Goal: Information Seeking & Learning: Learn about a topic

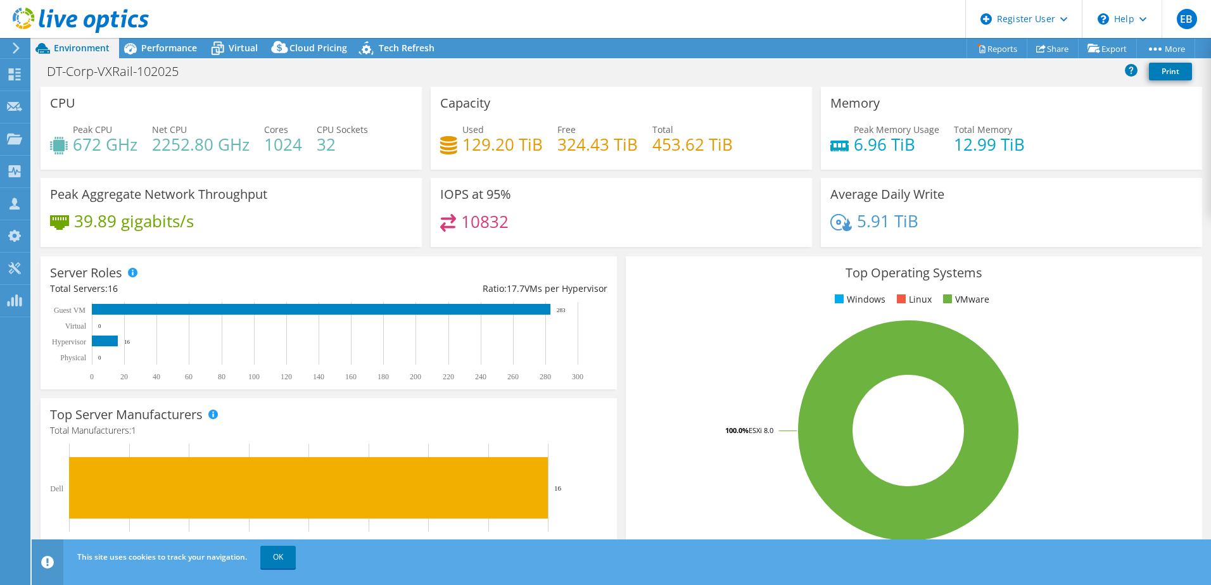
select select "USD"
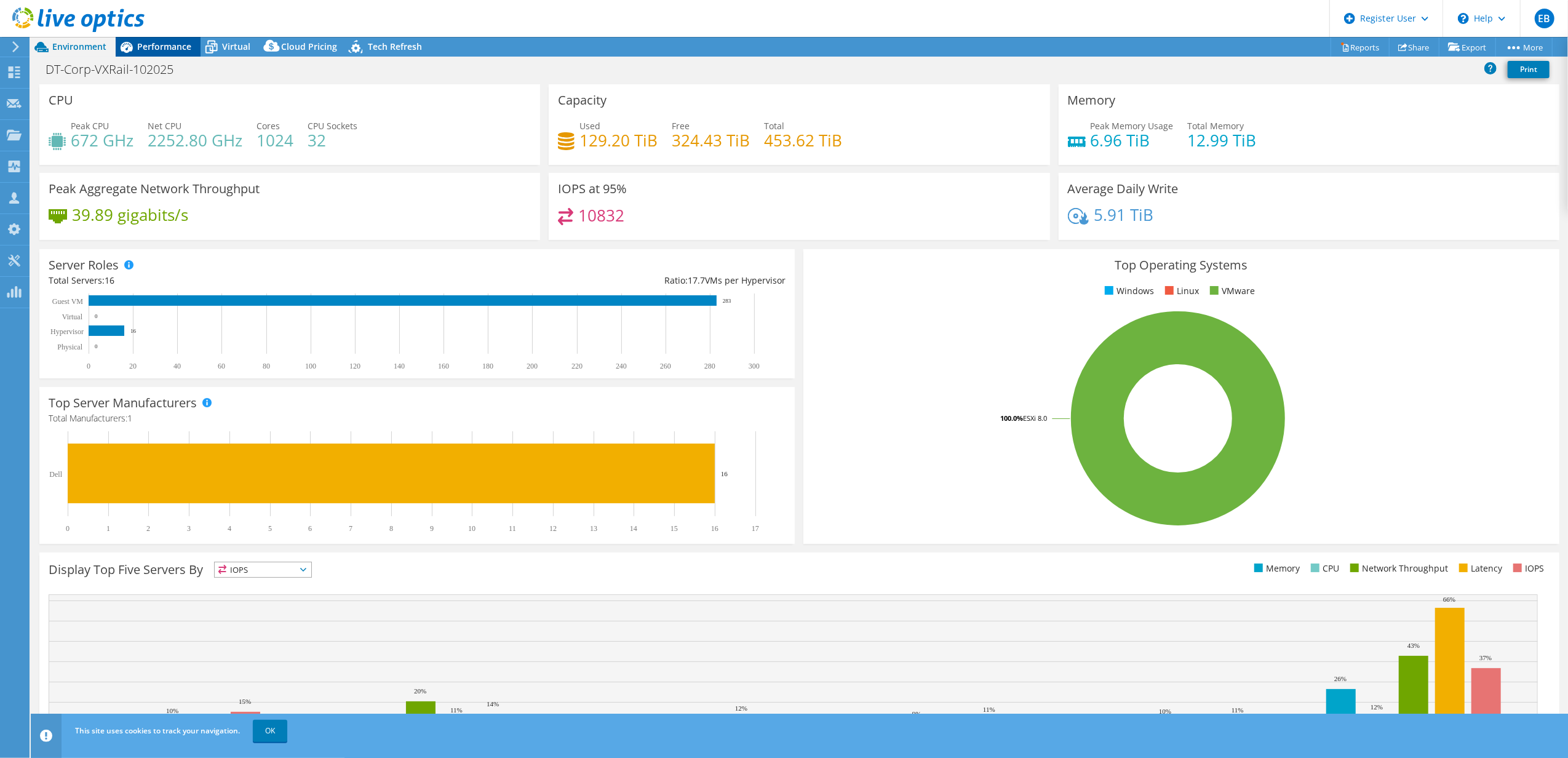
click at [155, 41] on span "Performance" at bounding box center [164, 47] width 54 height 12
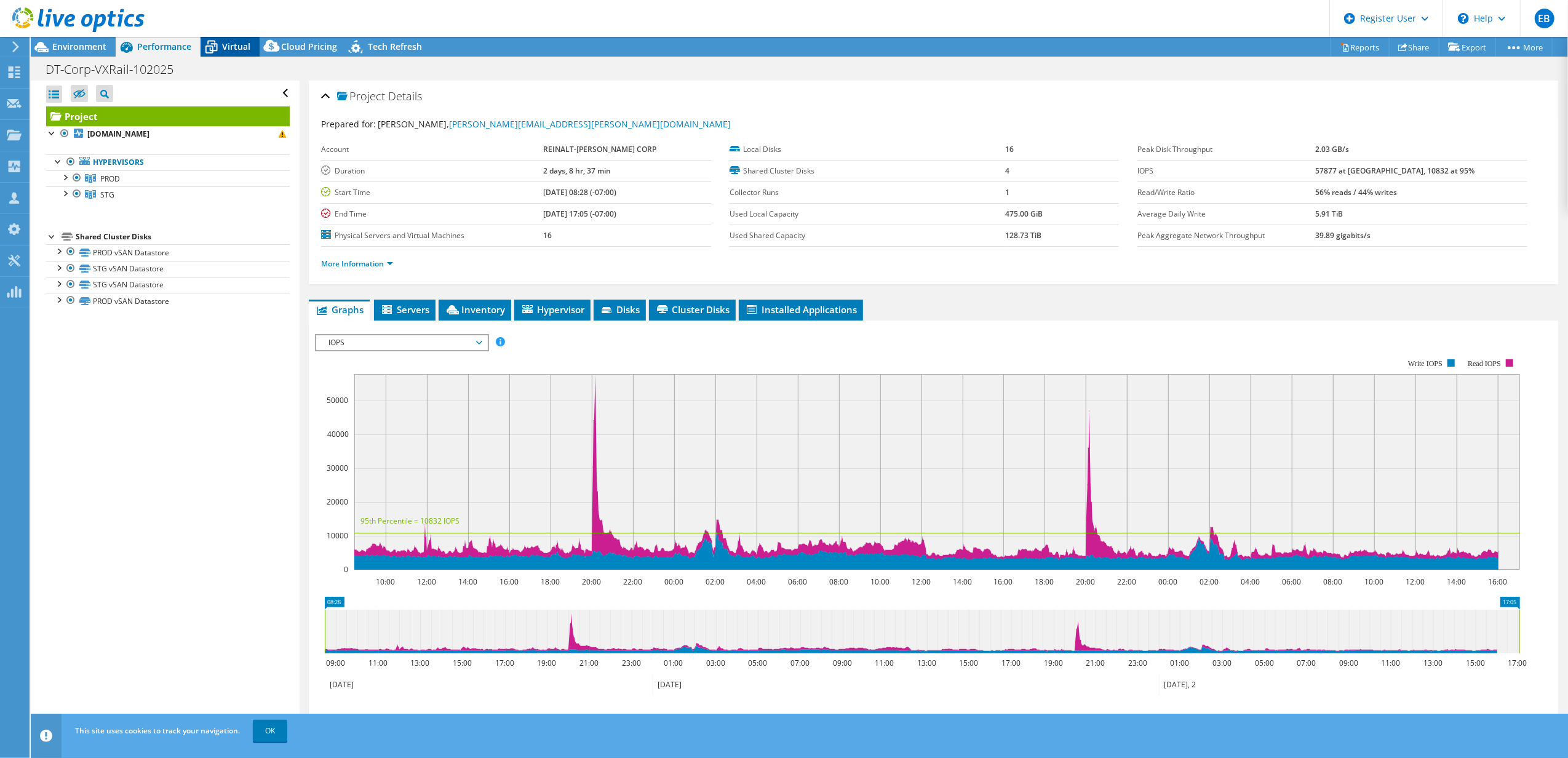
click at [231, 48] on span "Virtual" at bounding box center [236, 47] width 28 height 12
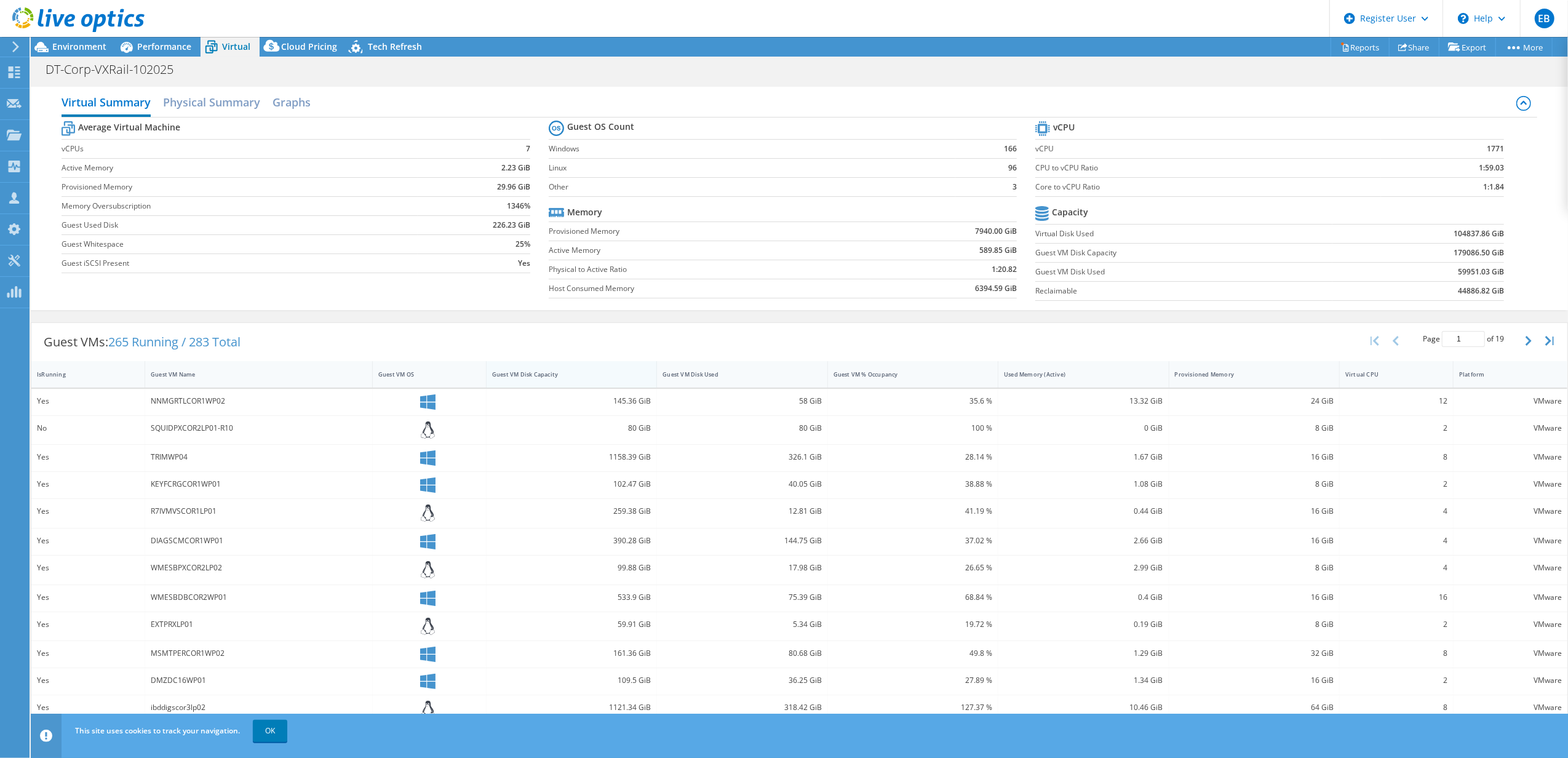
click at [557, 375] on div "Guest VM Disk Capacity" at bounding box center [564, 374] width 144 height 8
click at [586, 375] on div "Guest VM Disk Capacity" at bounding box center [564, 374] width 144 height 8
click at [1130, 378] on div "Used Memory (Active)" at bounding box center [1076, 374] width 144 height 8
click at [1135, 378] on div "Used Memory (Active)" at bounding box center [1076, 374] width 144 height 8
click at [73, 43] on span "Environment" at bounding box center [80, 47] width 54 height 12
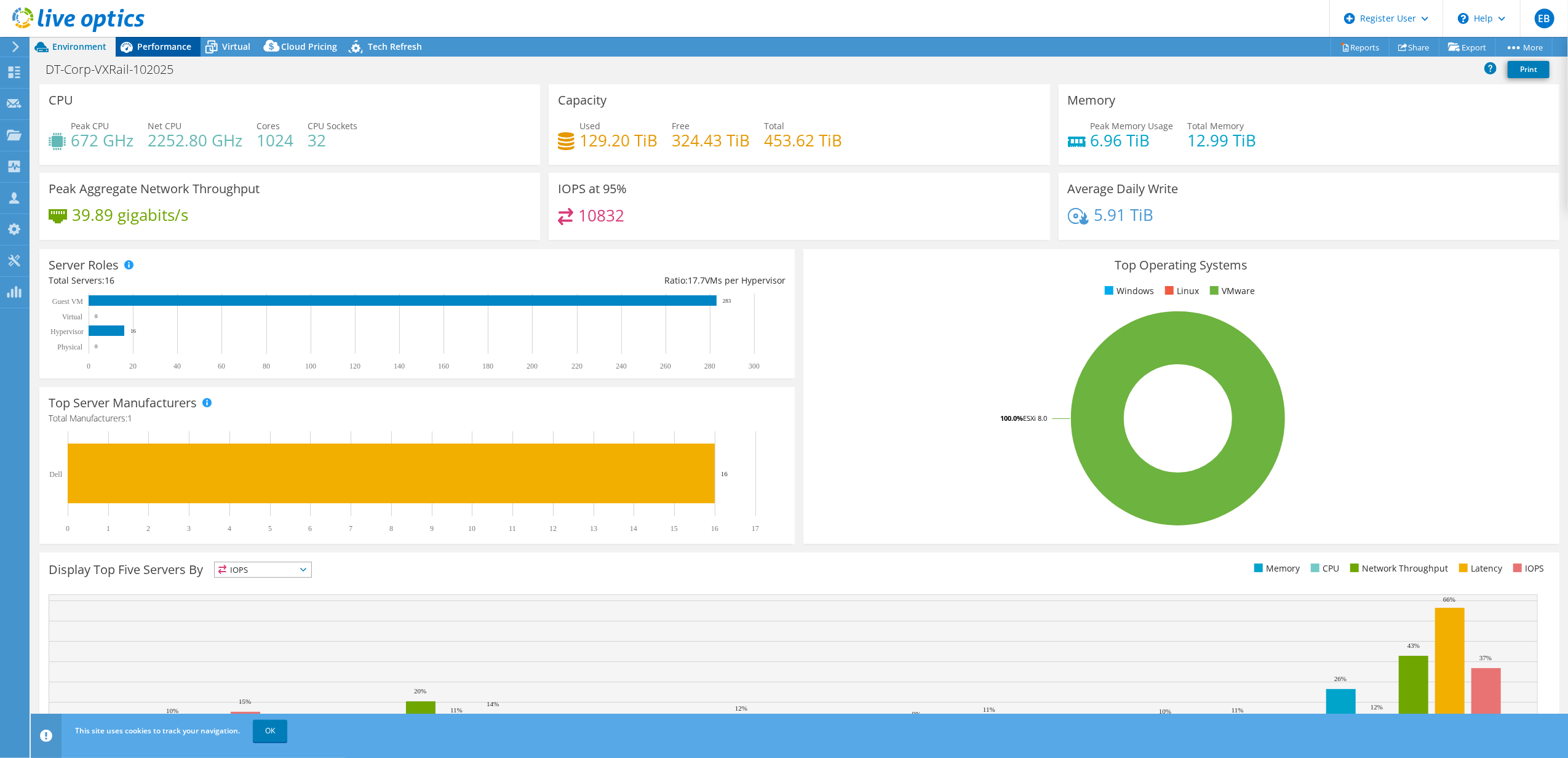
click at [151, 43] on span "Performance" at bounding box center [164, 47] width 54 height 12
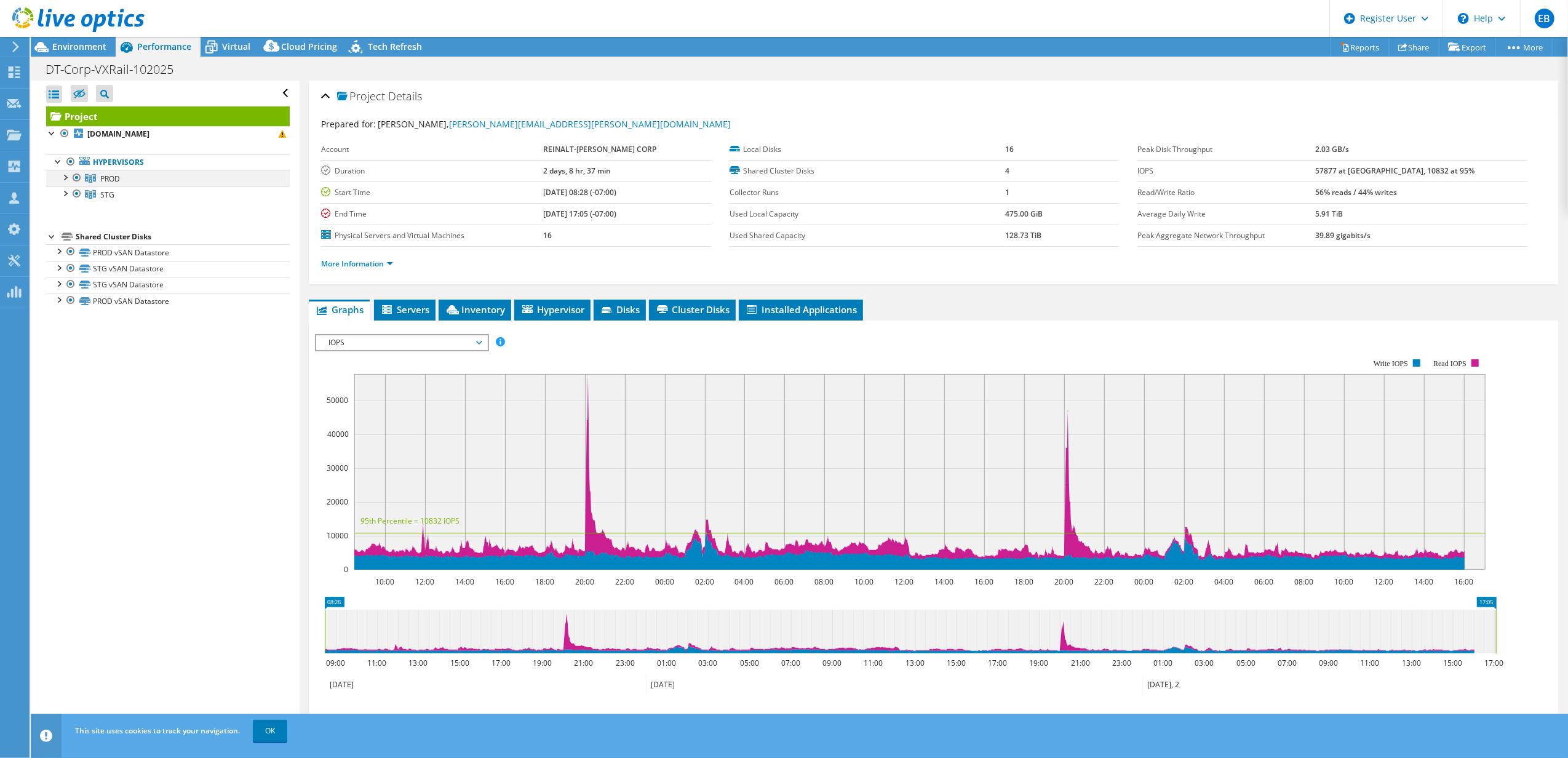
click at [64, 180] on div at bounding box center [64, 176] width 13 height 13
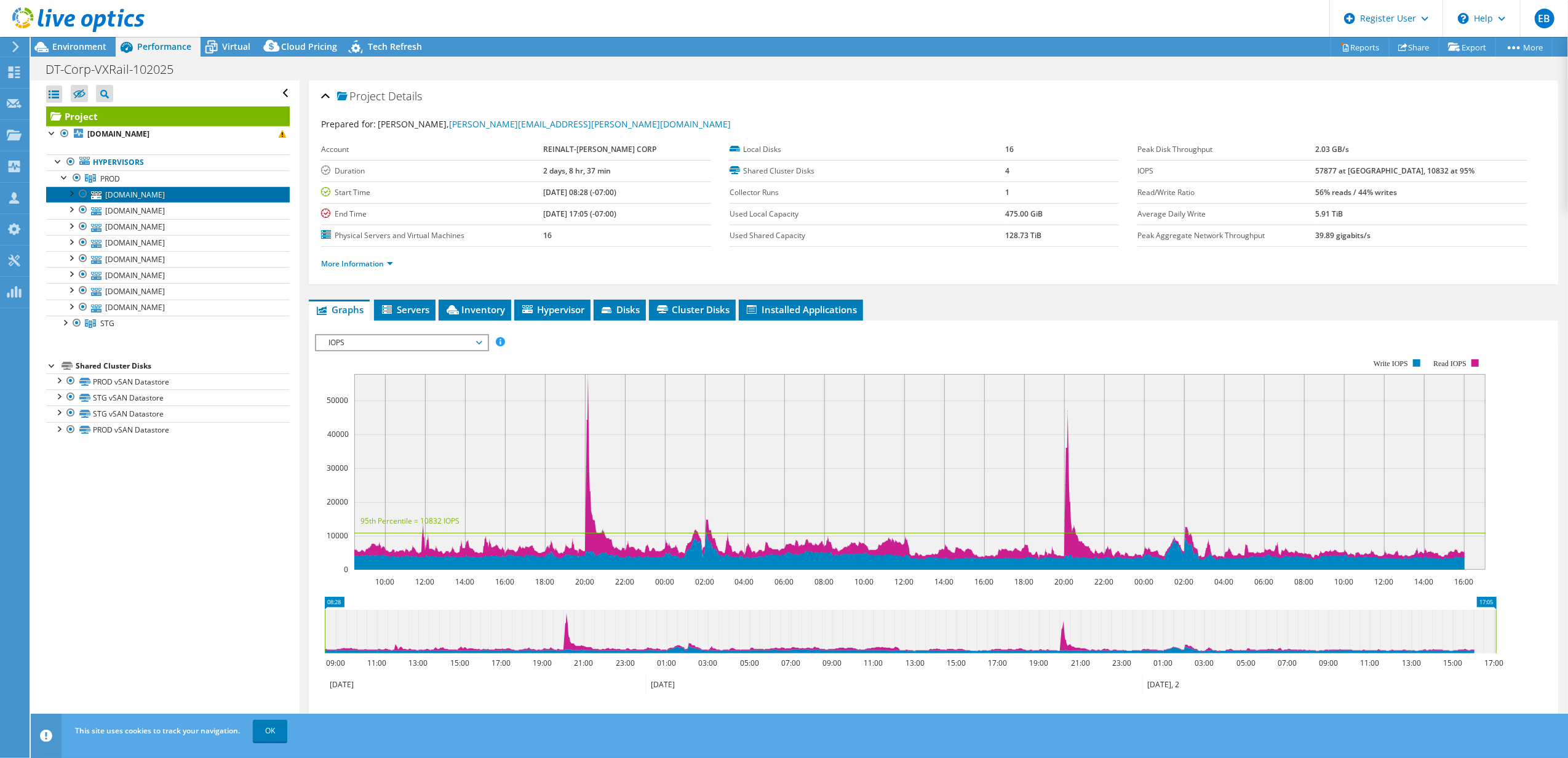
click at [119, 199] on link "[DOMAIN_NAME]" at bounding box center [167, 194] width 244 height 16
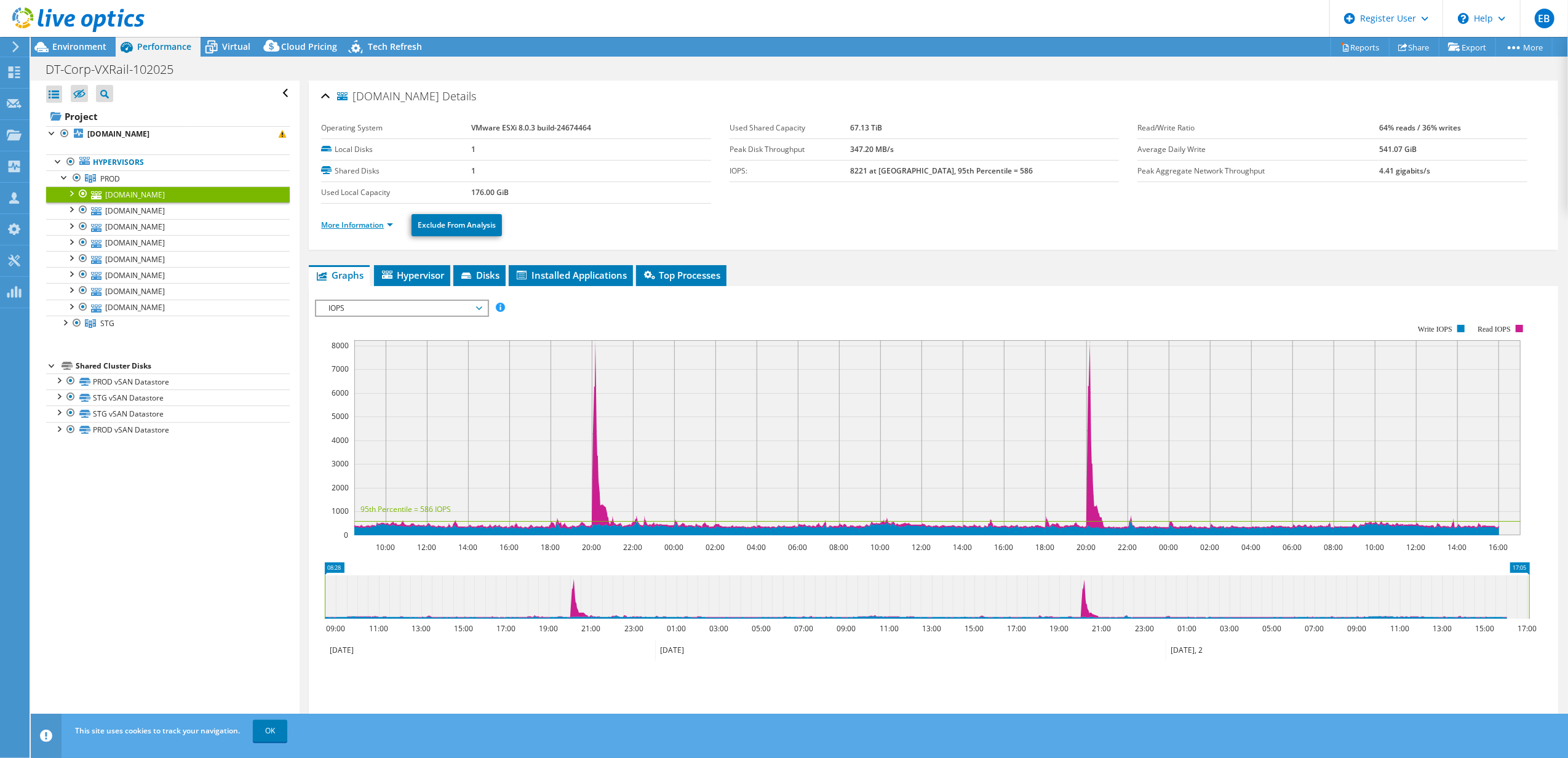
click at [345, 227] on link "More Information" at bounding box center [358, 224] width 72 height 11
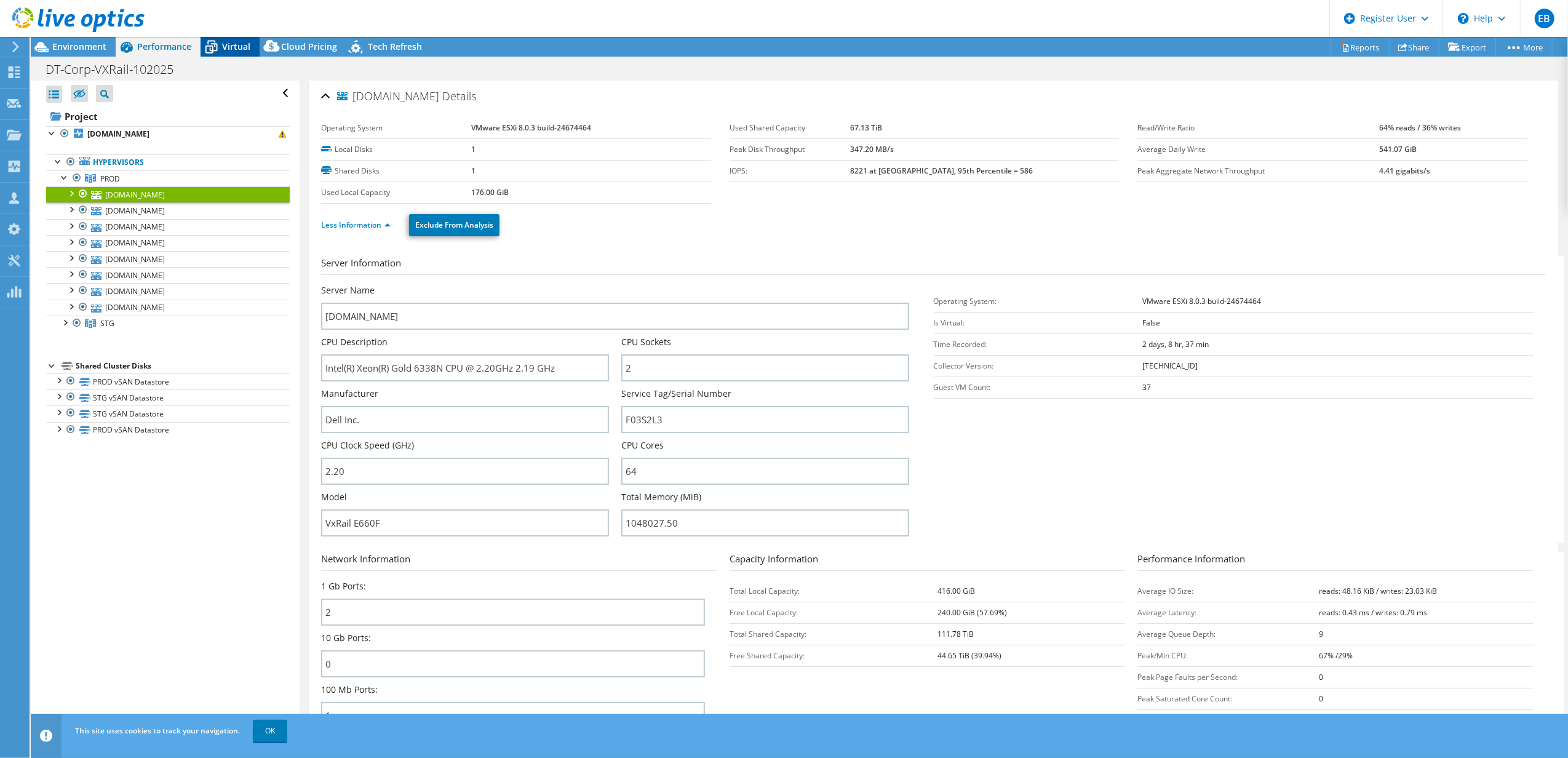
click at [224, 43] on span "Virtual" at bounding box center [236, 47] width 28 height 12
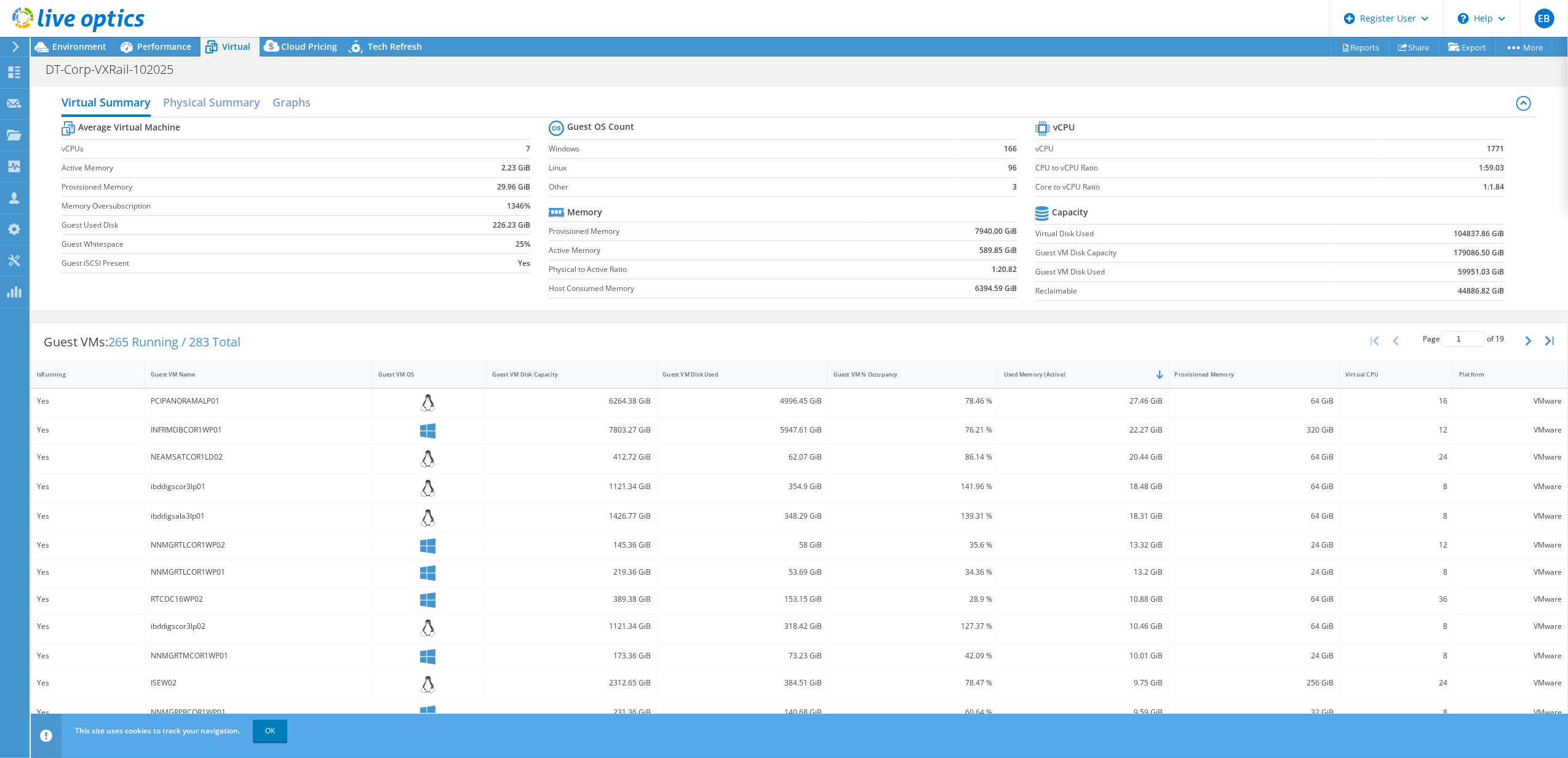
click at [188, 395] on div "PCIPANORAMALP01" at bounding box center [258, 403] width 227 height 29
click at [182, 401] on div "PCIPANORAMALP01" at bounding box center [258, 401] width 216 height 14
drag, startPoint x: 36, startPoint y: 406, endPoint x: 51, endPoint y: 402, distance: 15.5
click at [35, 406] on div "Yes" at bounding box center [87, 403] width 114 height 29
click at [148, 41] on span "Performance" at bounding box center [164, 47] width 54 height 12
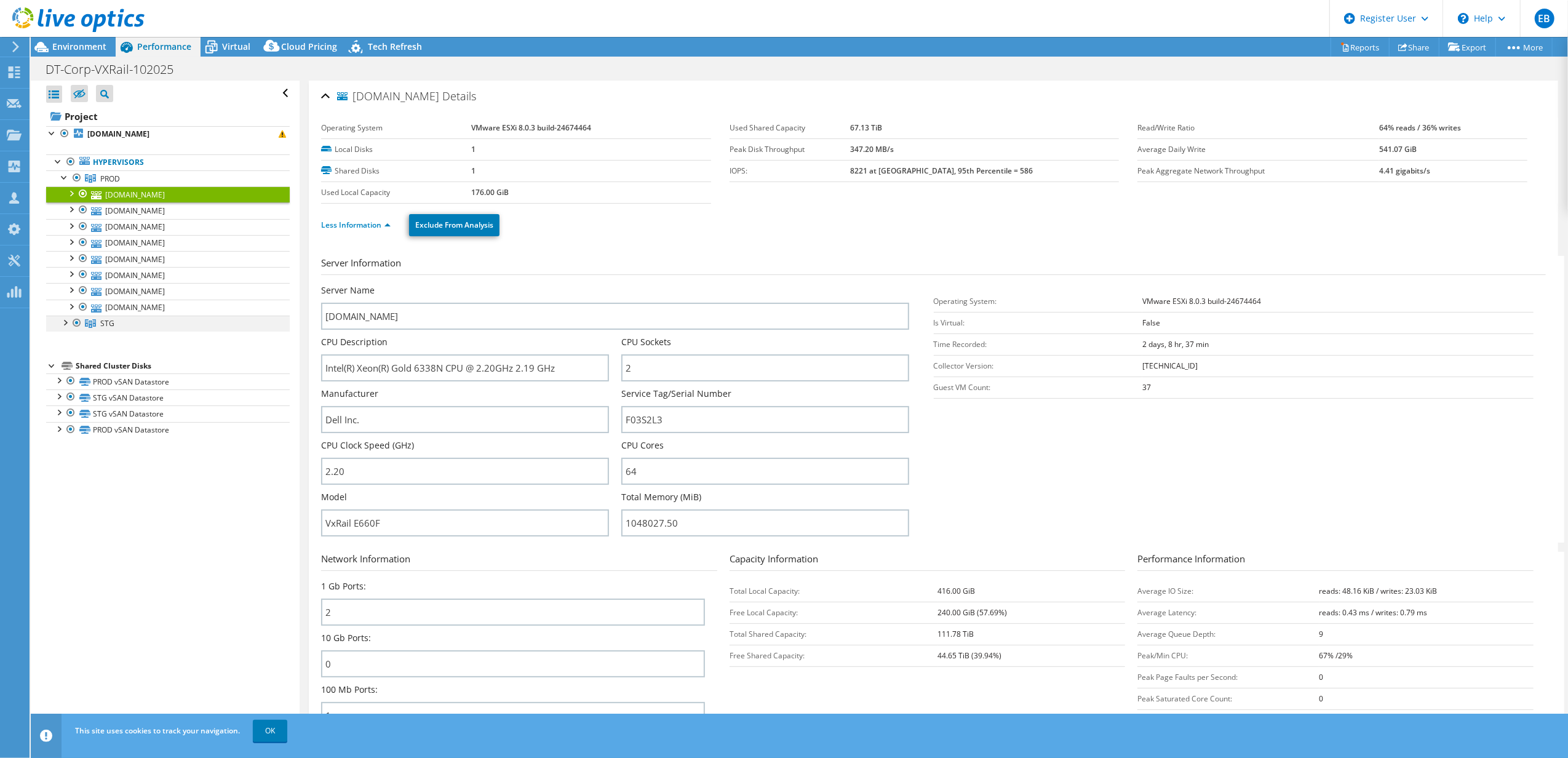
click at [65, 322] on div at bounding box center [64, 322] width 13 height 13
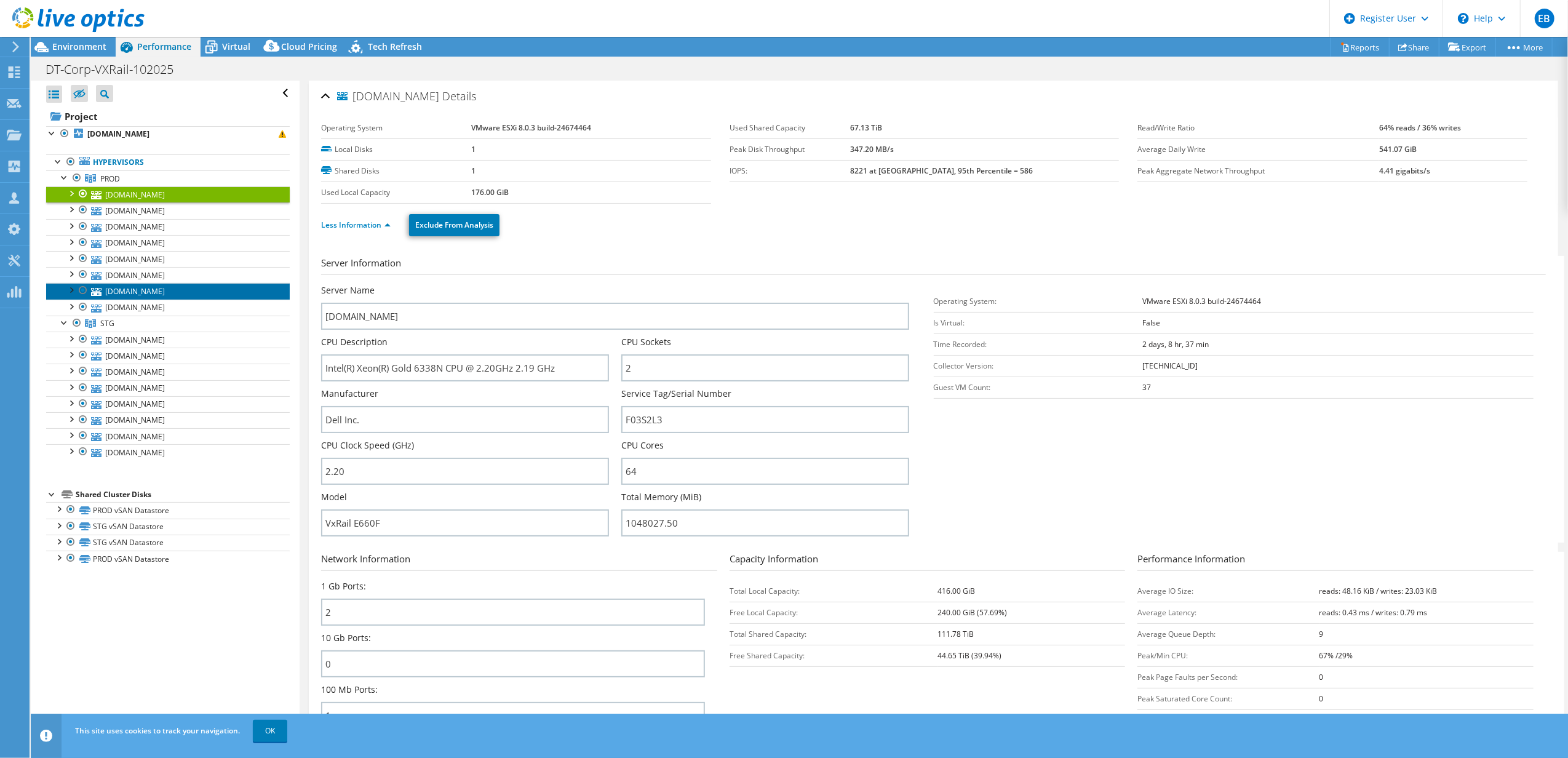
click at [140, 293] on link "[DOMAIN_NAME]" at bounding box center [167, 291] width 244 height 16
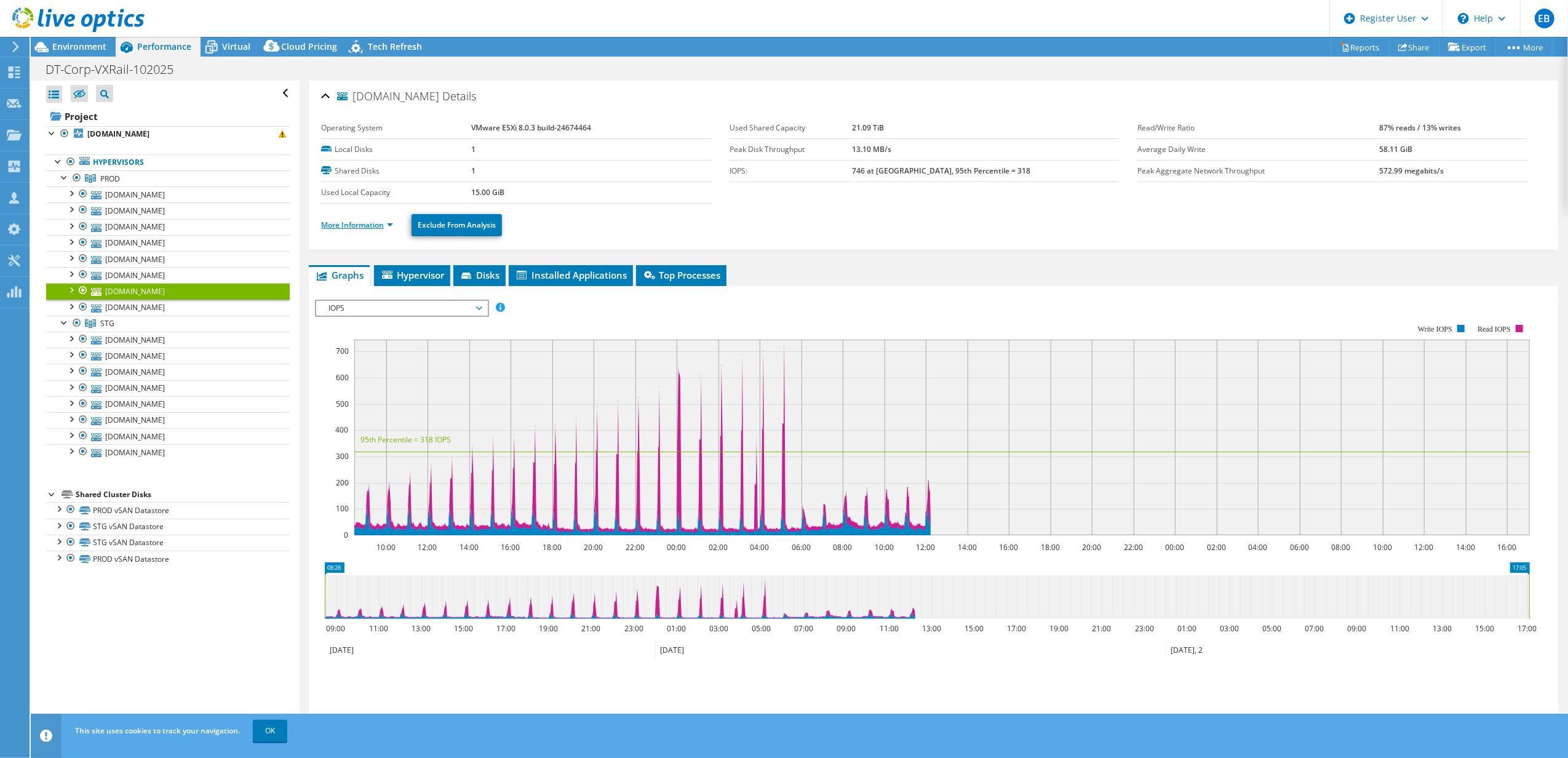
click at [370, 227] on link "More Information" at bounding box center [358, 224] width 72 height 11
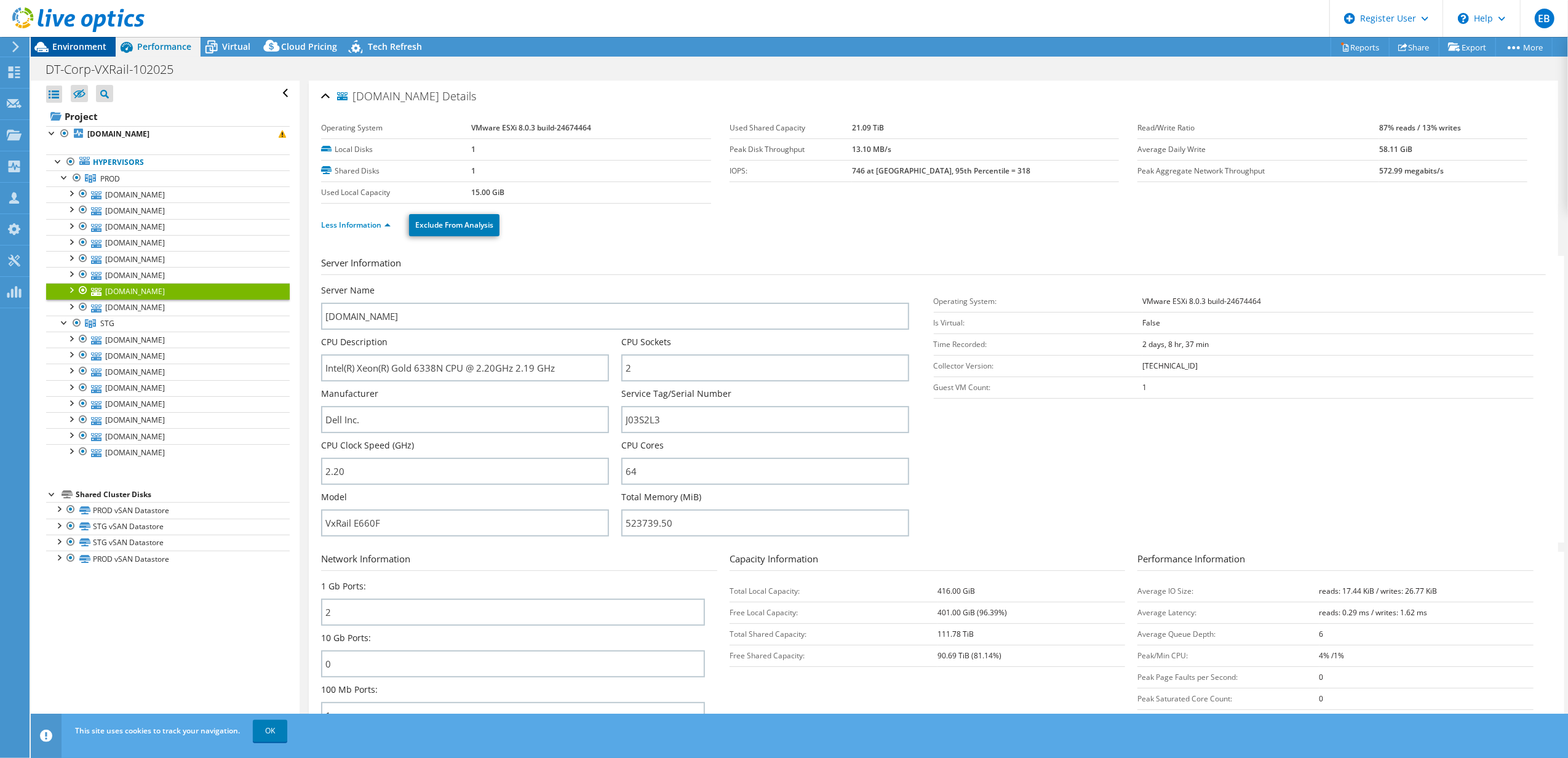
click at [86, 50] on span "Environment" at bounding box center [80, 47] width 54 height 12
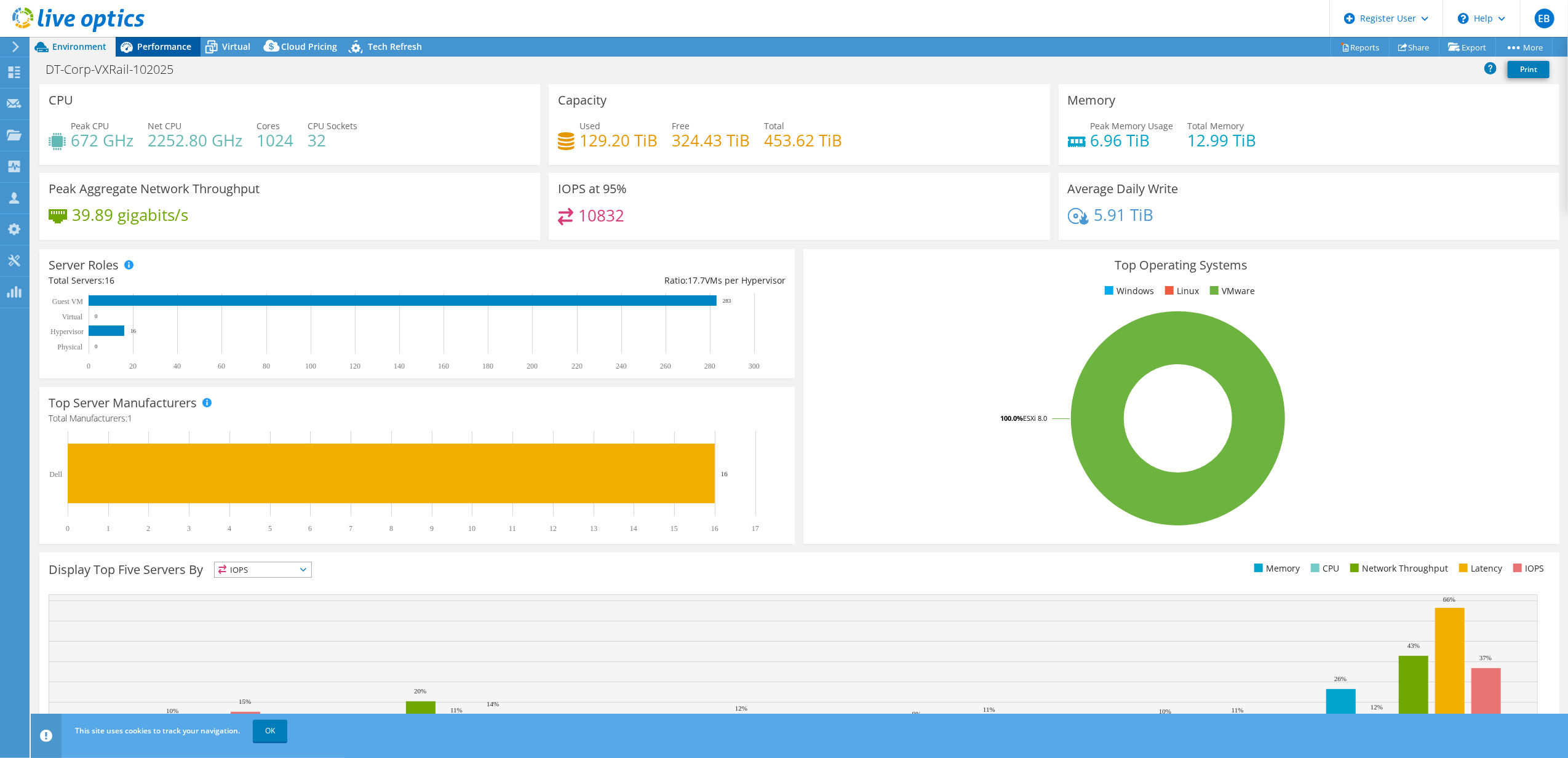
click at [151, 46] on span "Performance" at bounding box center [164, 47] width 54 height 12
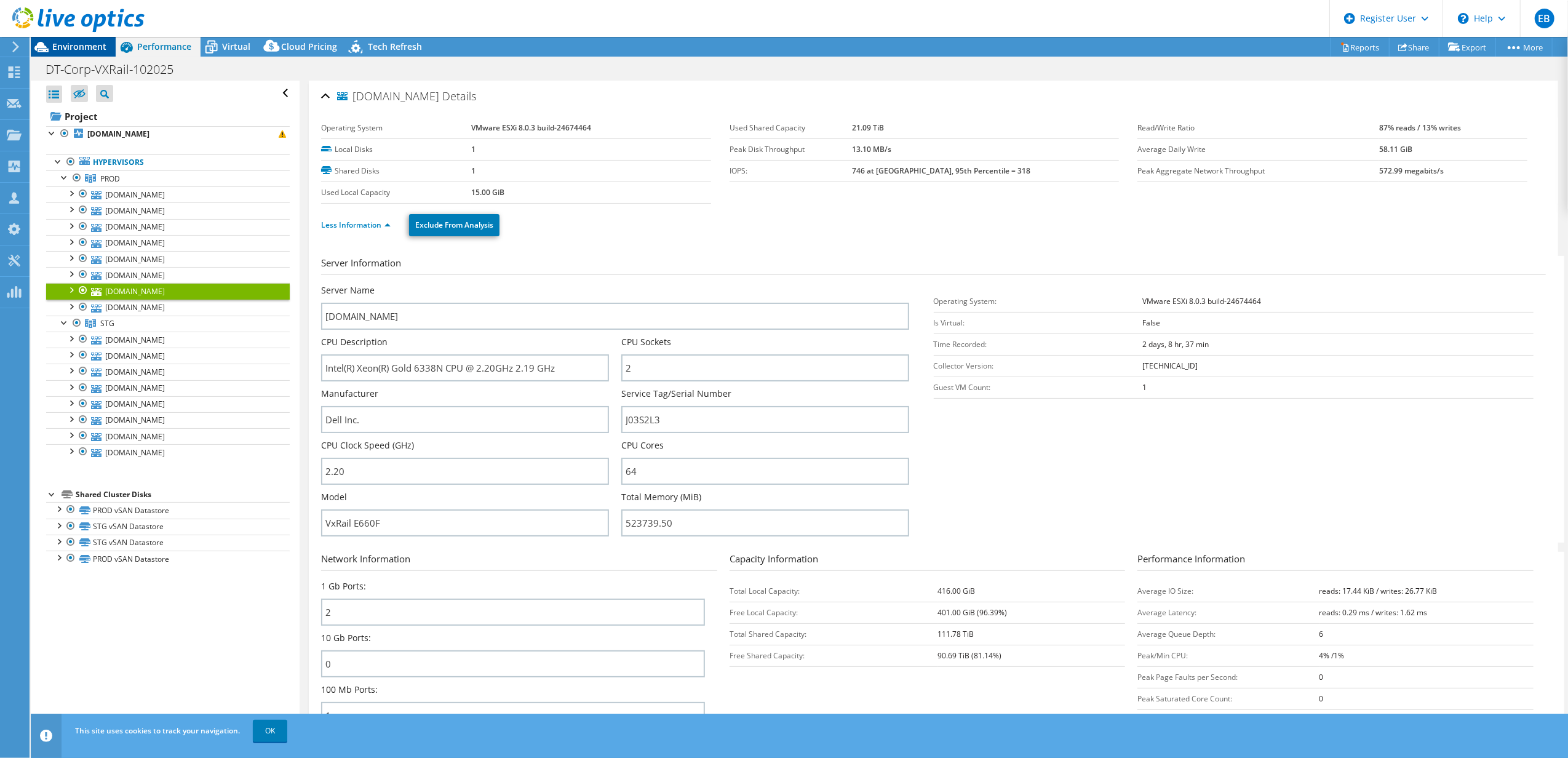
click at [73, 45] on span "Environment" at bounding box center [80, 47] width 54 height 12
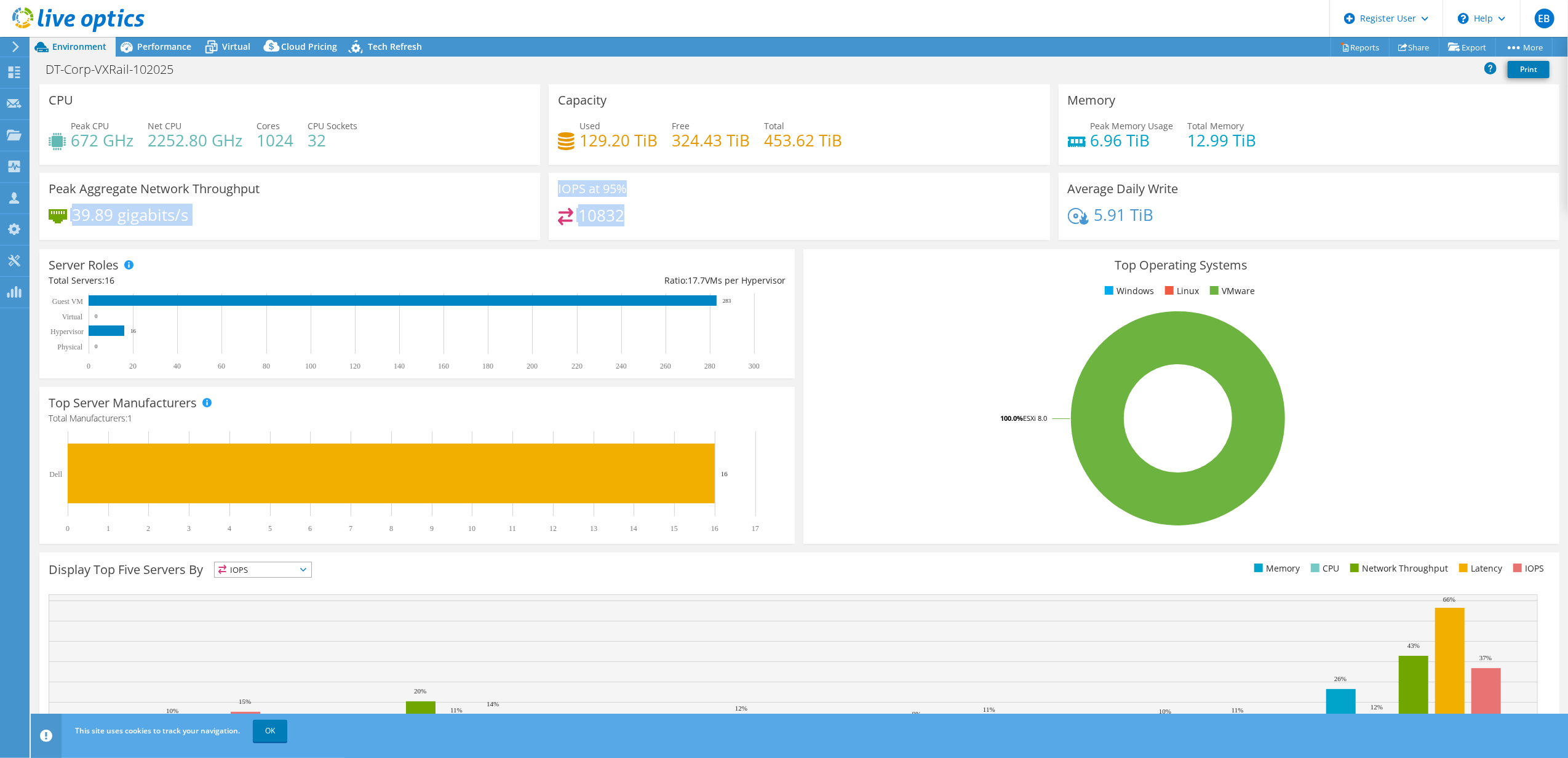
drag, startPoint x: 633, startPoint y: 208, endPoint x: 534, endPoint y: 190, distance: 100.6
click at [534, 190] on div "CPU Peak CPU 672 GHz Net CPU 2252.80 GHz Cores 1024 CPU Sockets 32 Capacity Use…" at bounding box center [800, 166] width 1529 height 163
drag, startPoint x: 658, startPoint y: 206, endPoint x: 649, endPoint y: 207, distance: 9.1
click at [659, 207] on div "IOPS at 95% 10832" at bounding box center [800, 206] width 501 height 67
click at [638, 208] on div "10832" at bounding box center [799, 221] width 483 height 26
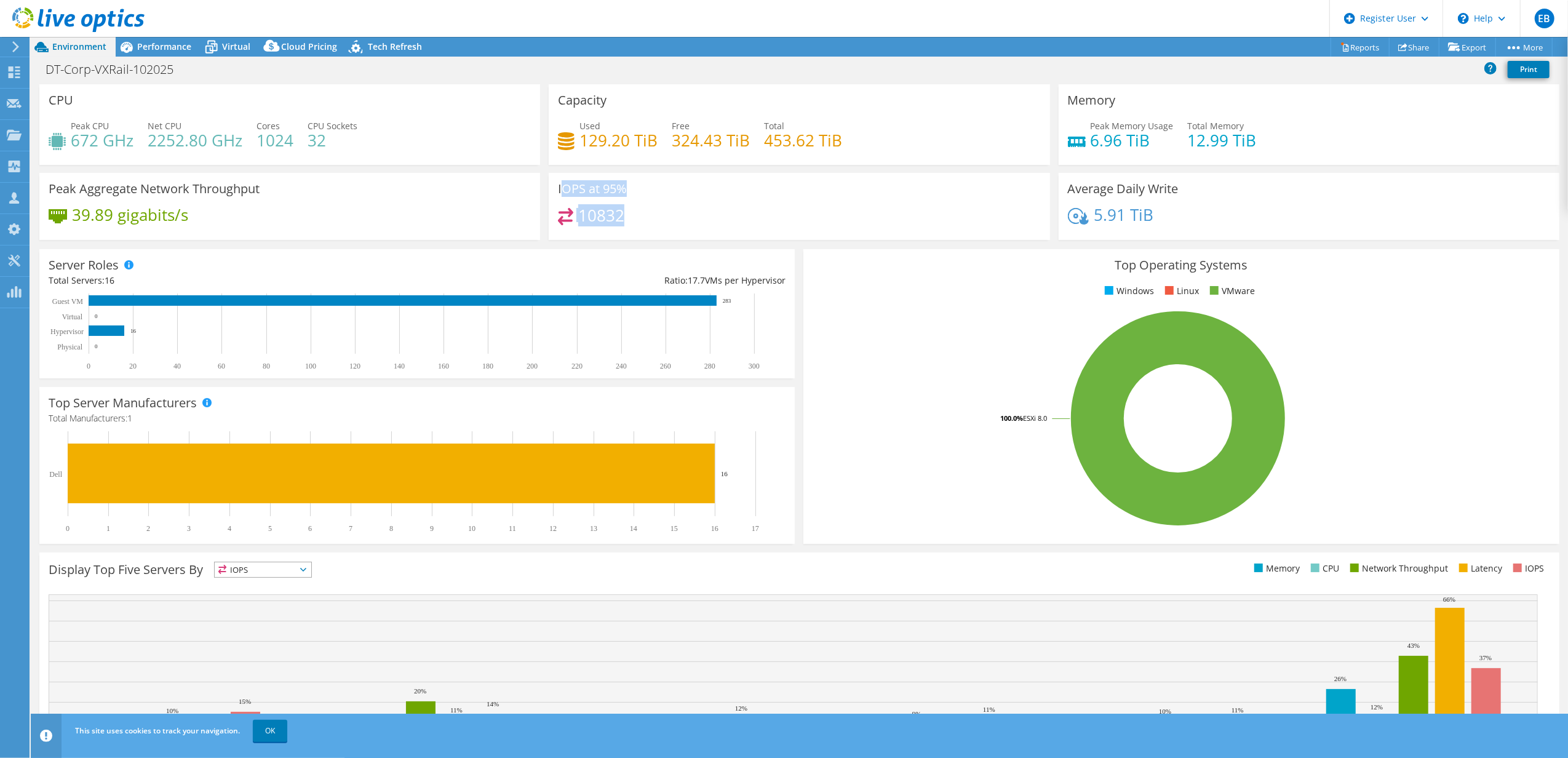
drag, startPoint x: 628, startPoint y: 218, endPoint x: 562, endPoint y: 190, distance: 71.7
click at [562, 190] on div "IOPS at 95% 10832" at bounding box center [800, 206] width 501 height 67
drag, startPoint x: 491, startPoint y: 195, endPoint x: 490, endPoint y: 204, distance: 9.1
click at [490, 195] on div "Peak Aggregate Network Throughput 39.89 gigabits/s" at bounding box center [290, 206] width 501 height 67
click at [148, 42] on span "Performance" at bounding box center [164, 47] width 54 height 12
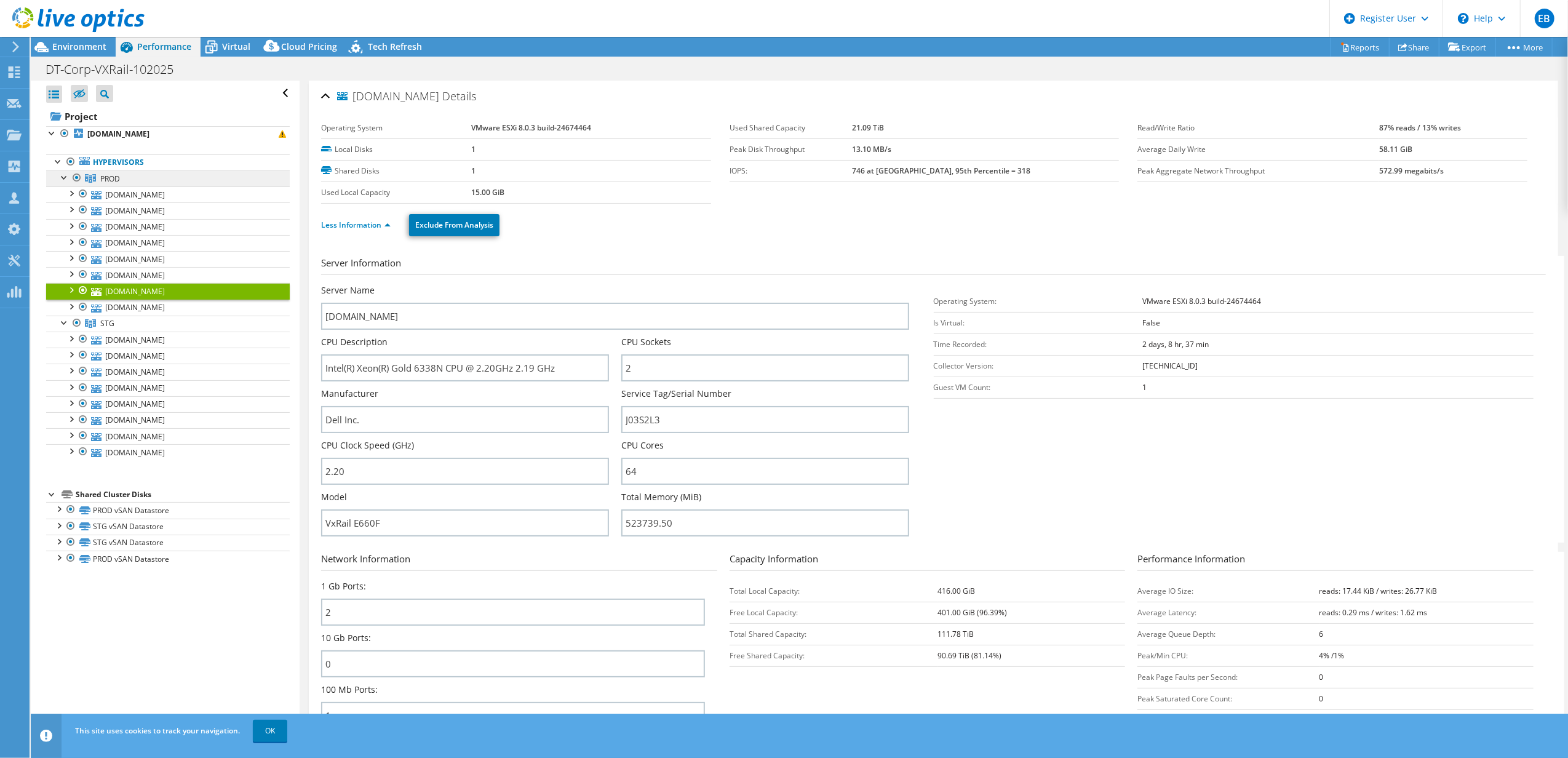
click at [101, 177] on span "PROD" at bounding box center [110, 179] width 19 height 11
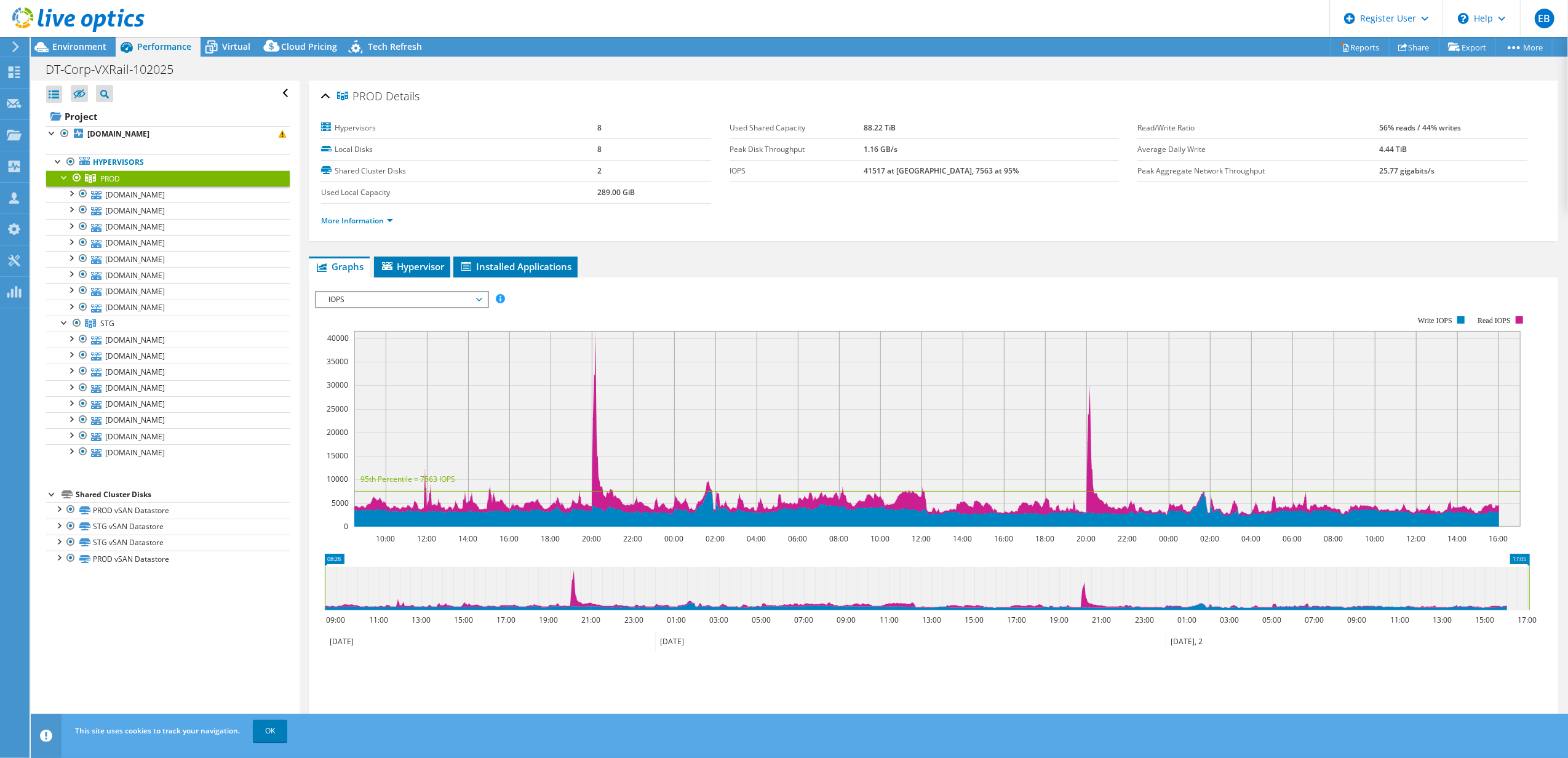
drag, startPoint x: 1529, startPoint y: 563, endPoint x: 1563, endPoint y: 545, distance: 38.5
drag, startPoint x: 1499, startPoint y: 522, endPoint x: 922, endPoint y: 485, distance: 578.2
click at [922, 485] on icon "10:00 12:00 14:00 16:00 18:00 20:00 22:00 00:00 02:00 04:00 06:00 08:00 10:00 1…" at bounding box center [927, 421] width 1224 height 246
click at [114, 195] on link "[DOMAIN_NAME]" at bounding box center [167, 194] width 244 height 16
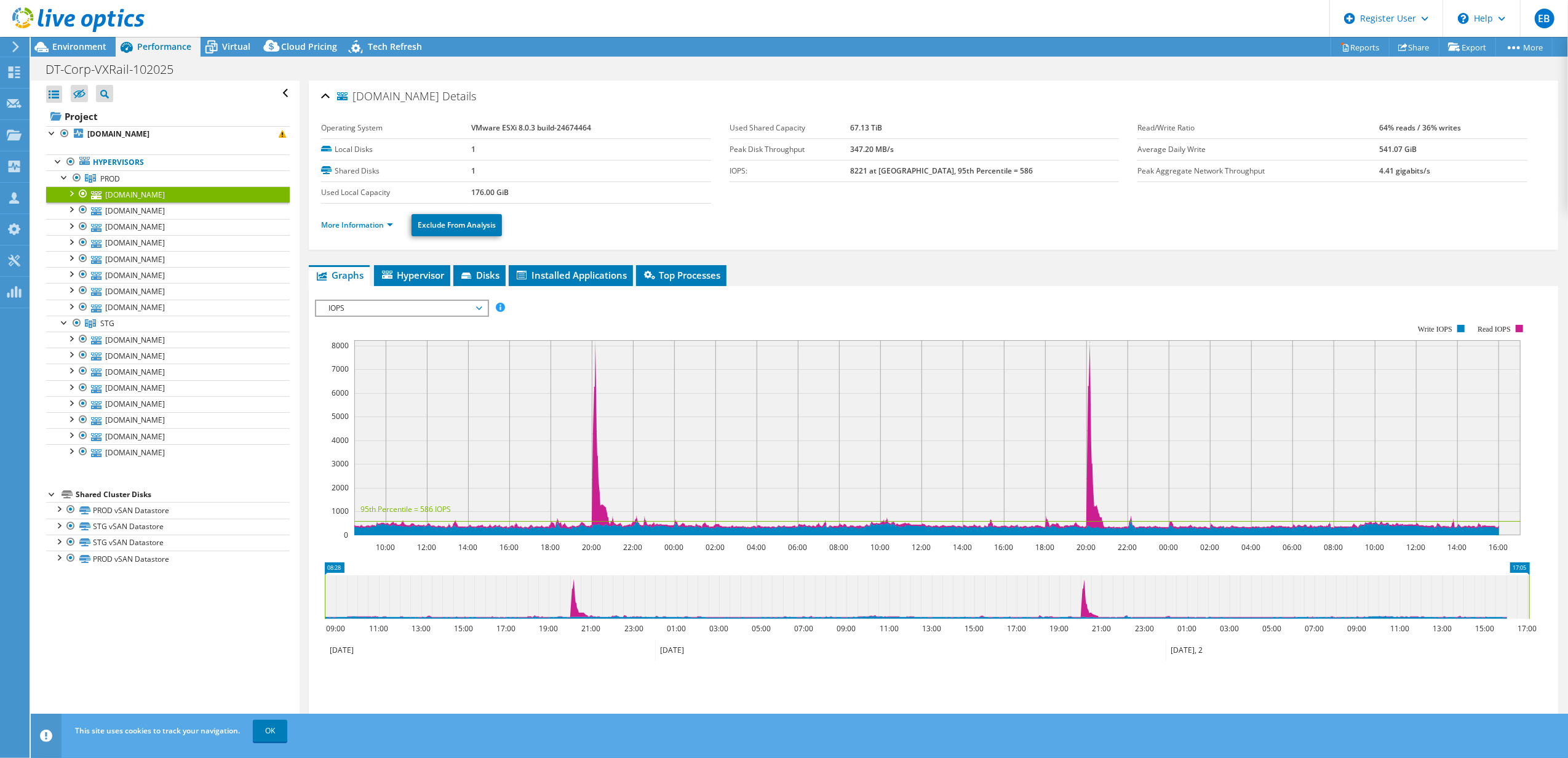
click at [66, 192] on div at bounding box center [70, 192] width 13 height 13
click at [109, 195] on link "[DOMAIN_NAME]" at bounding box center [167, 194] width 244 height 16
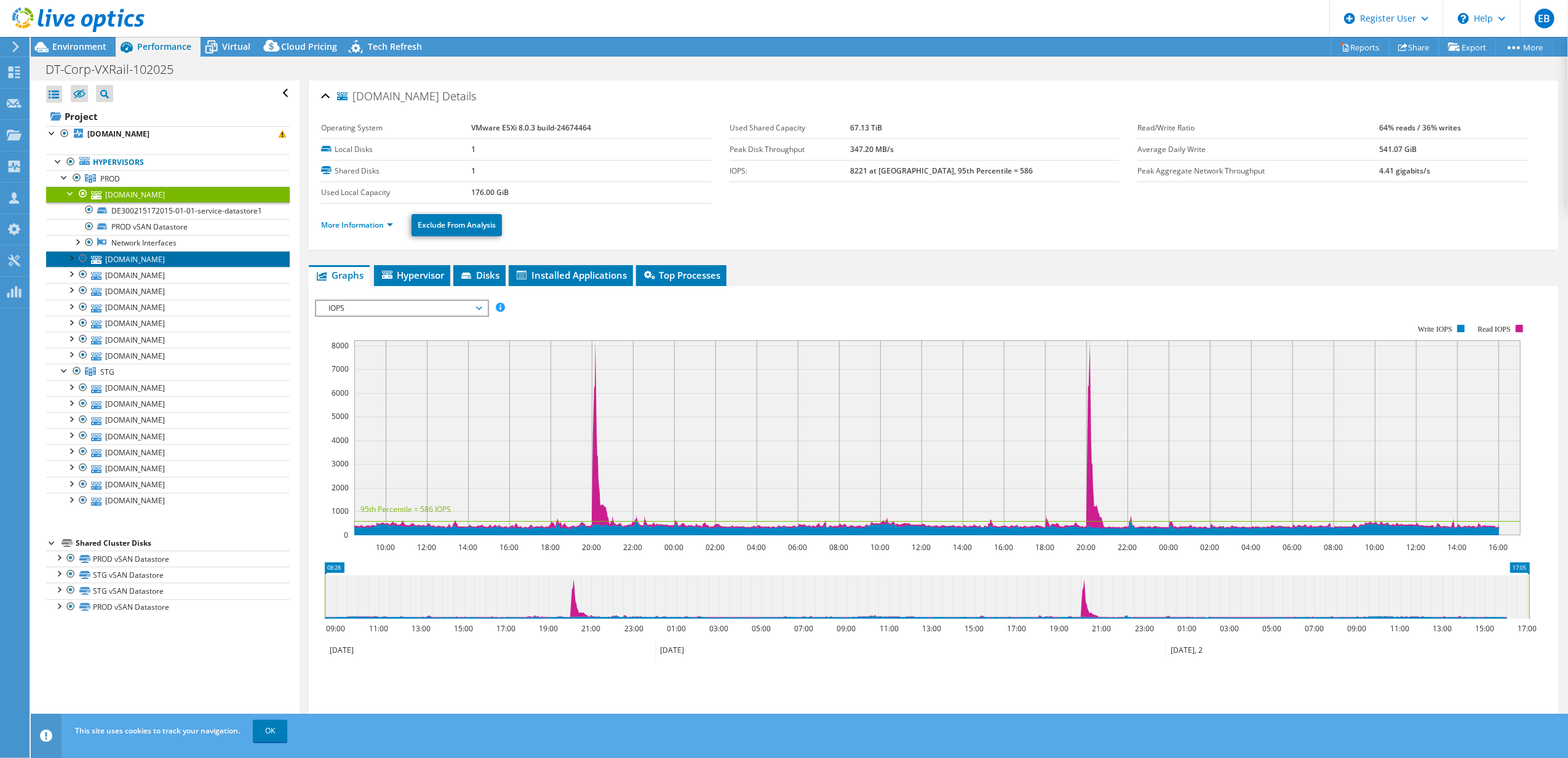
click at [96, 258] on icon at bounding box center [96, 259] width 11 height 8
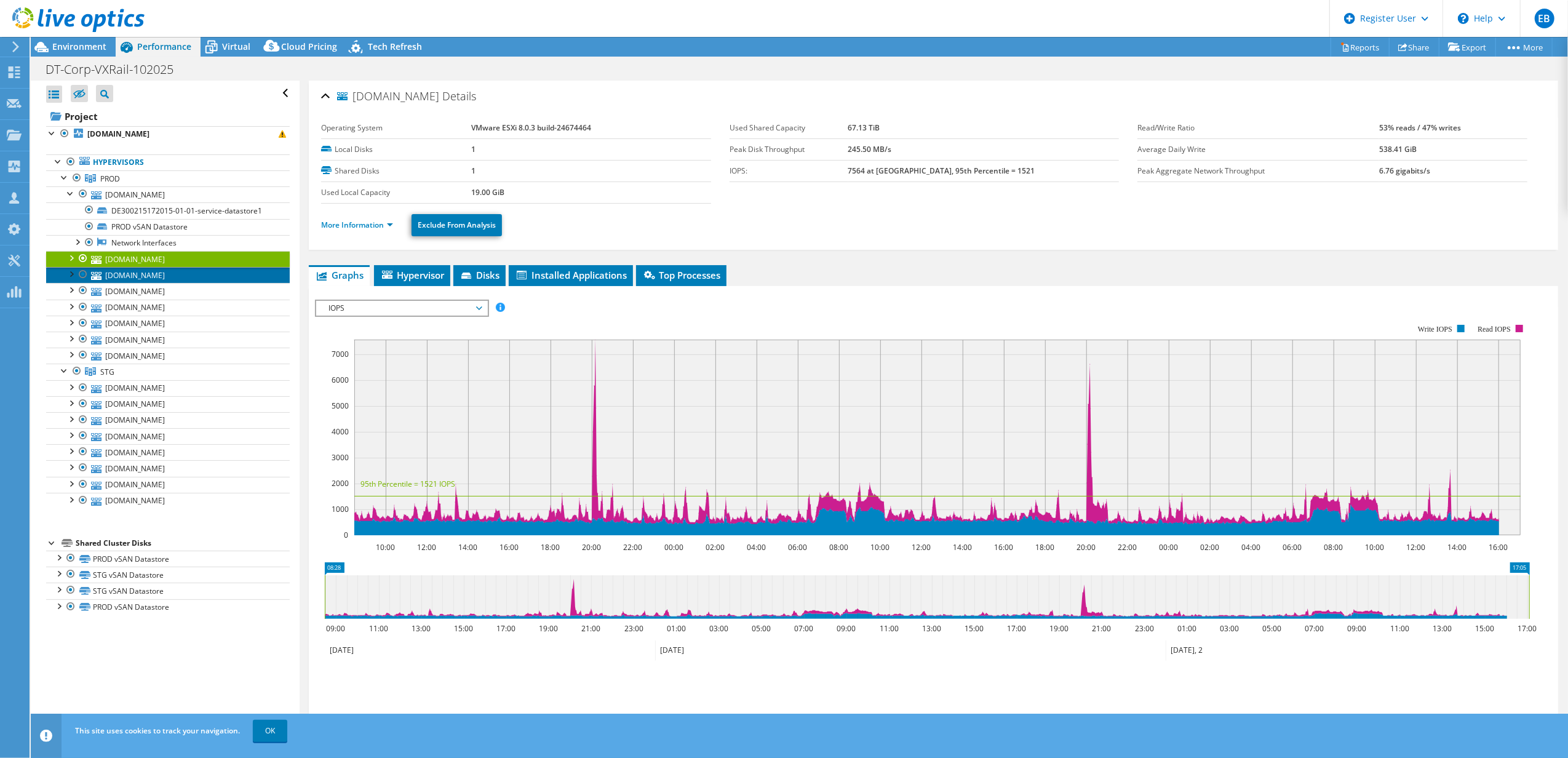
click at [114, 276] on link "[DOMAIN_NAME]" at bounding box center [167, 275] width 244 height 16
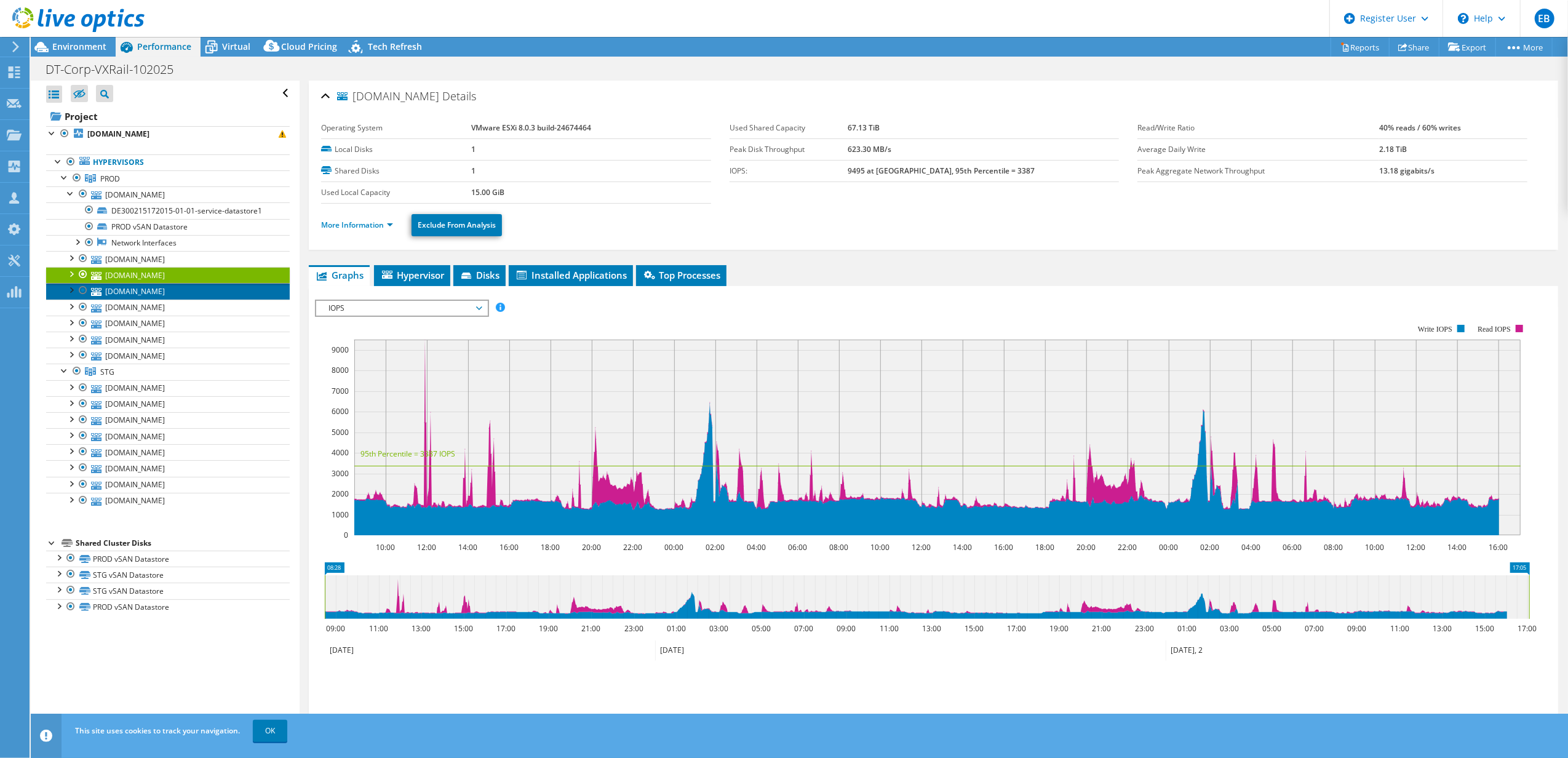
click at [175, 293] on link "[DOMAIN_NAME]" at bounding box center [167, 291] width 244 height 16
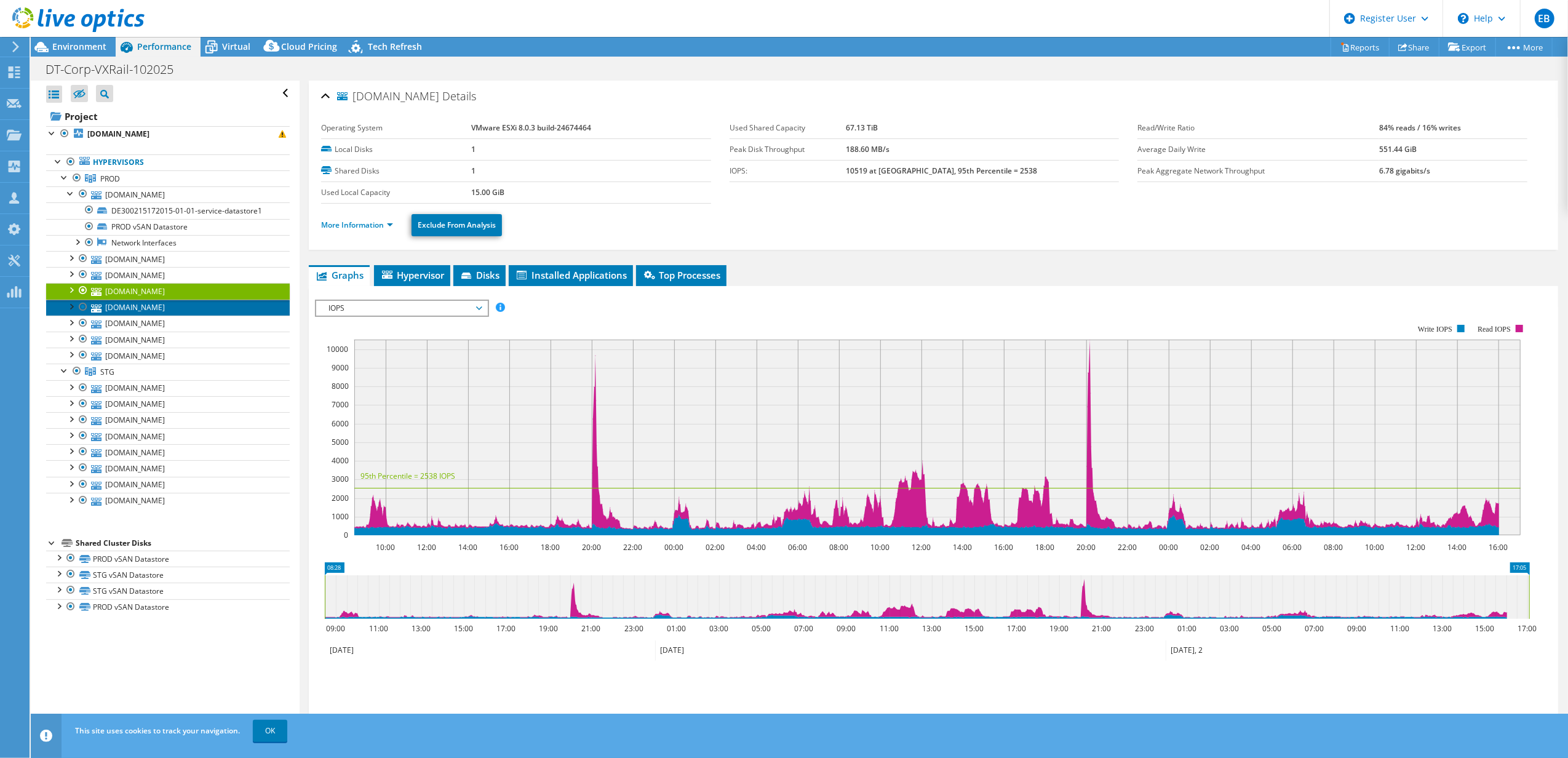
click at [120, 308] on link "[DOMAIN_NAME]" at bounding box center [167, 307] width 244 height 16
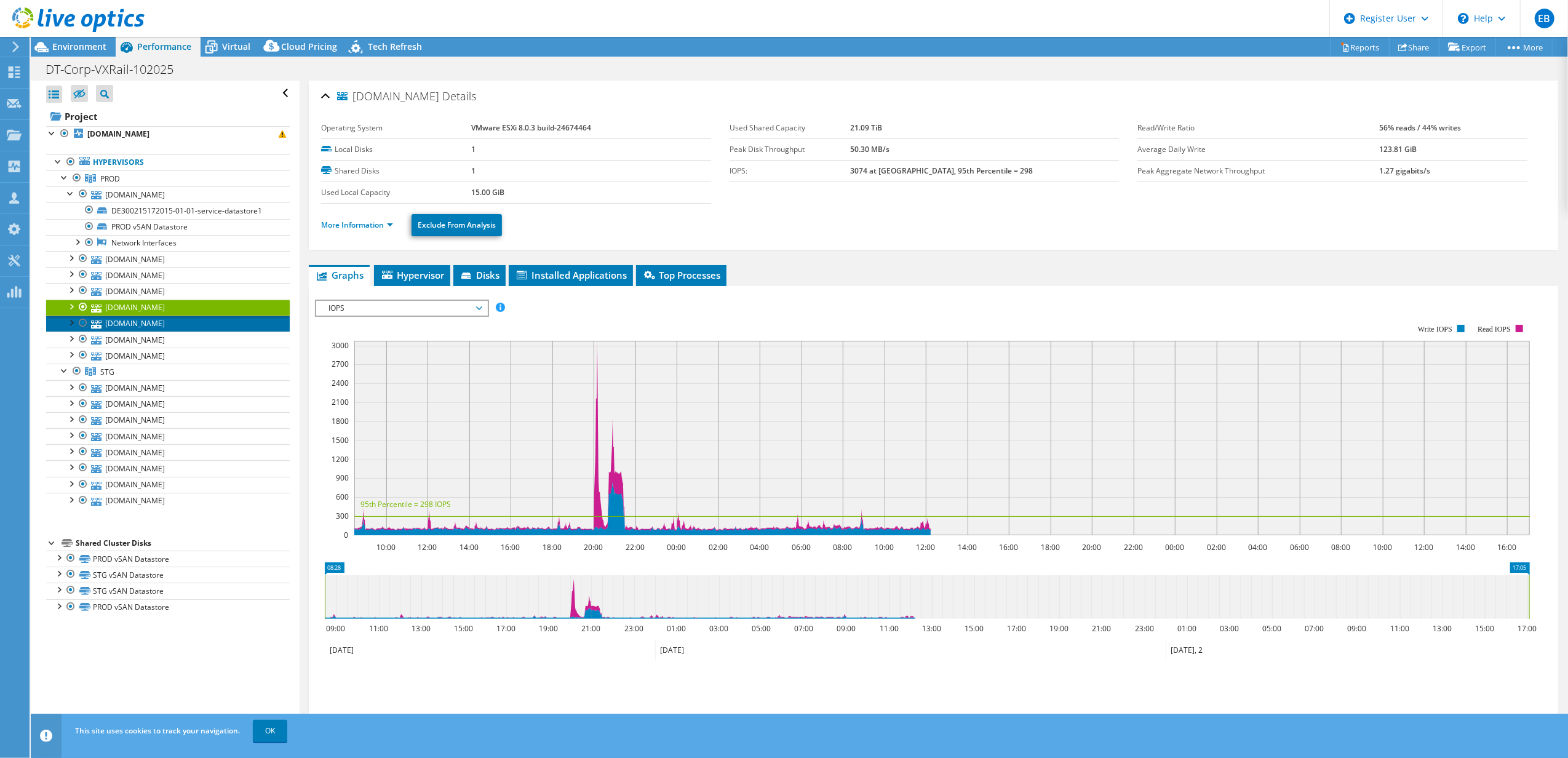
click at [148, 324] on link "[DOMAIN_NAME]" at bounding box center [167, 324] width 244 height 16
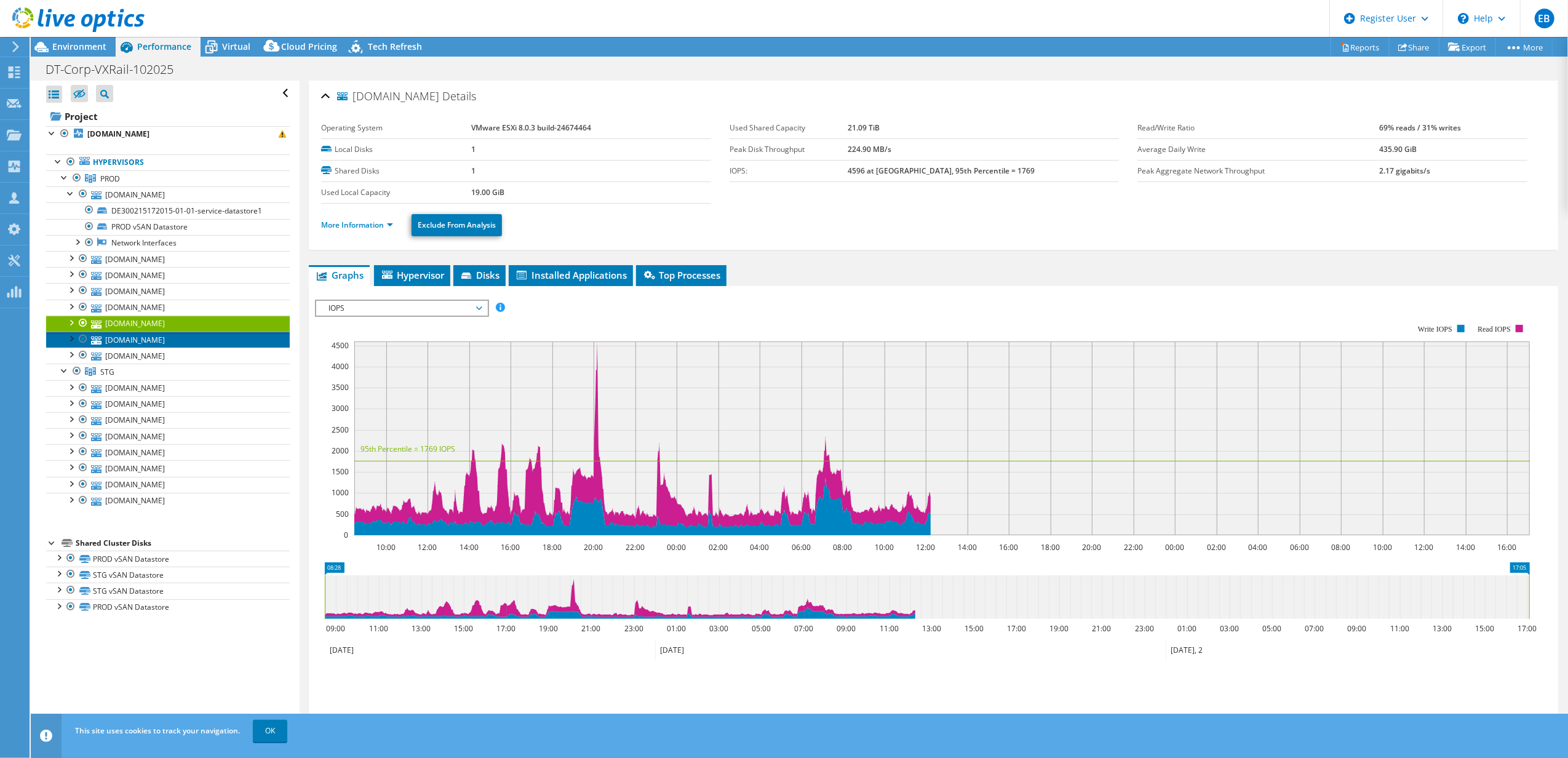
click at [153, 343] on link "[DOMAIN_NAME]" at bounding box center [167, 339] width 244 height 16
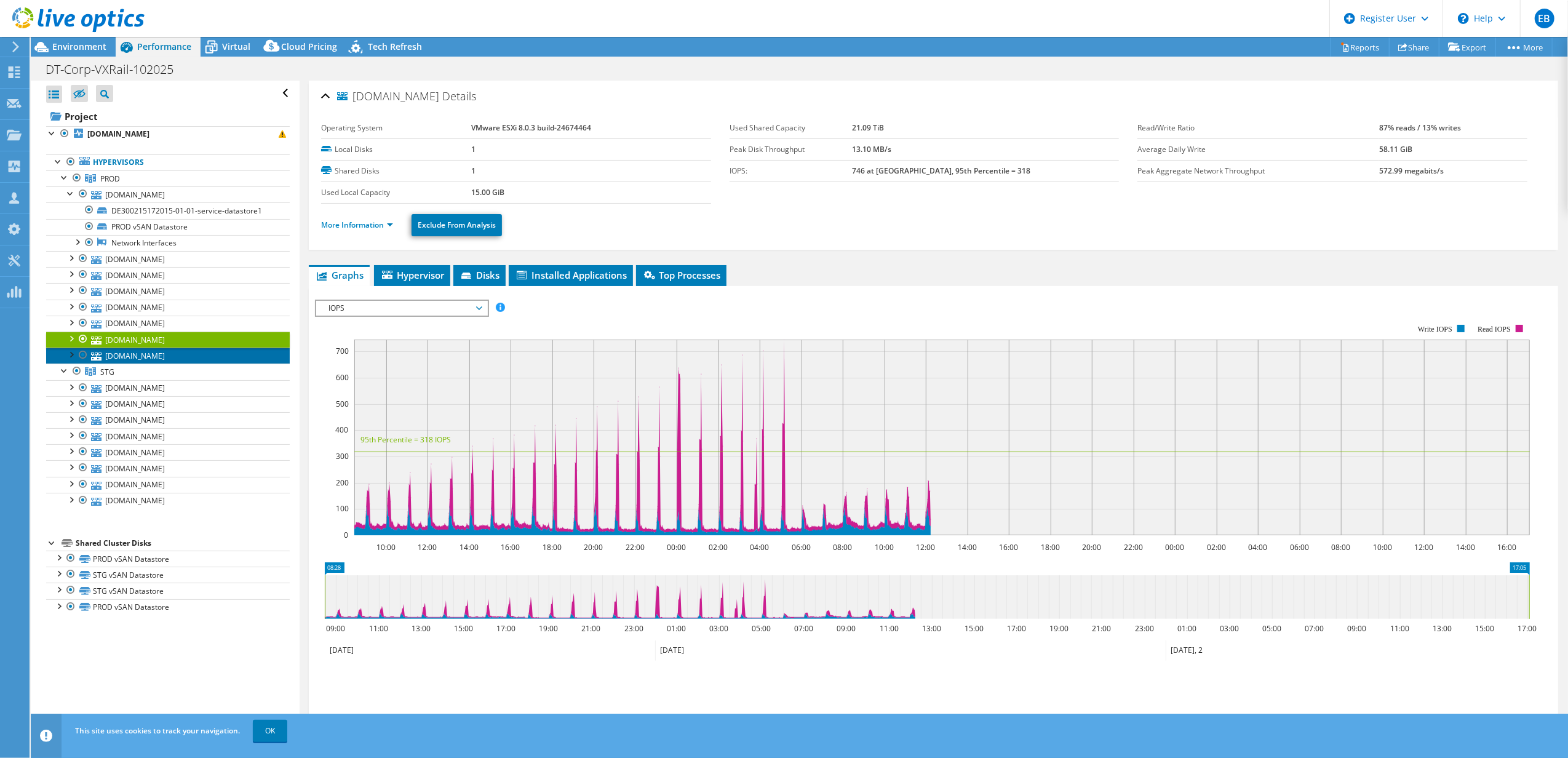
click at [151, 358] on link "[DOMAIN_NAME]" at bounding box center [167, 356] width 244 height 16
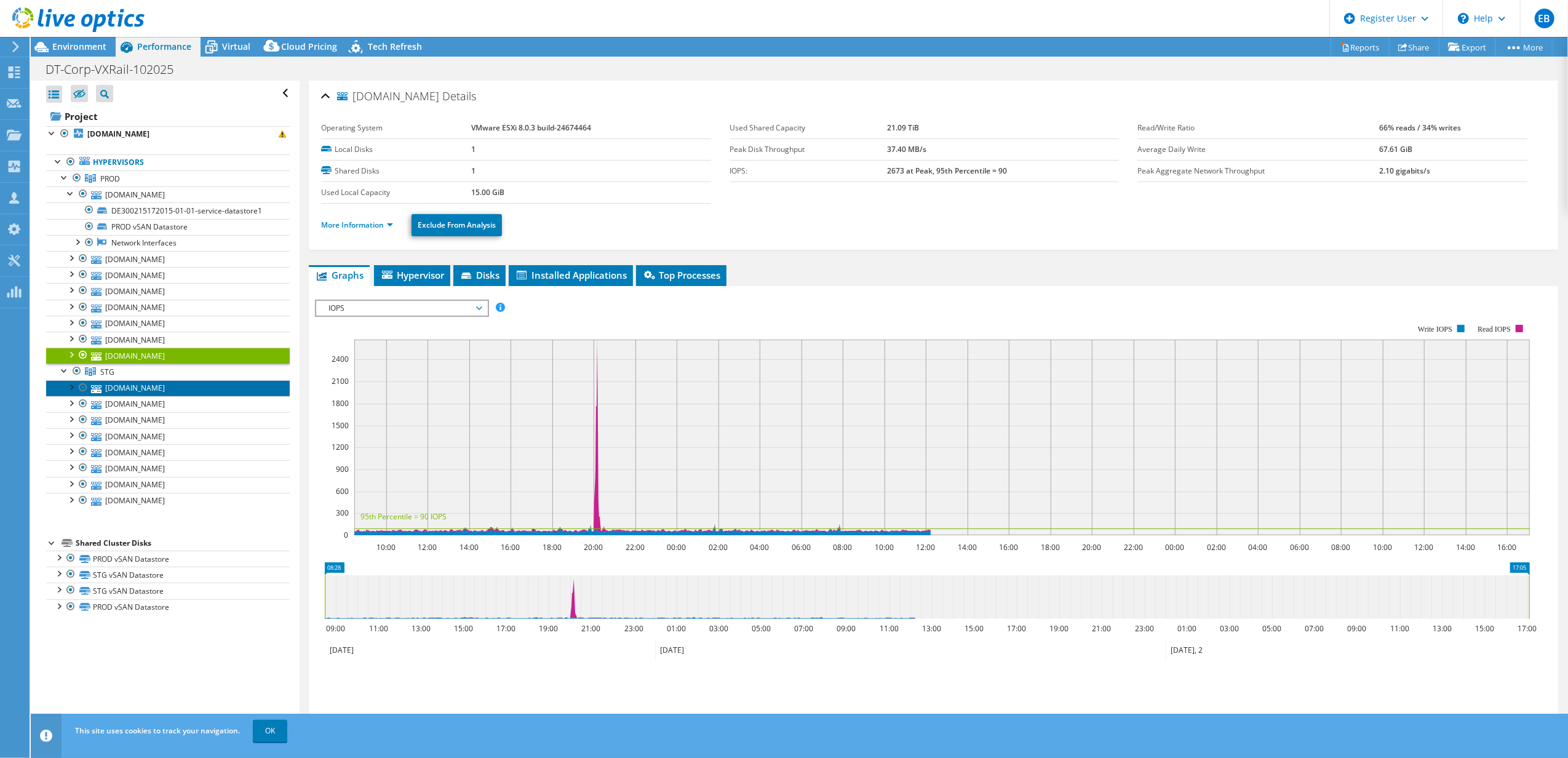
click at [142, 389] on link "[DOMAIN_NAME]" at bounding box center [167, 388] width 244 height 16
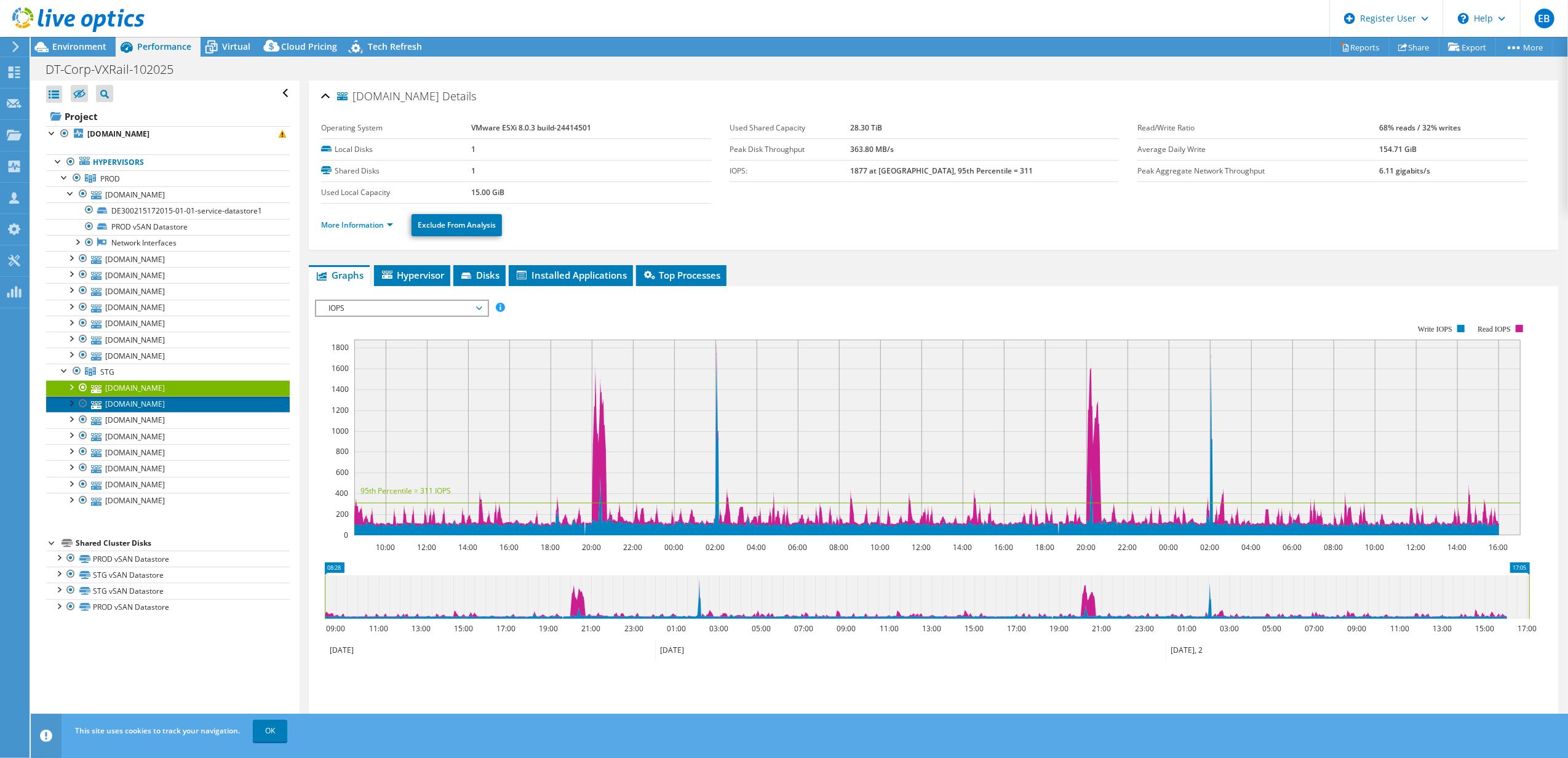
click at [165, 409] on link "[DOMAIN_NAME]" at bounding box center [167, 404] width 244 height 16
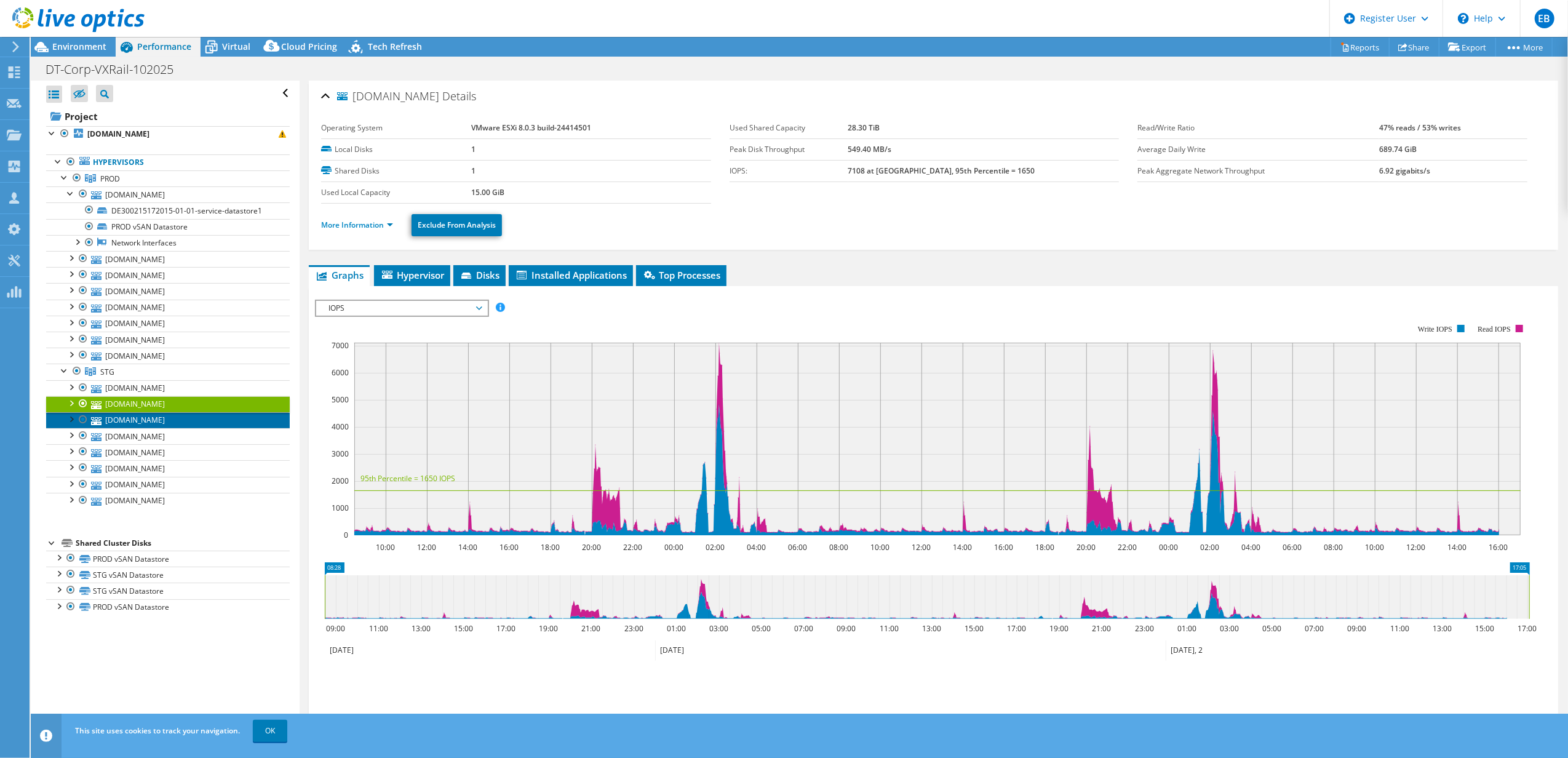
click at [135, 422] on link "[DOMAIN_NAME]" at bounding box center [167, 420] width 244 height 16
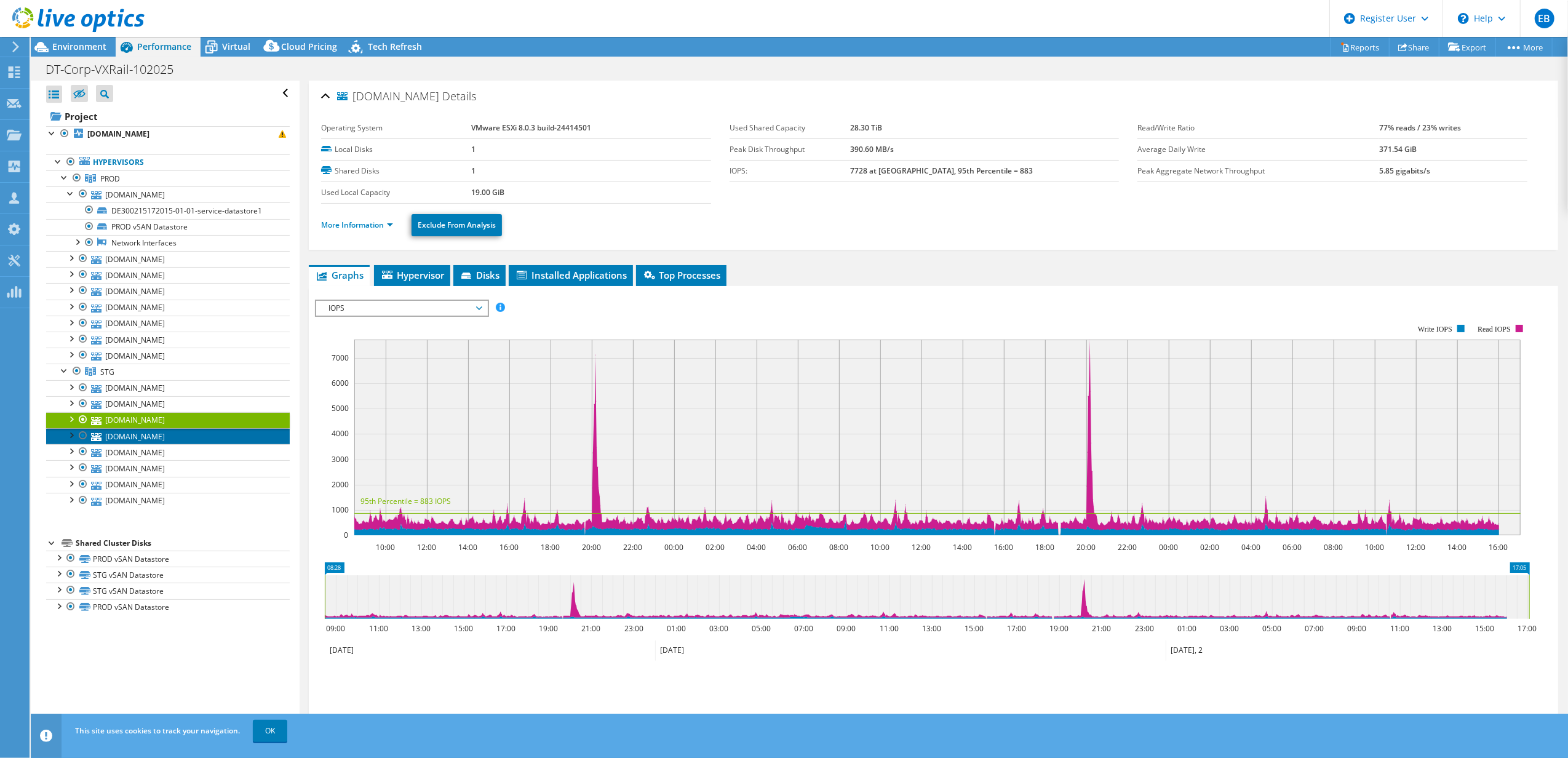
click at [133, 440] on link "[DOMAIN_NAME]" at bounding box center [167, 436] width 244 height 16
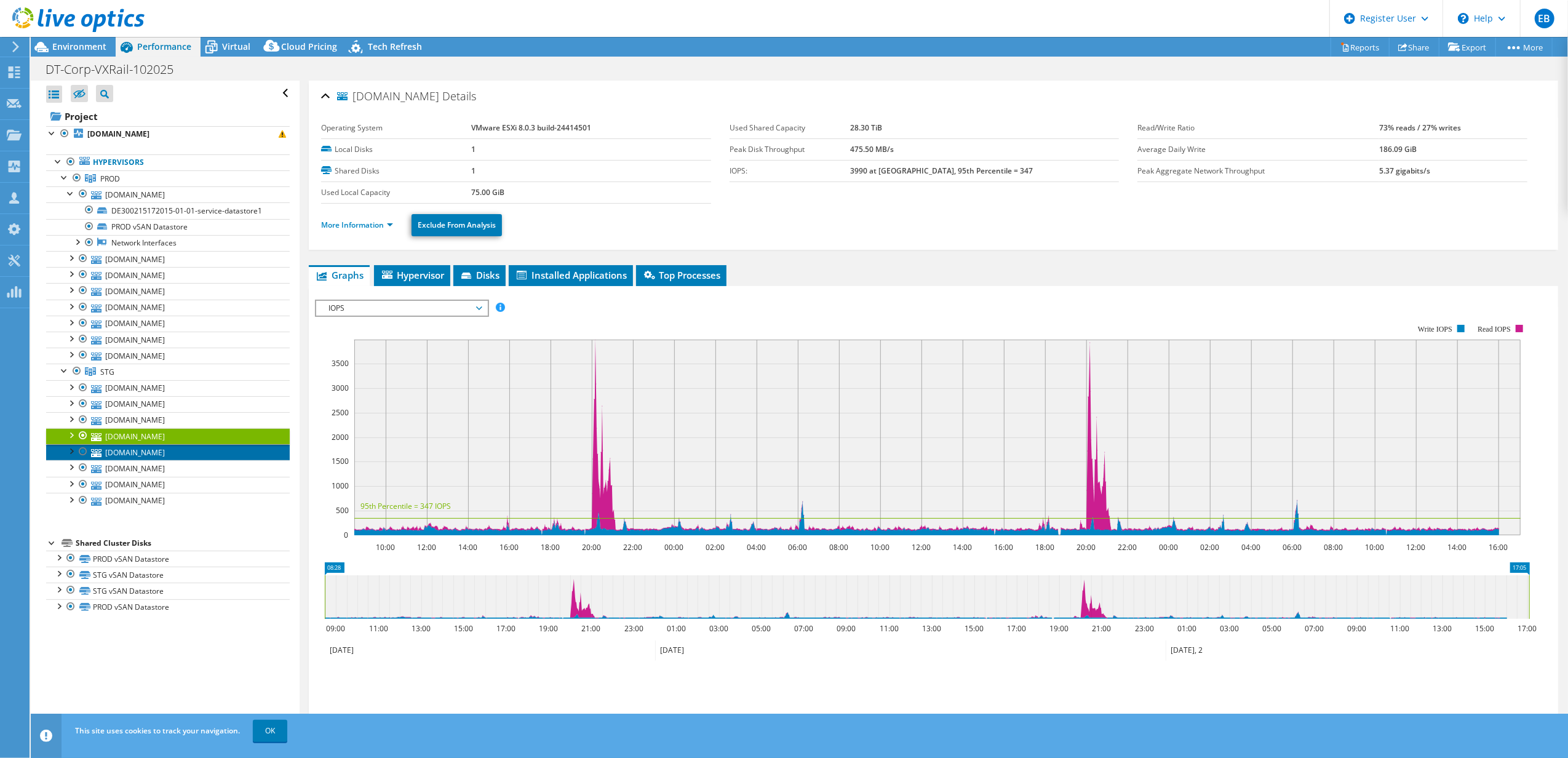
click at [130, 456] on link "[DOMAIN_NAME]" at bounding box center [167, 452] width 244 height 16
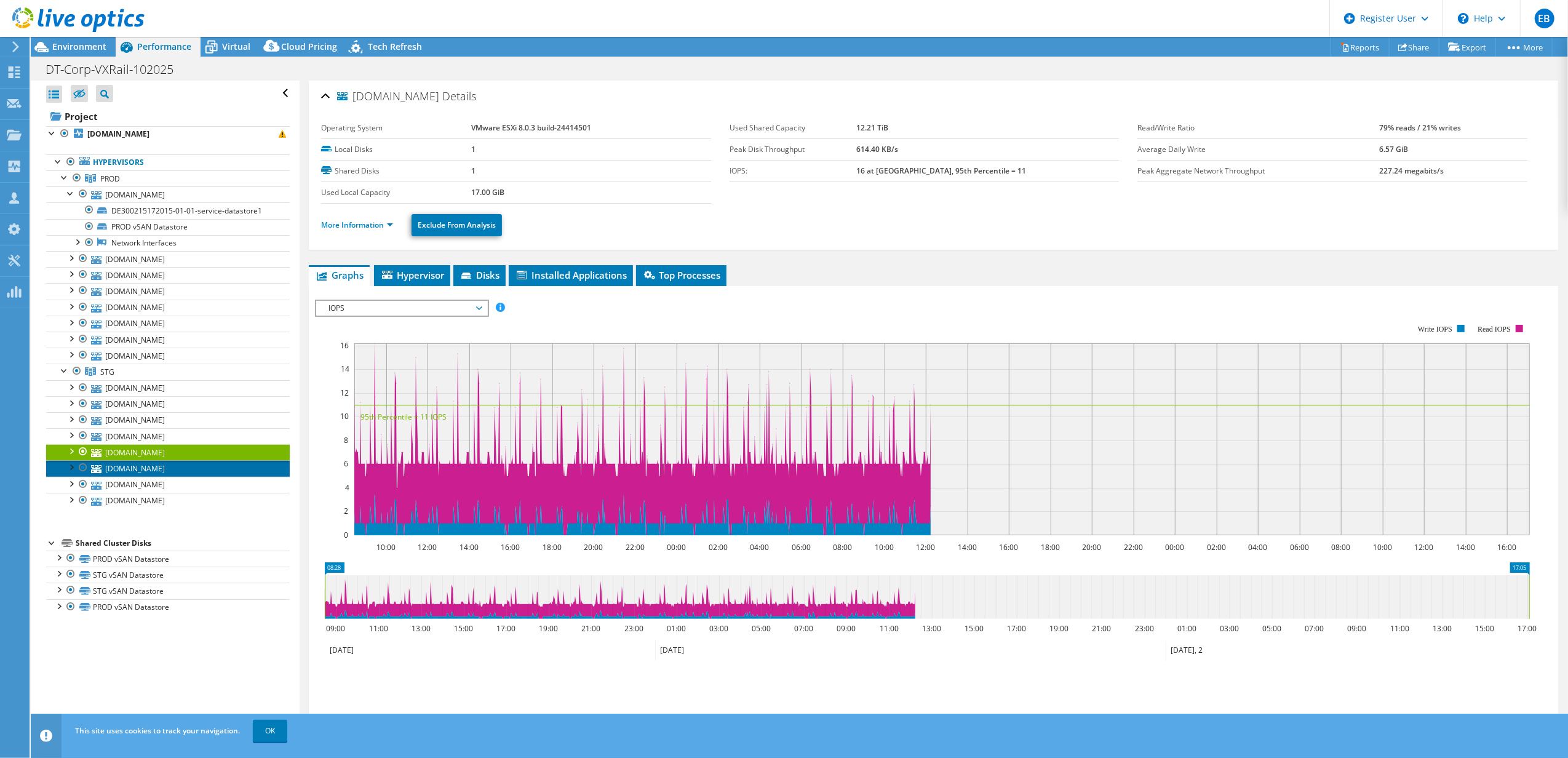
click at [130, 475] on link "[DOMAIN_NAME]" at bounding box center [167, 468] width 244 height 16
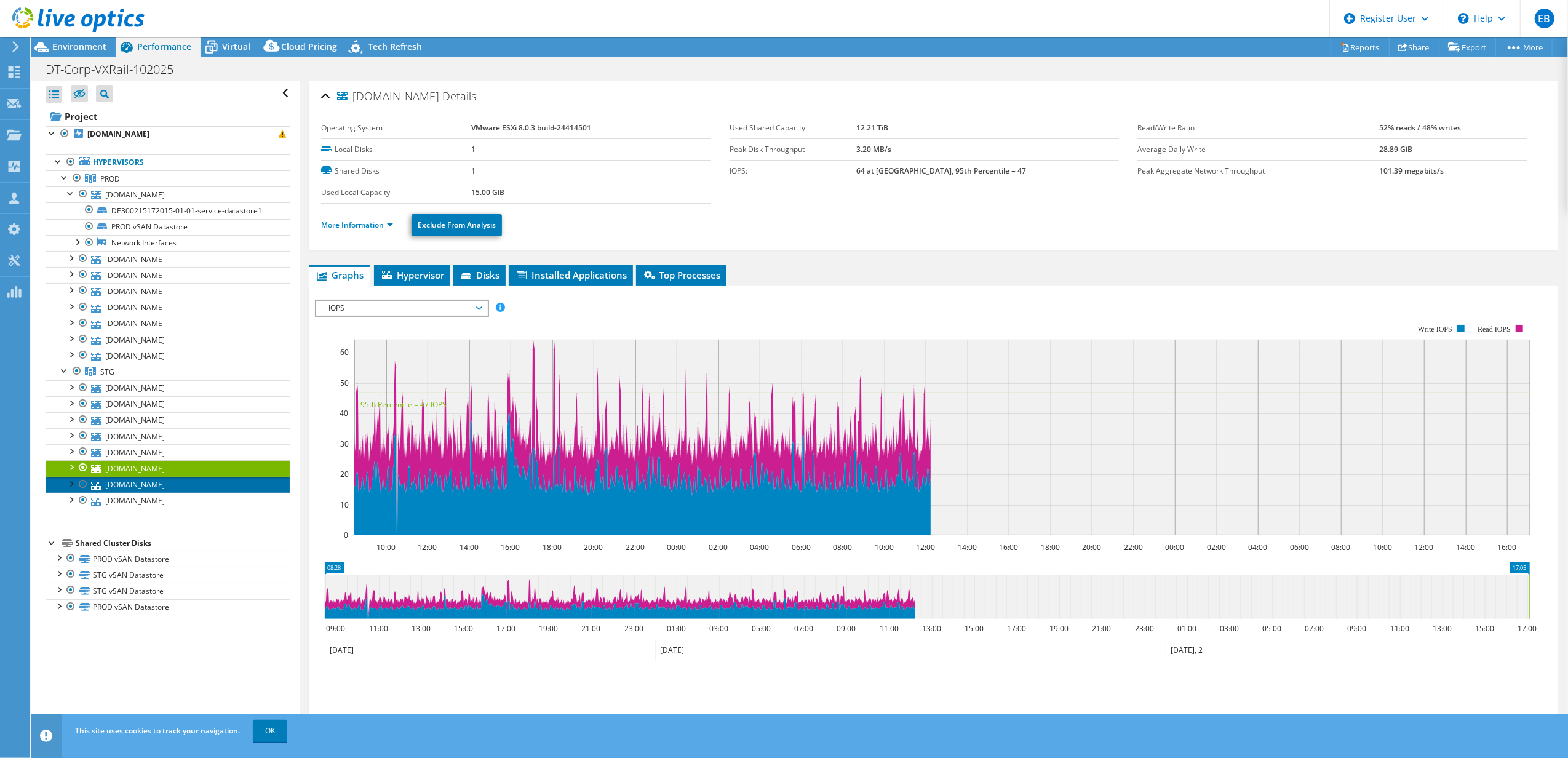
click at [133, 488] on link "[DOMAIN_NAME]" at bounding box center [167, 485] width 244 height 16
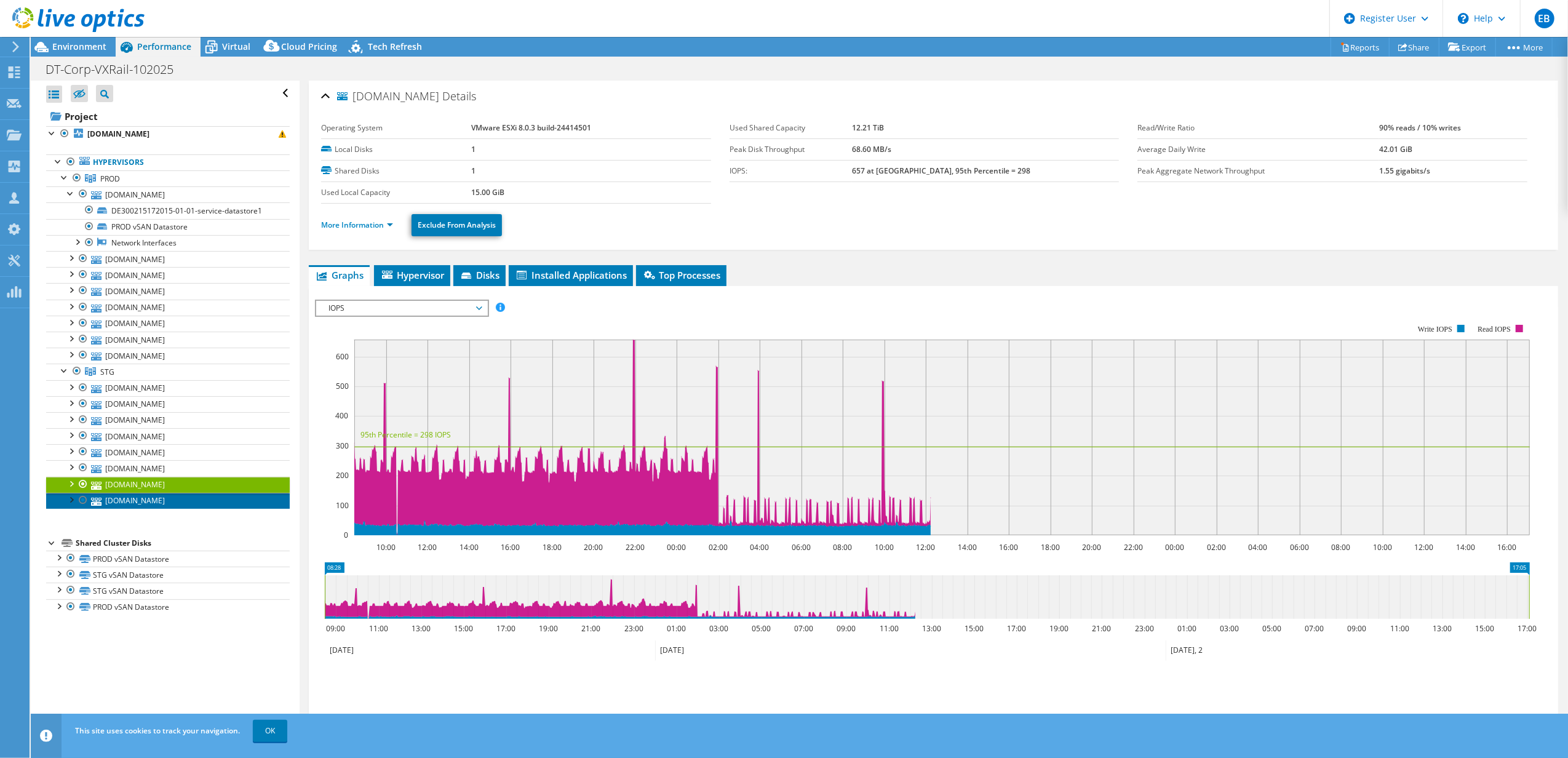
click at [138, 502] on link "[DOMAIN_NAME]" at bounding box center [167, 500] width 244 height 16
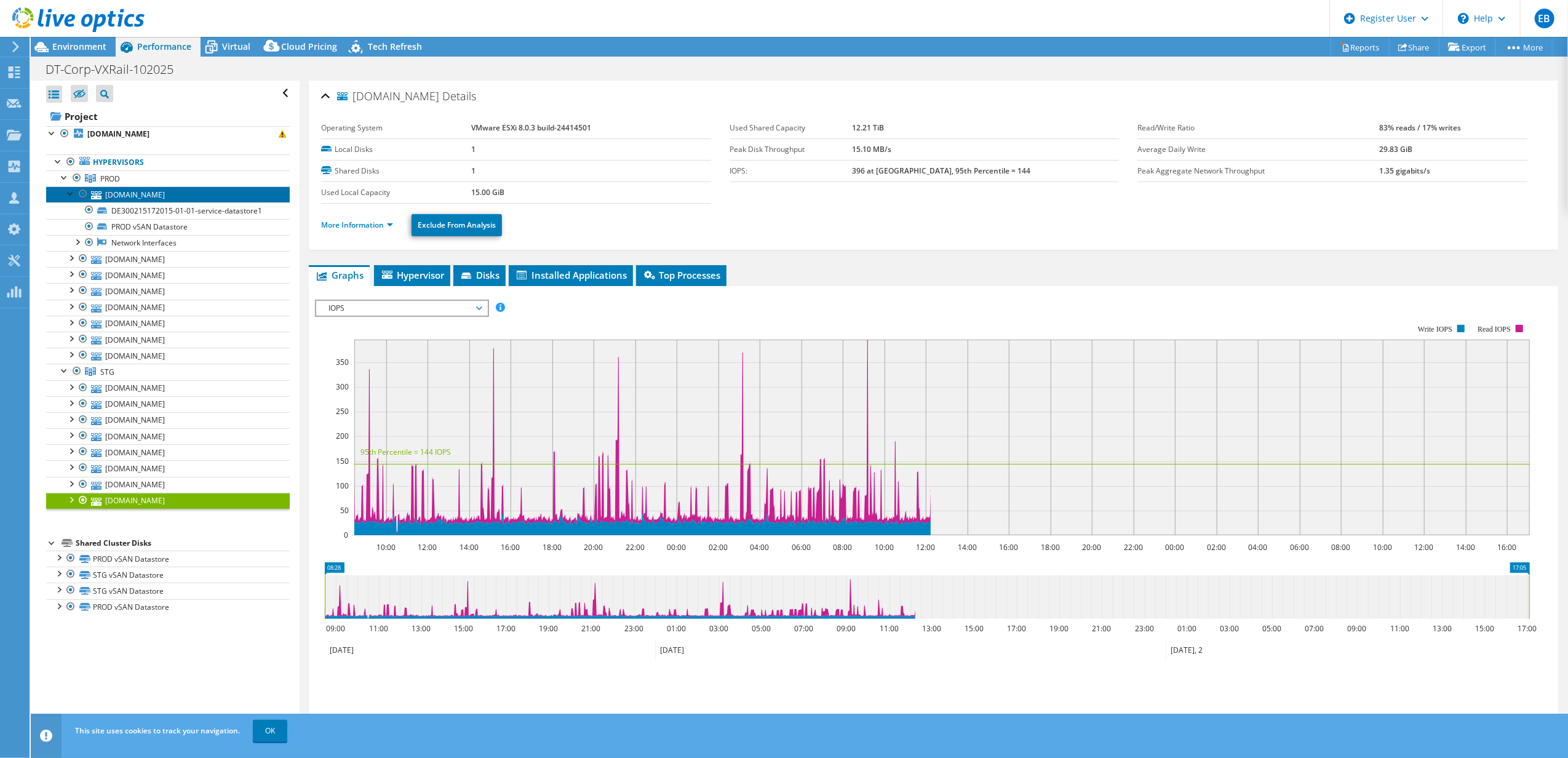
click at [121, 193] on link "[DOMAIN_NAME]" at bounding box center [167, 194] width 244 height 16
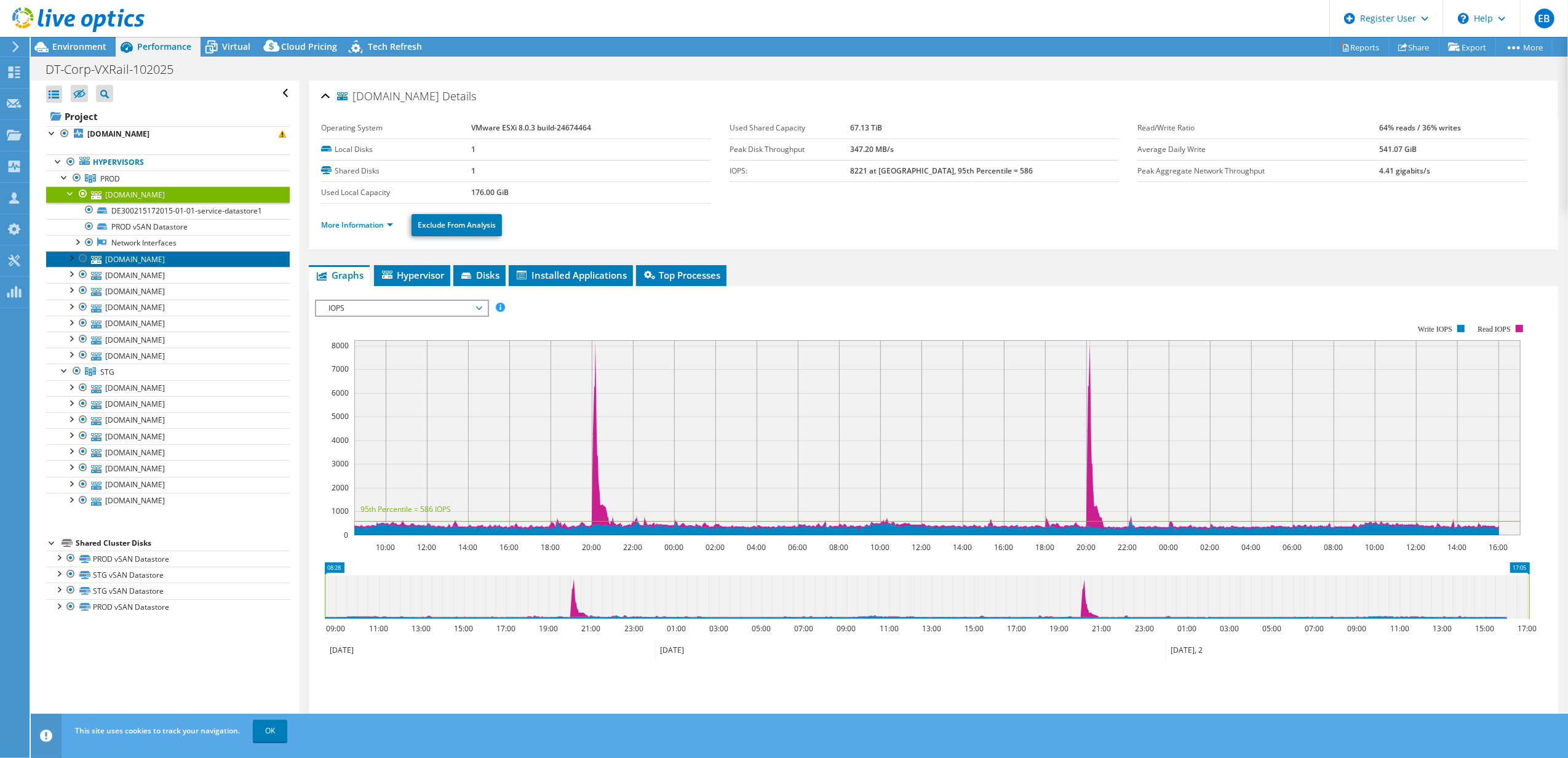
click at [128, 259] on link "[DOMAIN_NAME]" at bounding box center [167, 258] width 244 height 16
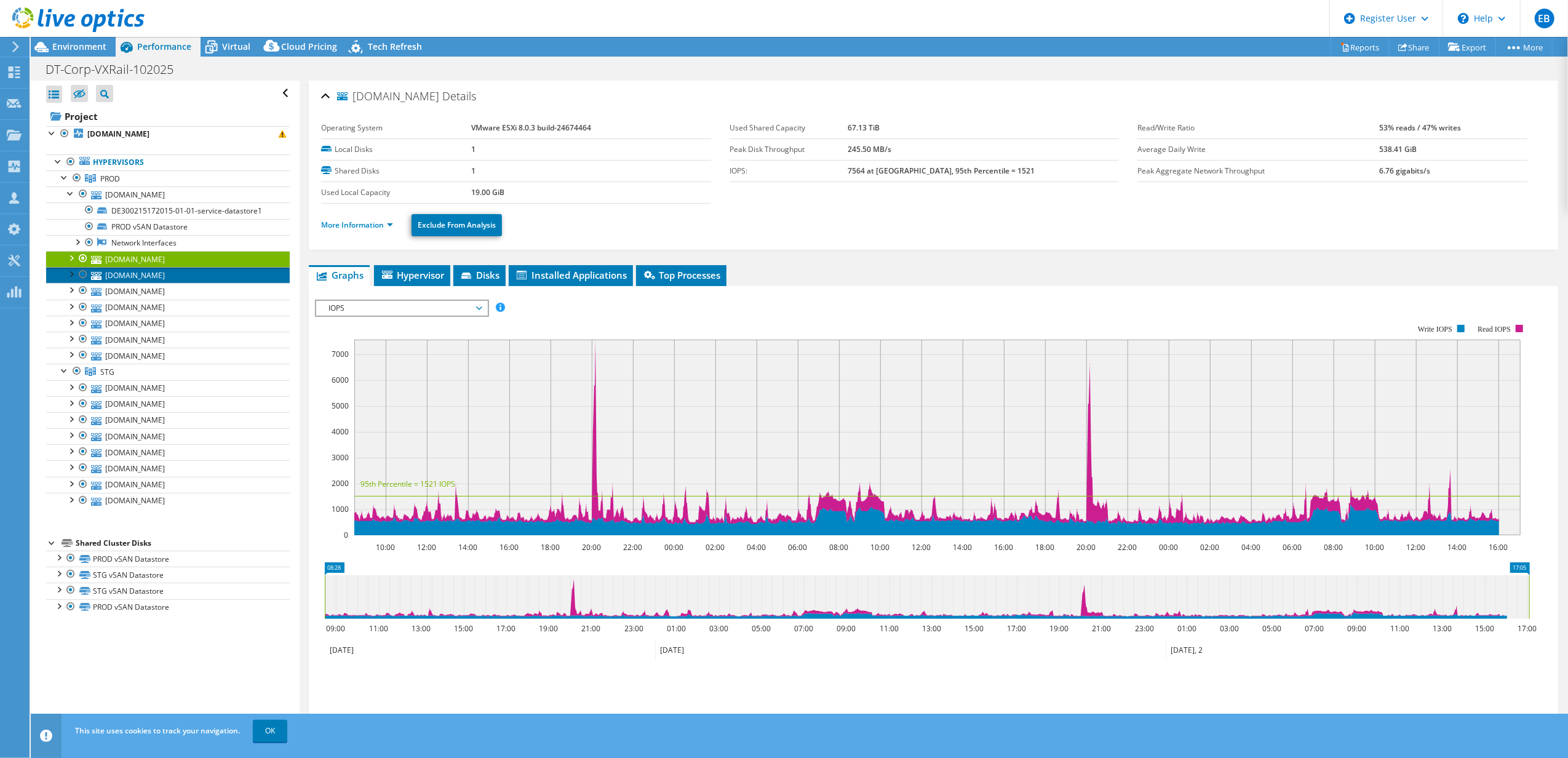
click at [132, 278] on link "[DOMAIN_NAME]" at bounding box center [167, 275] width 244 height 16
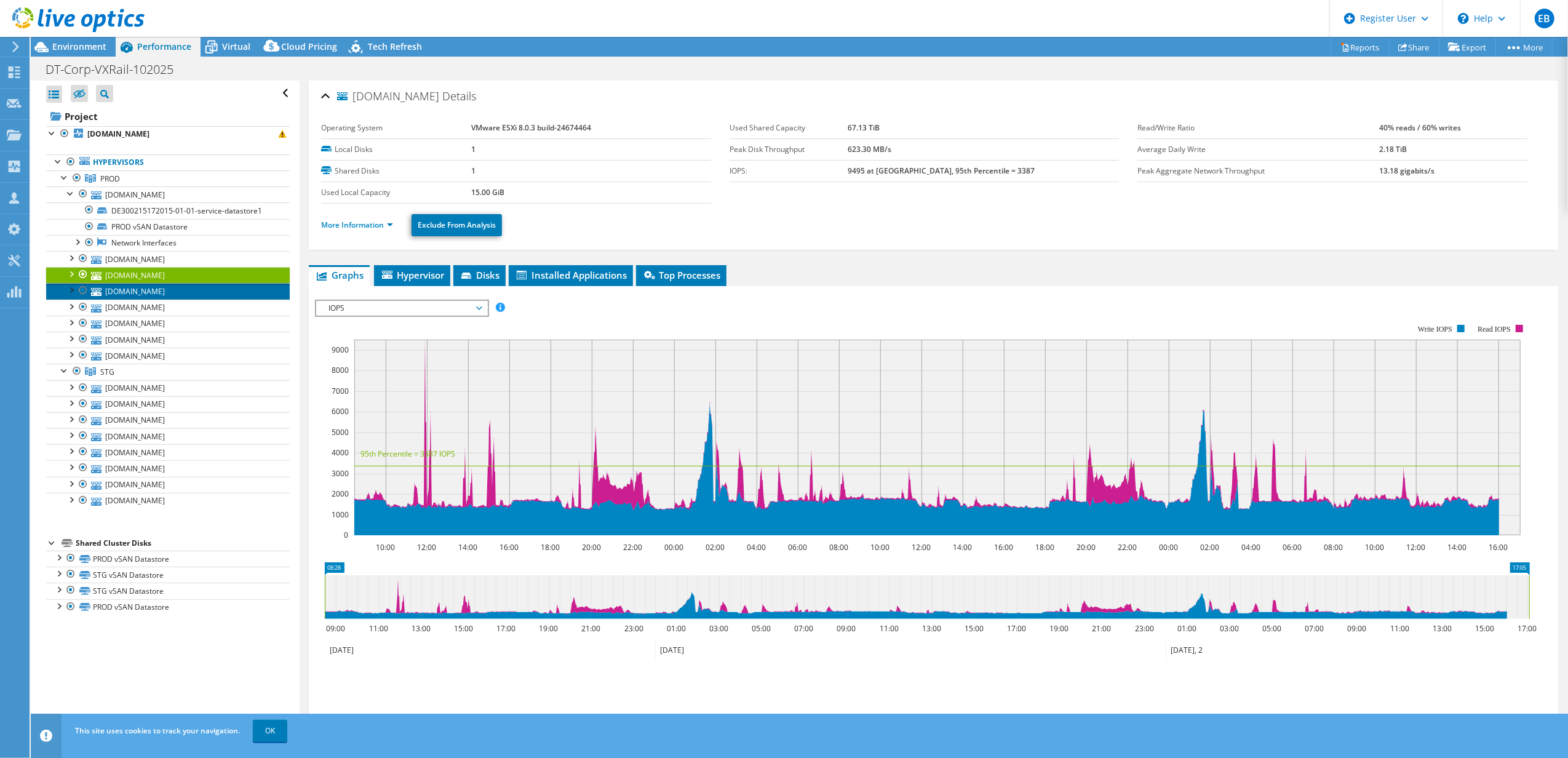
click at [147, 292] on link "[DOMAIN_NAME]" at bounding box center [167, 291] width 244 height 16
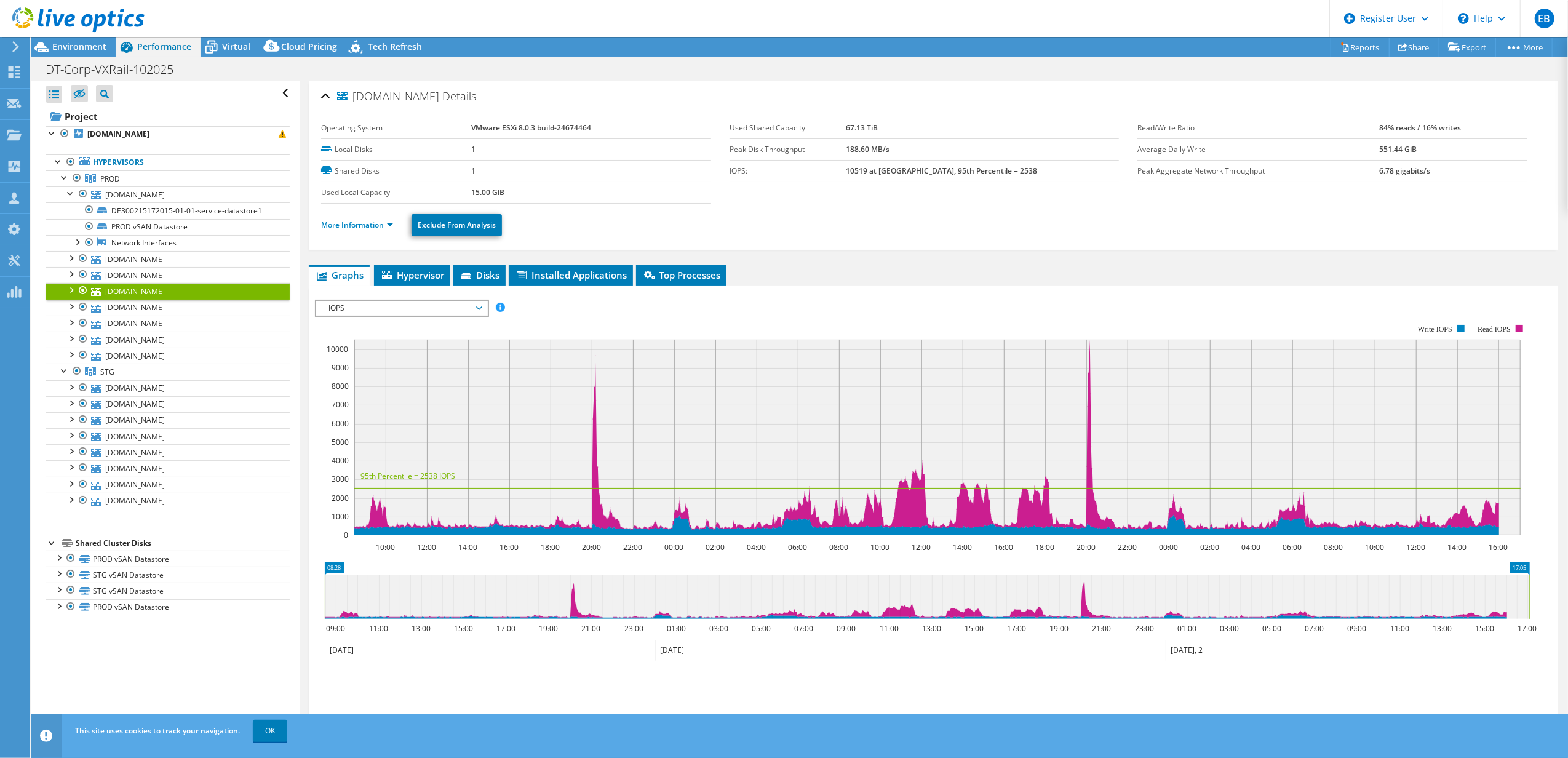
click at [70, 295] on div at bounding box center [70, 289] width 13 height 13
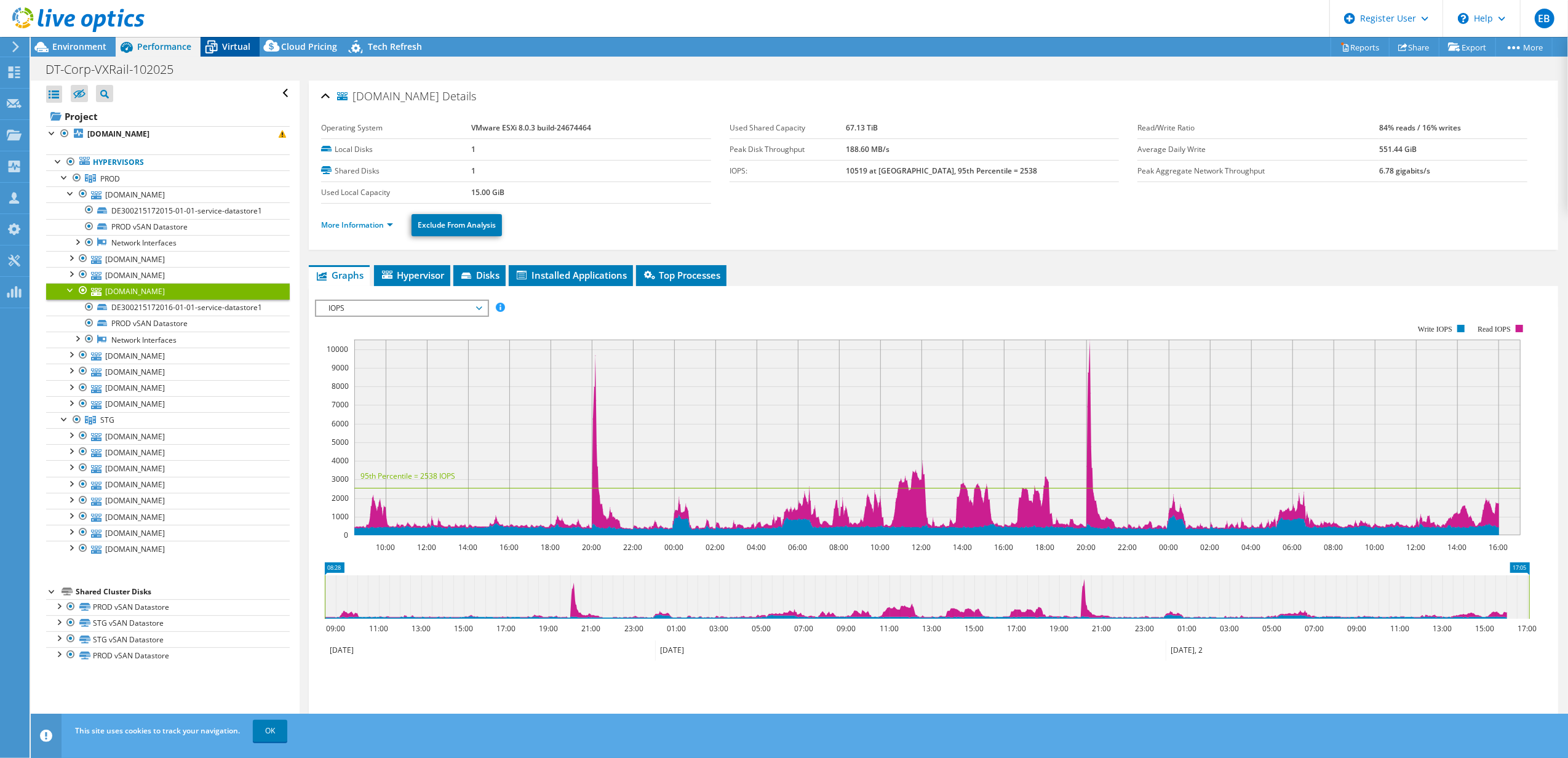
click at [227, 42] on span "Virtual" at bounding box center [236, 47] width 28 height 12
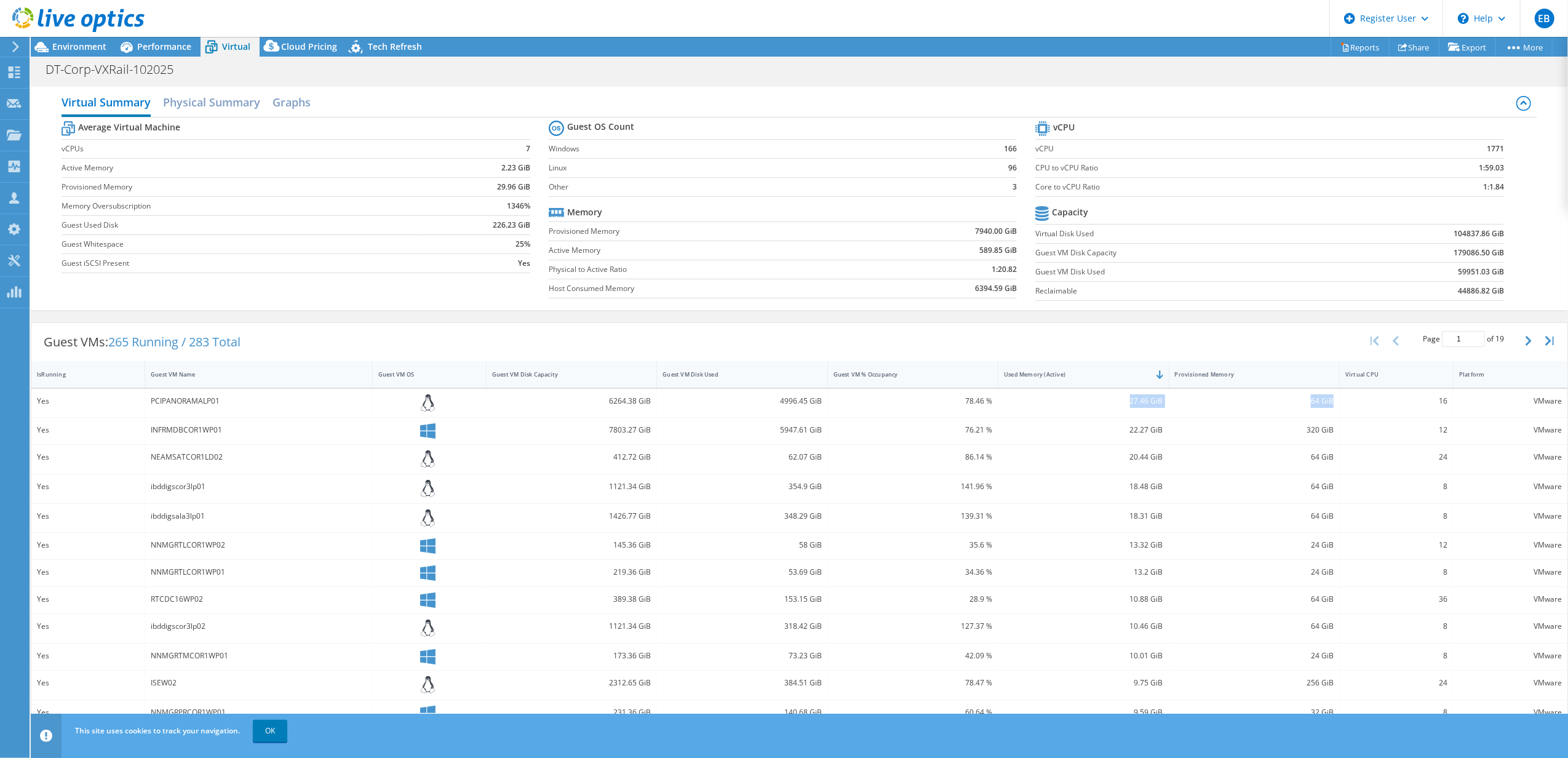
drag, startPoint x: 1123, startPoint y: 400, endPoint x: 1328, endPoint y: 399, distance: 205.0
click at [1176, 399] on div "Yes PCIPANORAMALP01 6264.38 GiB 4996.45 GiB 78.46 % 27.46 GiB 64 GiB 16 VMware" at bounding box center [799, 403] width 1536 height 29
click at [183, 400] on div "PCIPANORAMALP01" at bounding box center [258, 401] width 216 height 14
click at [276, 568] on link "OK" at bounding box center [269, 731] width 34 height 22
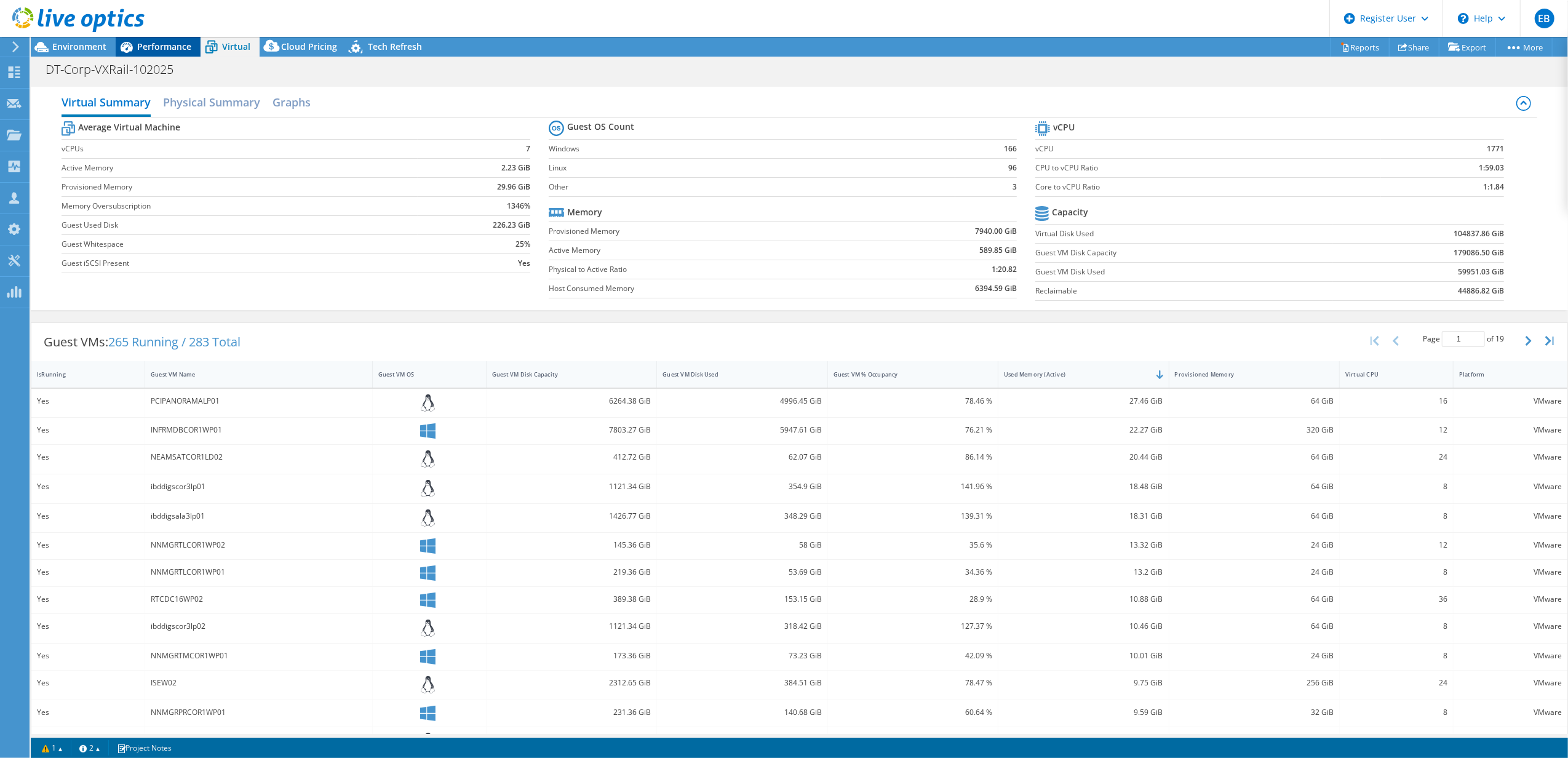
click at [180, 41] on span "Performance" at bounding box center [164, 47] width 54 height 12
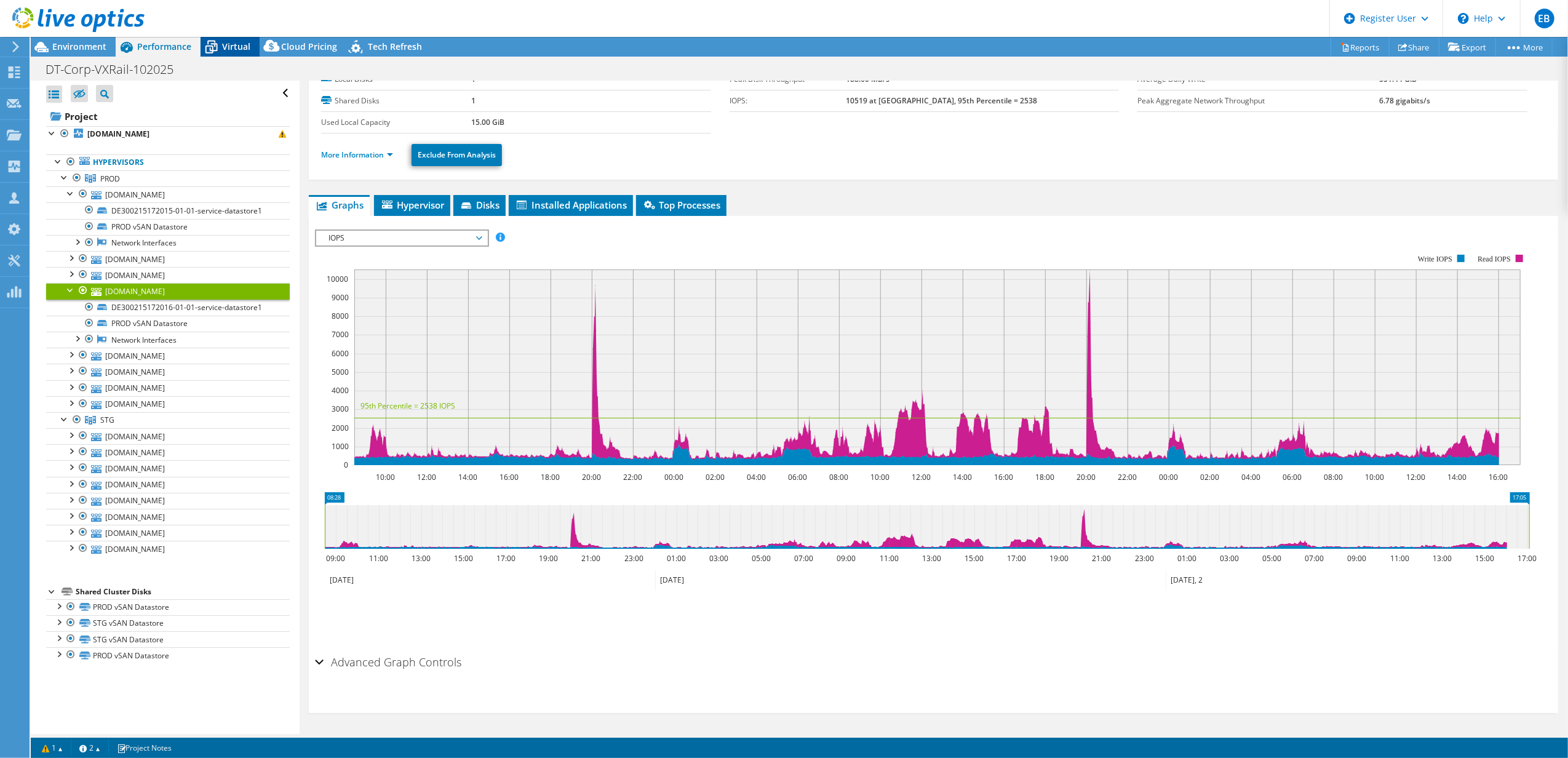
click at [226, 52] on div "Virtual" at bounding box center [229, 47] width 59 height 19
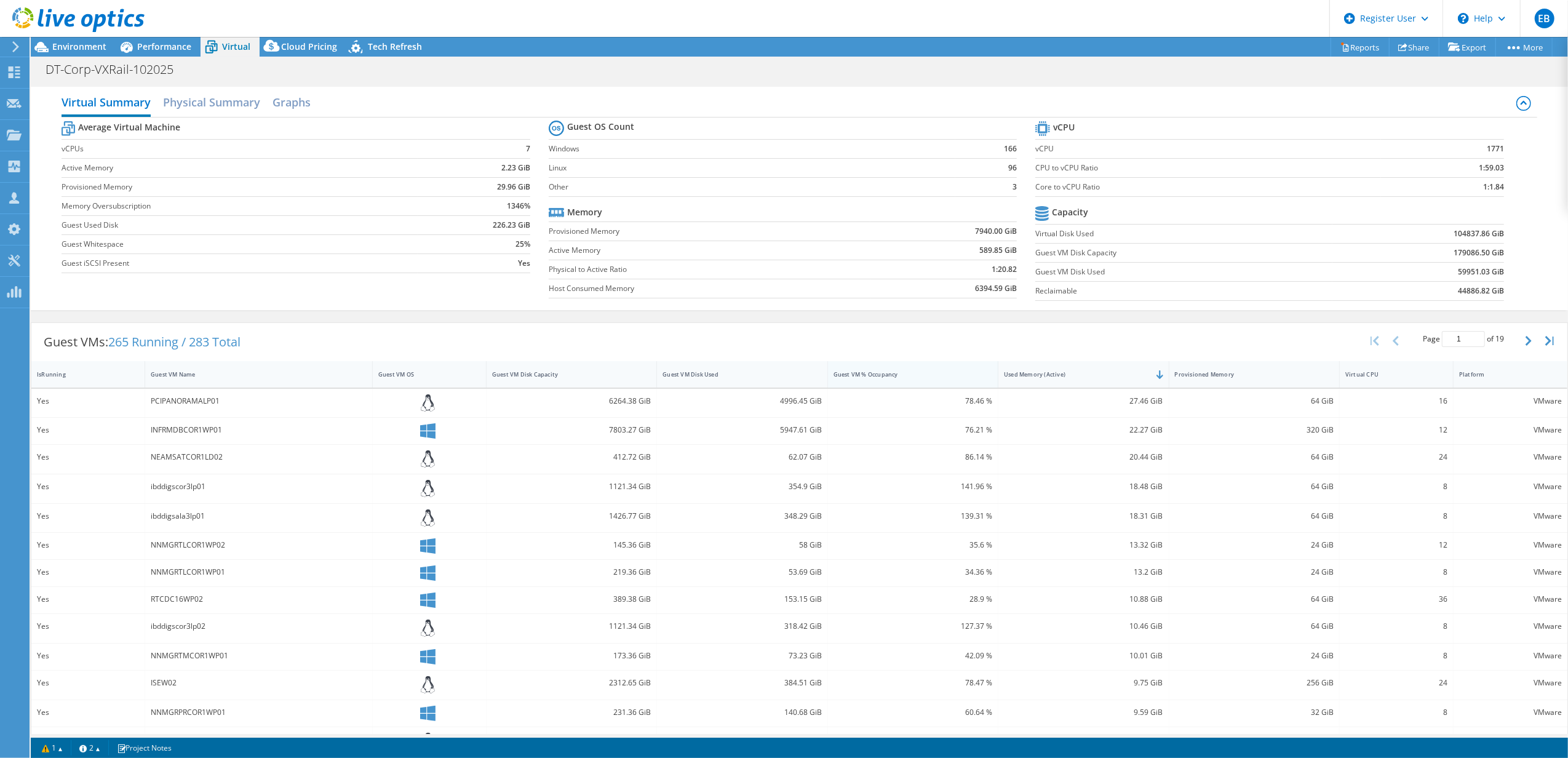
click at [946, 370] on div "Guest VM % Occupancy" at bounding box center [905, 375] width 155 height 19
click at [800, 378] on div "Guest VM Disk Used" at bounding box center [734, 374] width 144 height 8
click at [816, 374] on div at bounding box center [827, 374] width 22 height 26
click at [816, 377] on div at bounding box center [827, 374] width 22 height 26
click at [806, 377] on div "Guest VM Disk Used" at bounding box center [741, 374] width 170 height 26
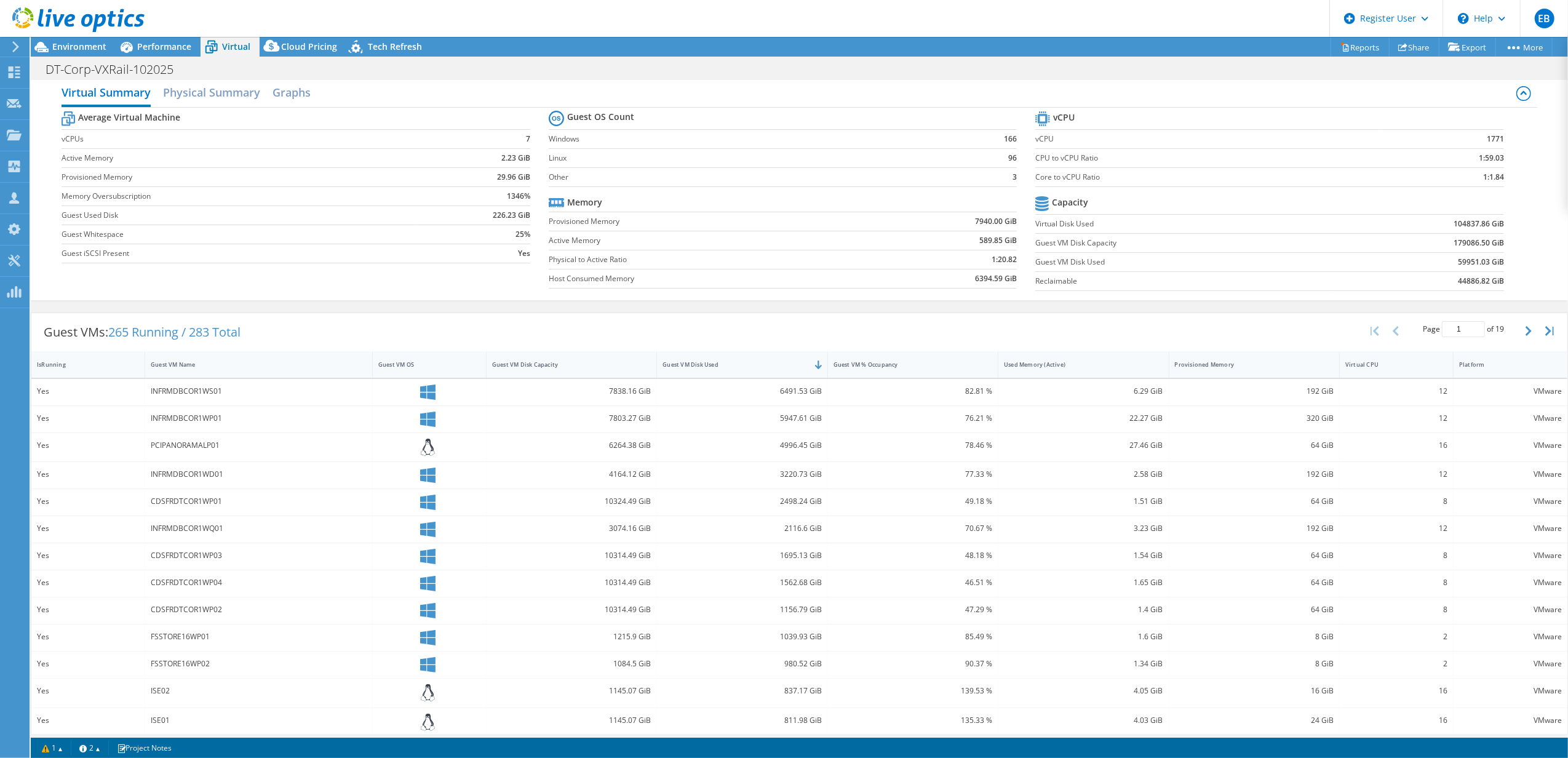
scroll to position [77, 0]
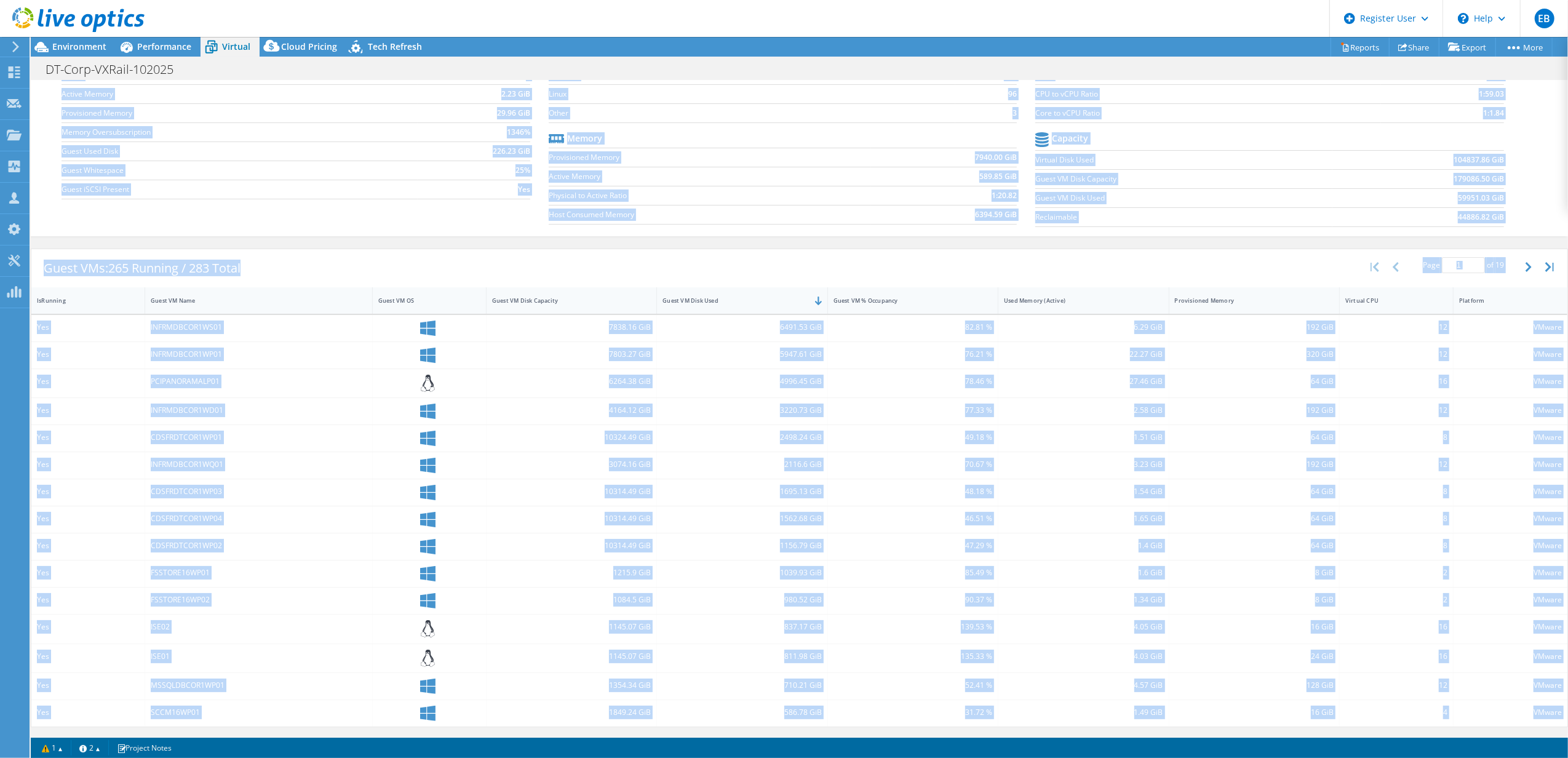
drag, startPoint x: 581, startPoint y: 735, endPoint x: 834, endPoint y: 741, distance: 253.1
click at [822, 568] on div "This project has been archived. No changes can be made, and graphs and summary …" at bounding box center [800, 397] width 1538 height 721
click at [1176, 539] on div "8" at bounding box center [1396, 546] width 114 height 26
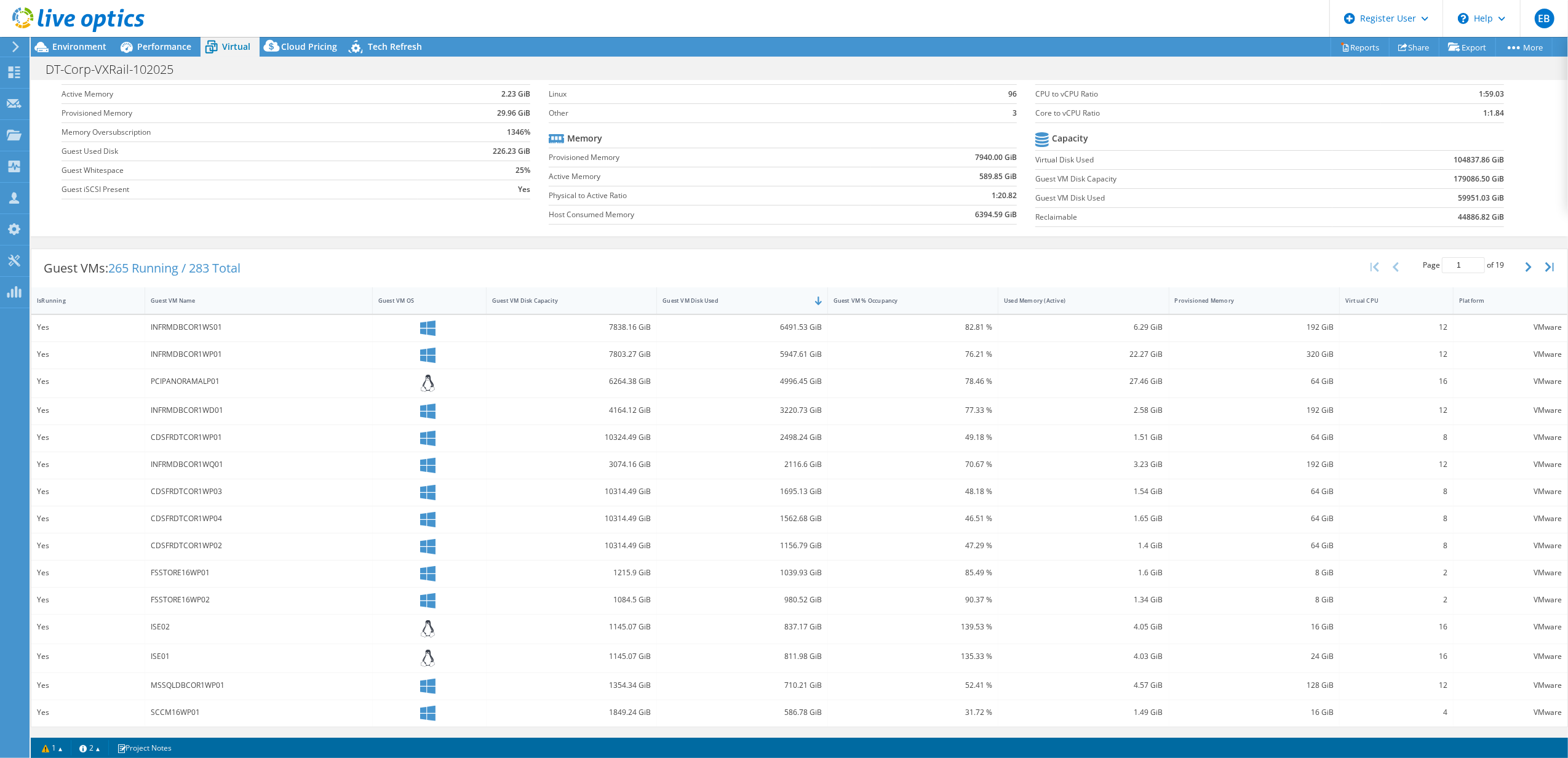
scroll to position [0, 0]
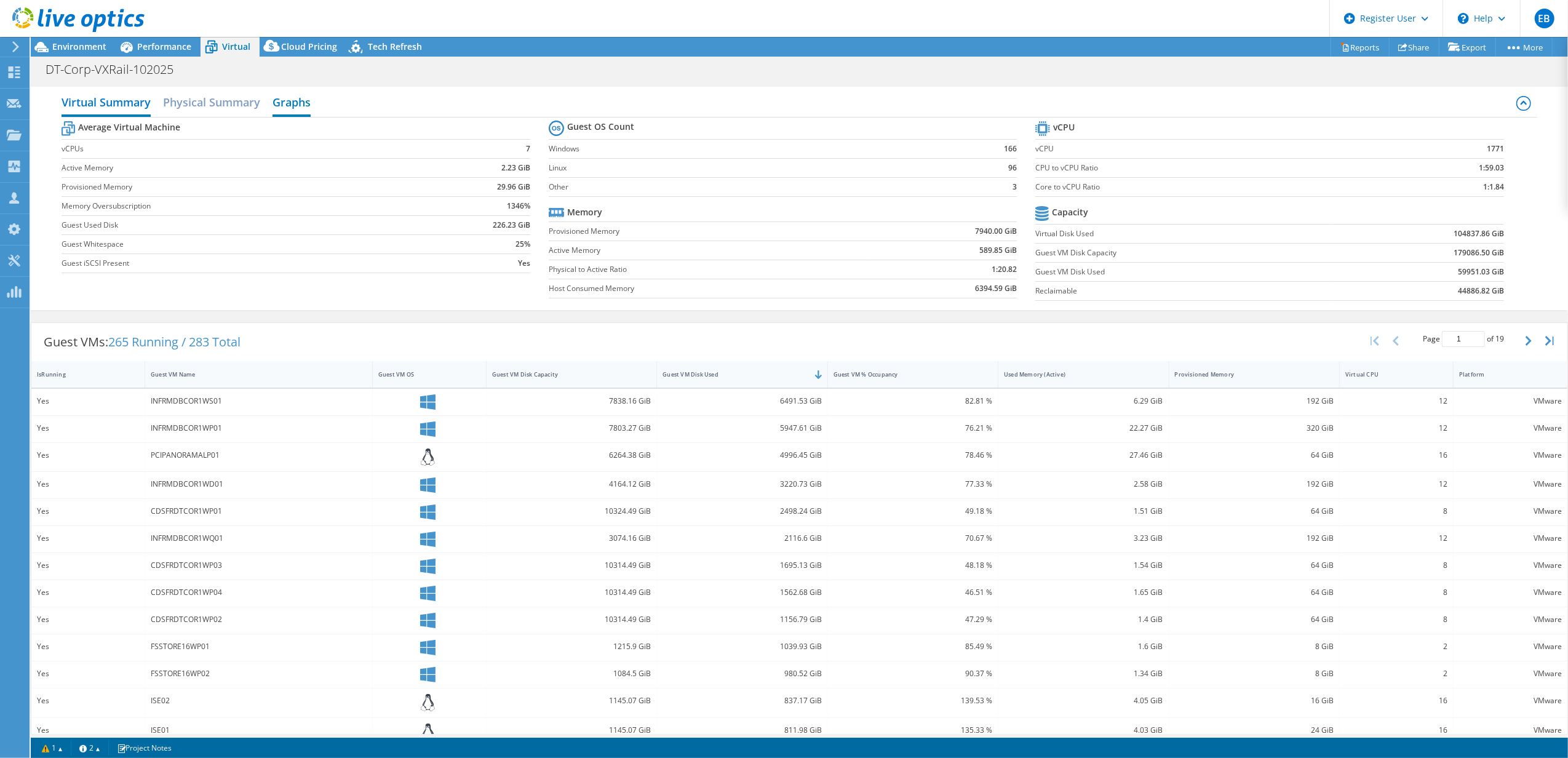
click at [299, 105] on h2 "Graphs" at bounding box center [291, 103] width 38 height 27
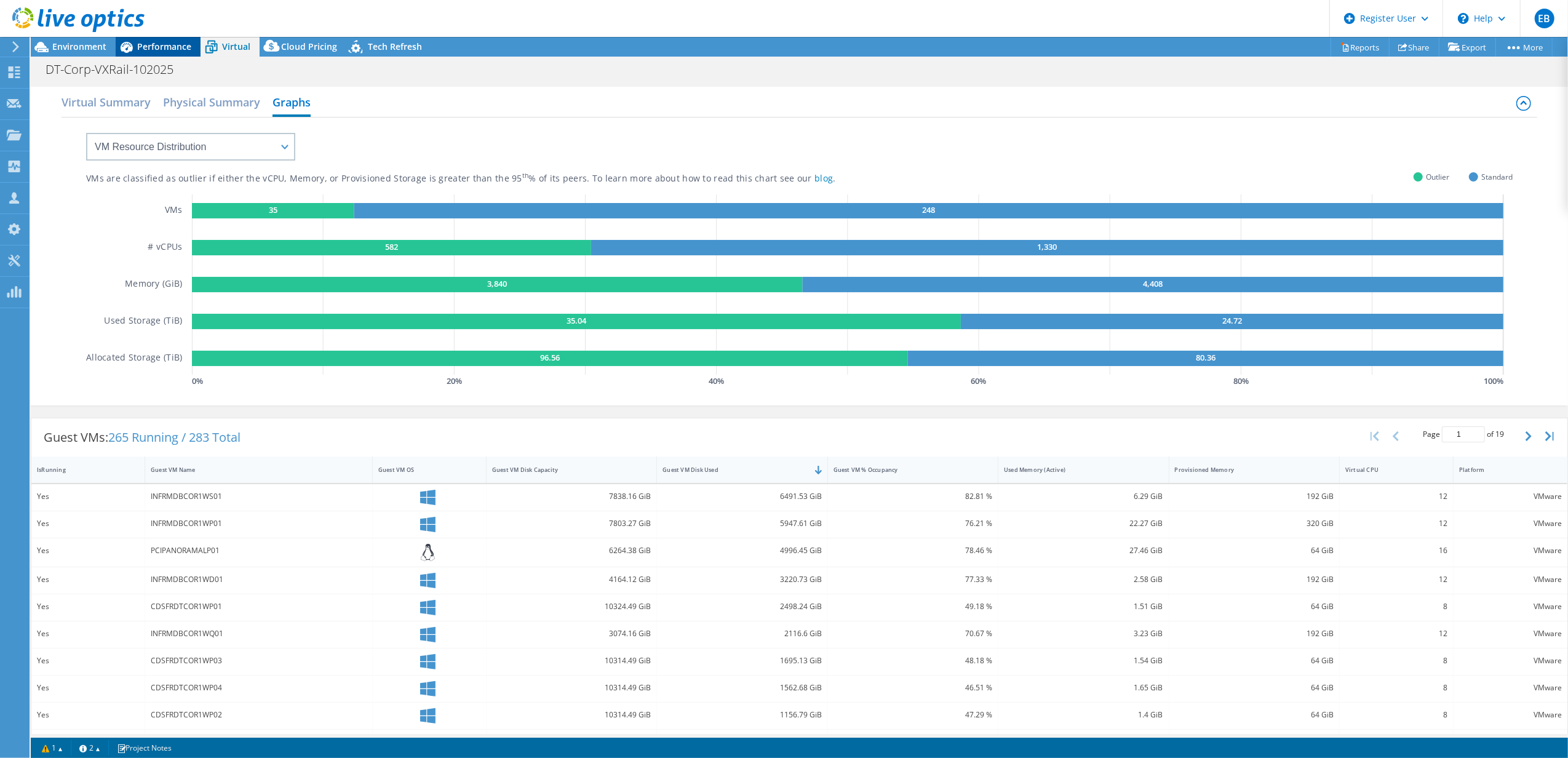
click at [165, 43] on span "Performance" at bounding box center [164, 47] width 54 height 12
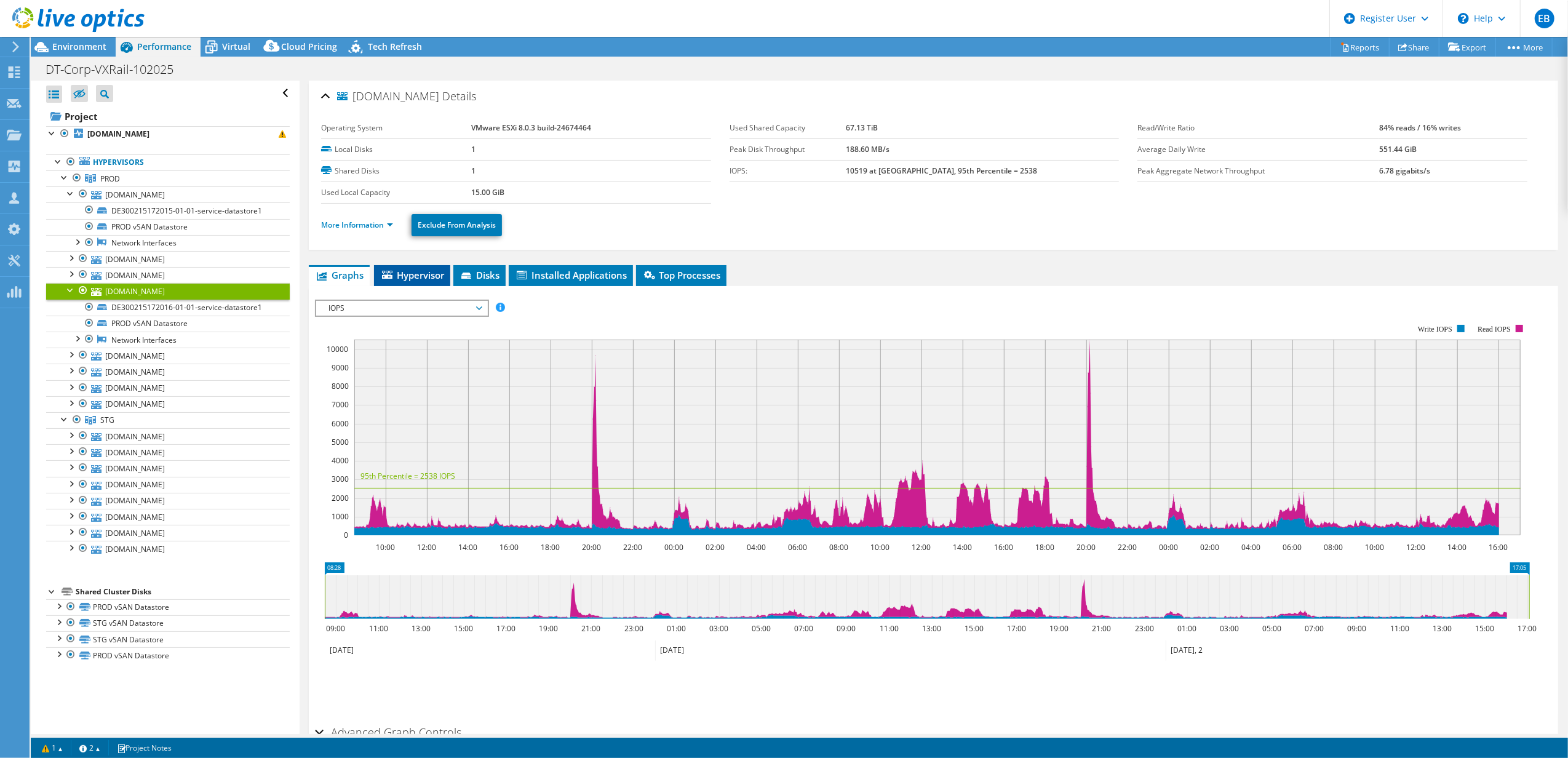
click at [417, 269] on span "Hypervisor" at bounding box center [412, 275] width 64 height 13
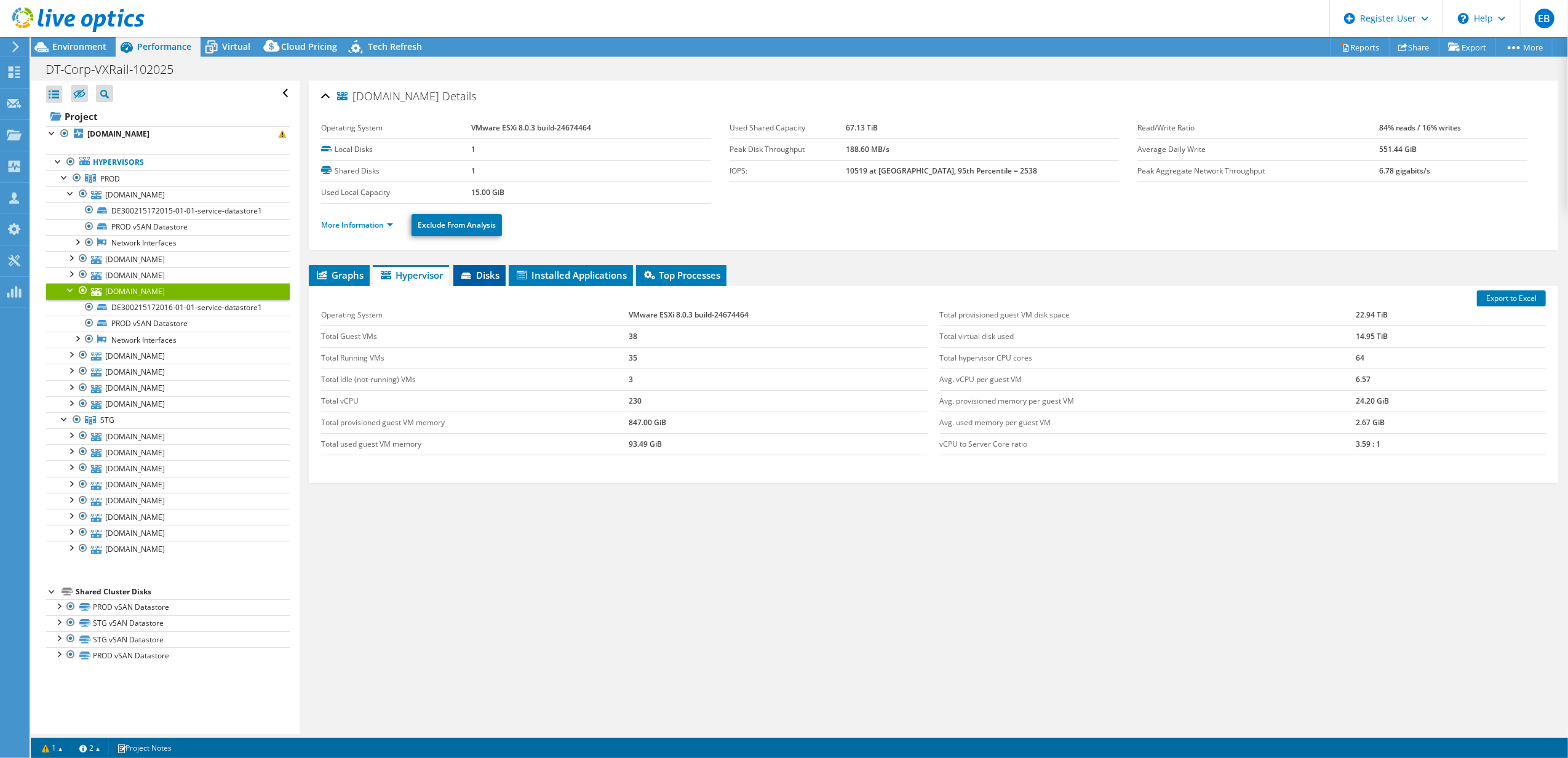
click at [488, 272] on span "Disks" at bounding box center [479, 275] width 40 height 13
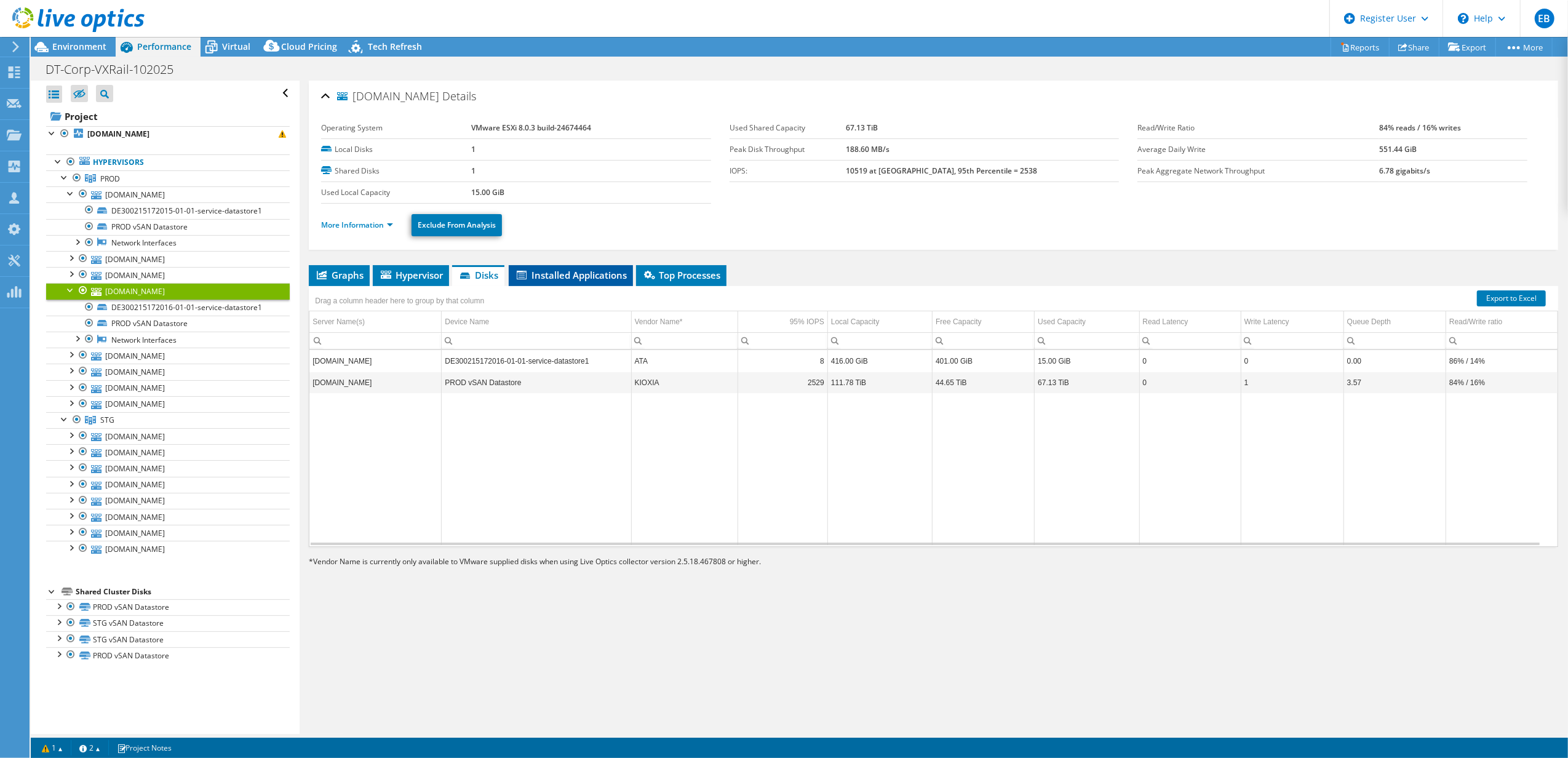
click at [564, 268] on li "Installed Applications" at bounding box center [571, 276] width 124 height 21
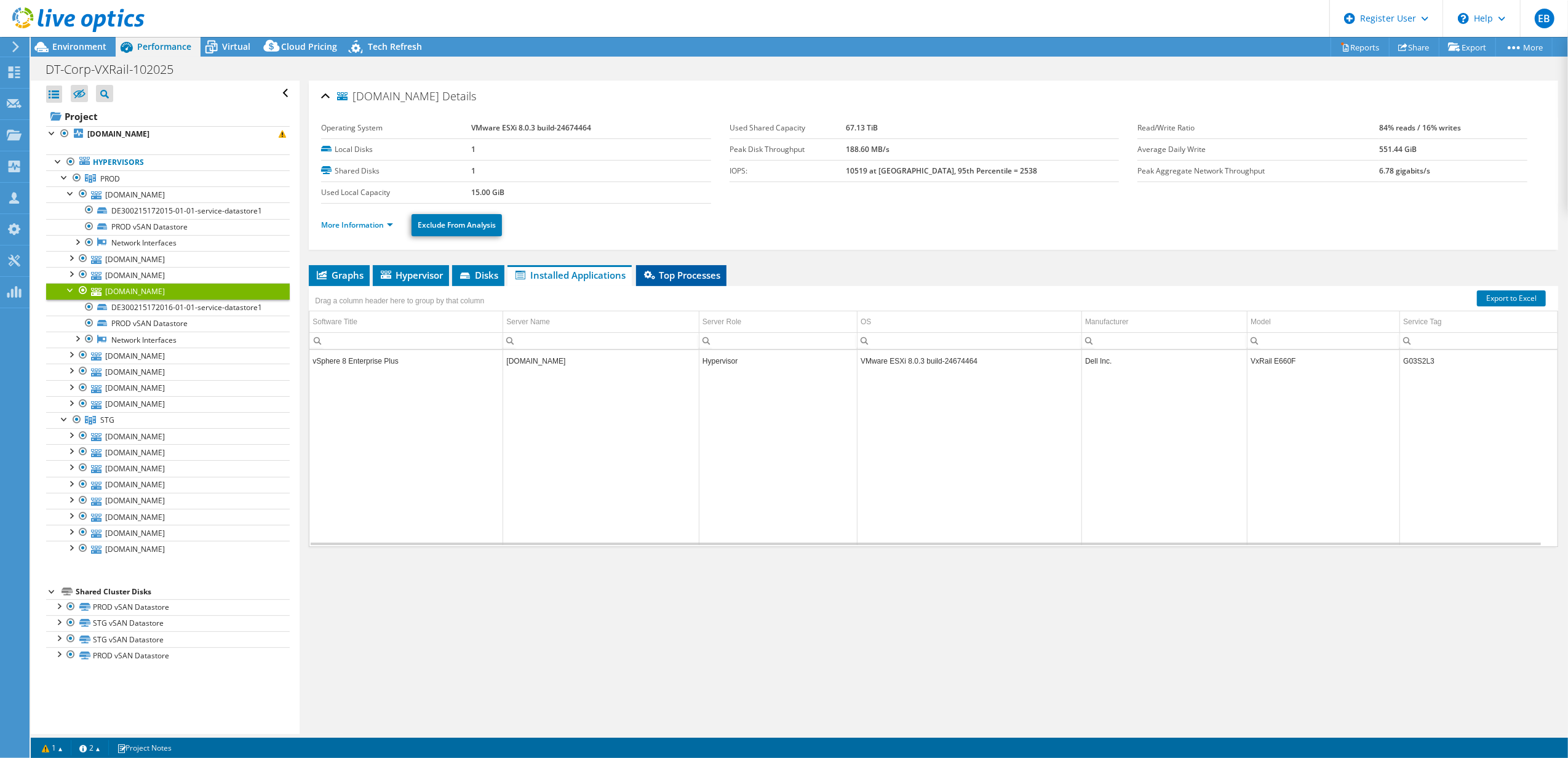
click at [695, 274] on span "Top Processes" at bounding box center [681, 275] width 78 height 13
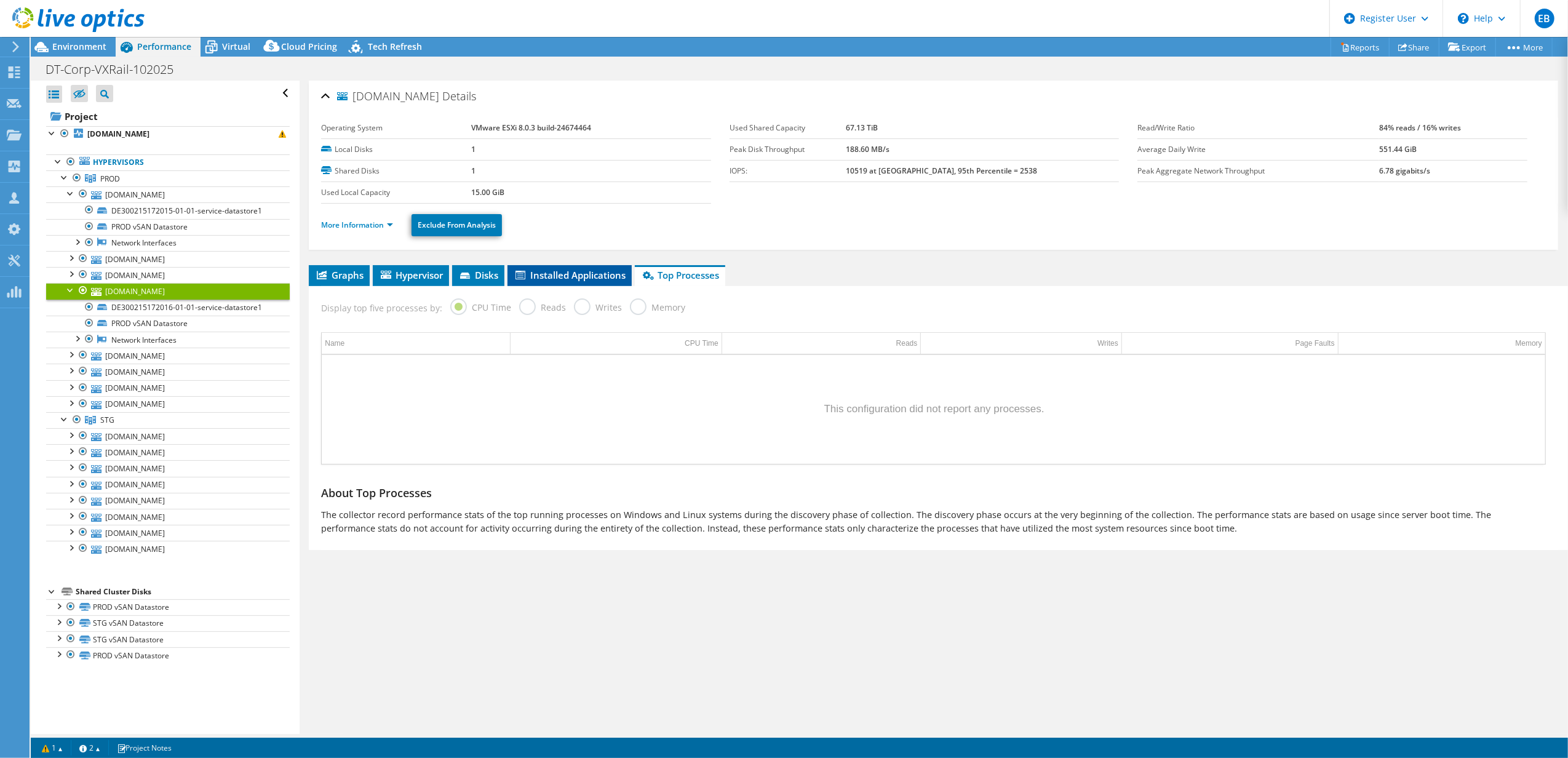
click at [566, 276] on span "Installed Applications" at bounding box center [569, 275] width 112 height 13
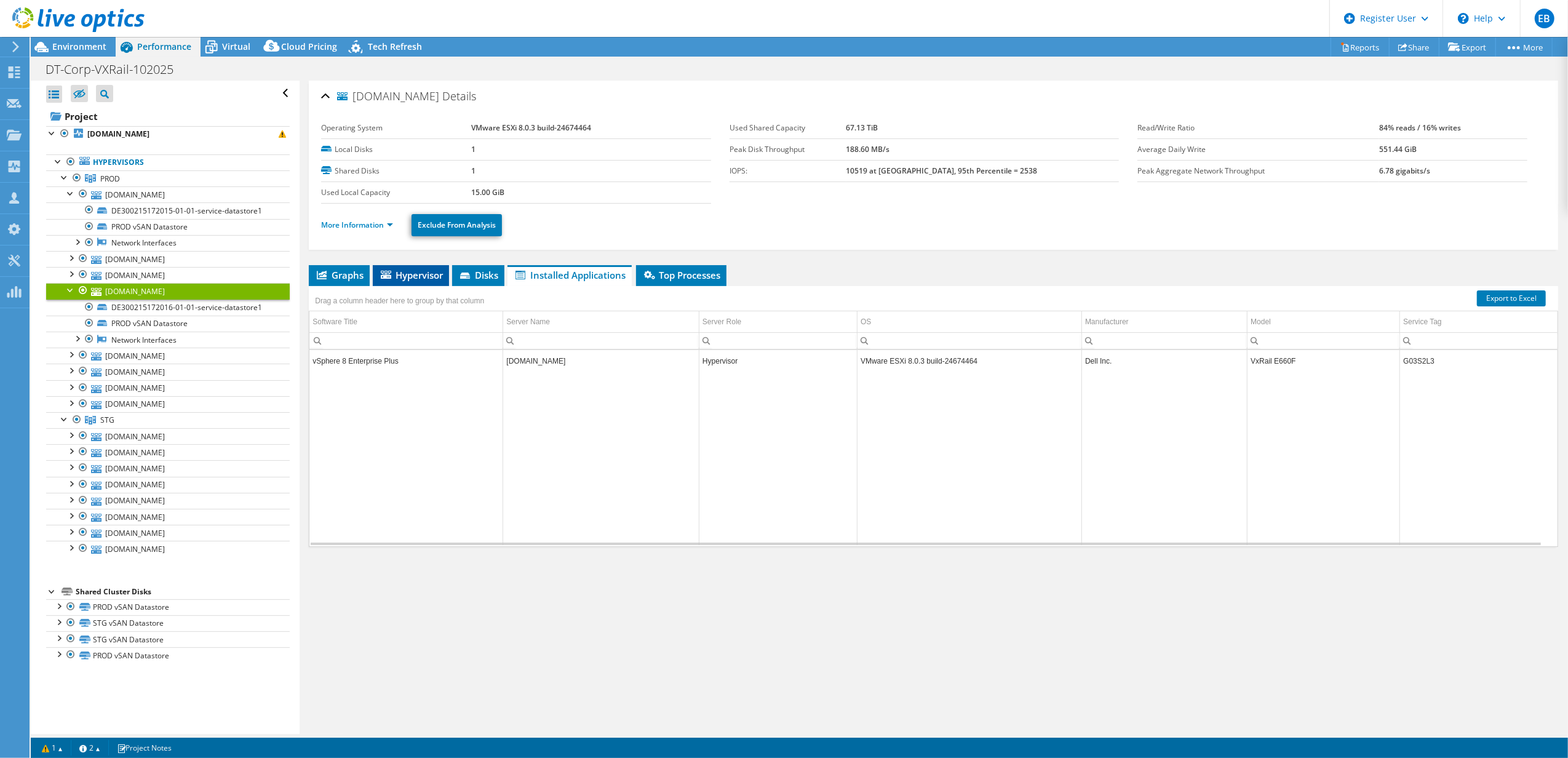
click at [395, 276] on span "Hypervisor" at bounding box center [411, 275] width 64 height 13
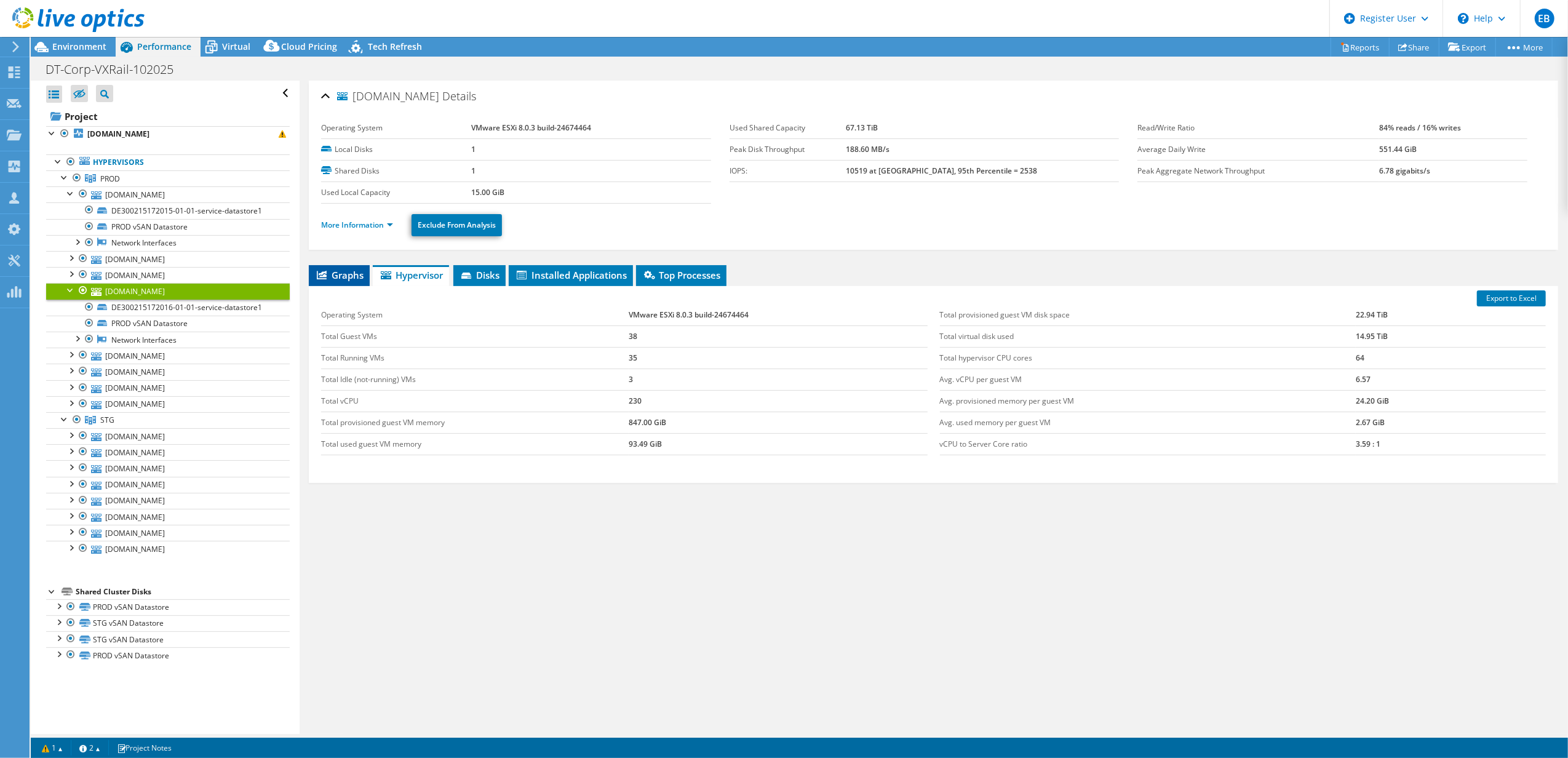
click at [346, 276] on span "Graphs" at bounding box center [339, 275] width 49 height 13
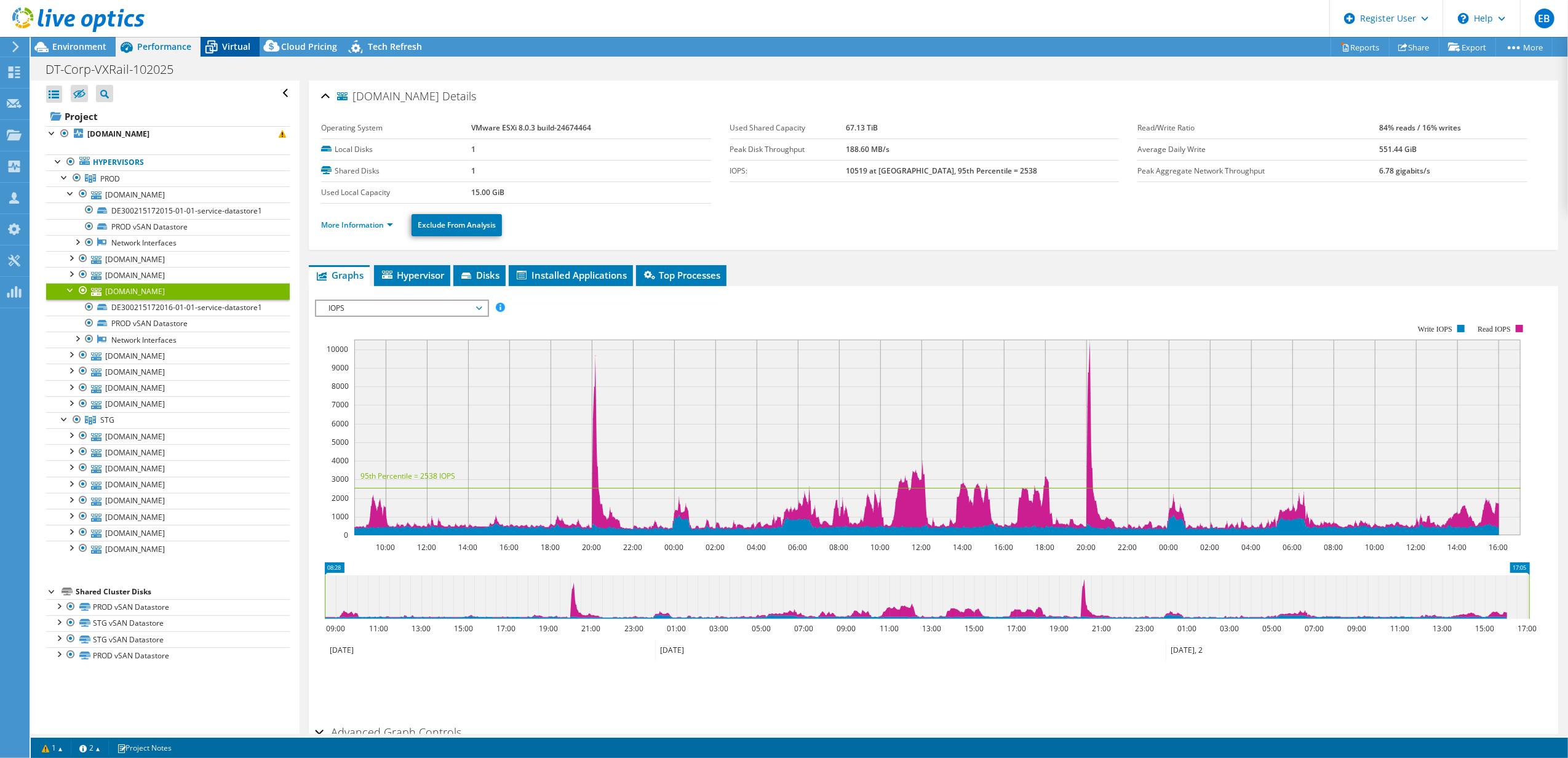
click at [229, 51] on span "Virtual" at bounding box center [236, 47] width 28 height 12
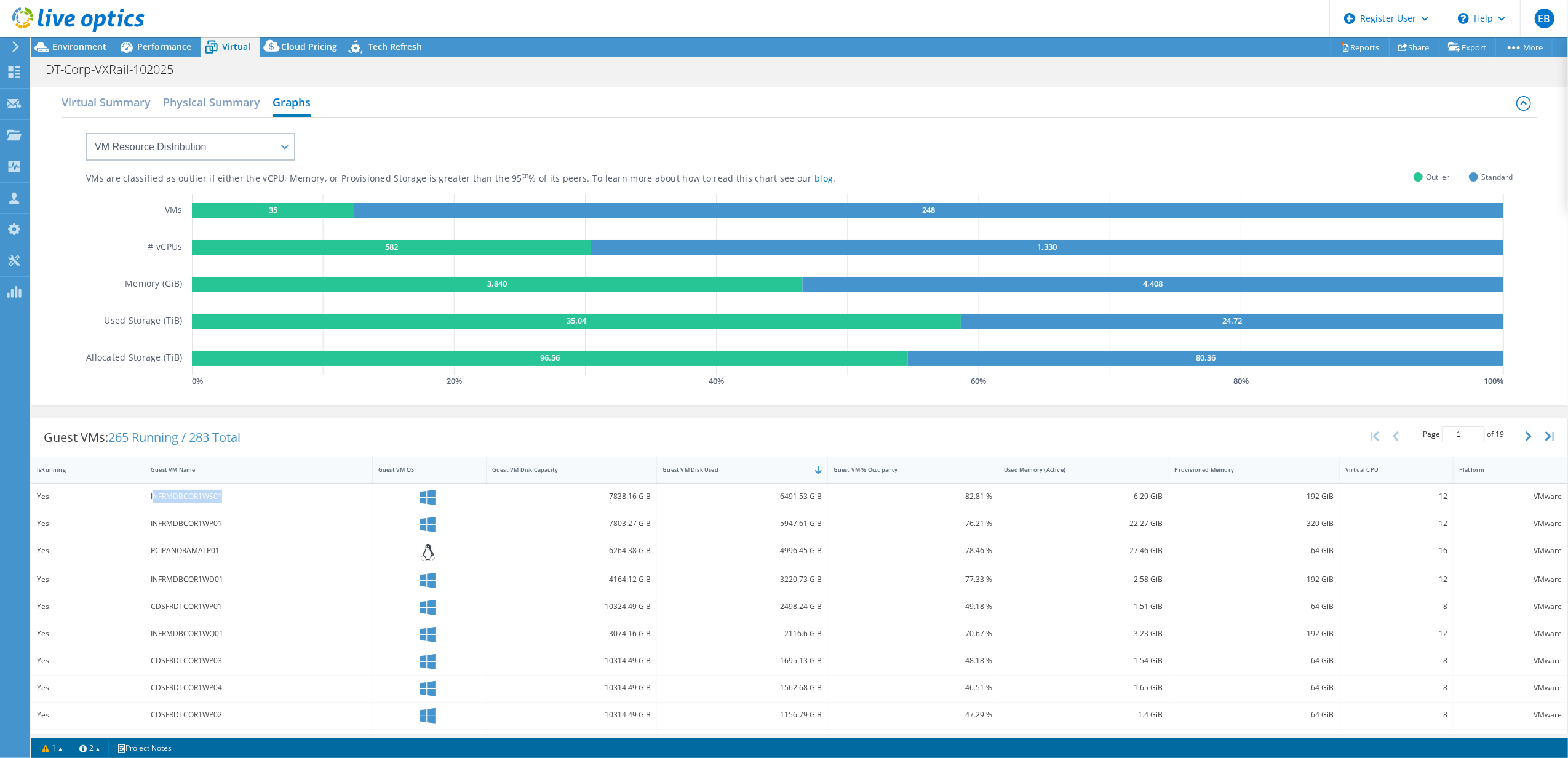
drag, startPoint x: 153, startPoint y: 498, endPoint x: 255, endPoint y: 520, distance: 104.3
click at [251, 511] on div "Yes INFRMDBCOR1WS01 7838.16 GiB 6491.53 GiB 82.81 % 6.29 GiB 192 GiB 12 VMware …" at bounding box center [799, 690] width 1536 height 412
click at [319, 517] on div "INFRMDBCOR1WP01" at bounding box center [258, 524] width 216 height 14
drag, startPoint x: 212, startPoint y: 526, endPoint x: 152, endPoint y: 496, distance: 67.1
click at [152, 496] on div "Yes INFRMDBCOR1WS01 7838.16 GiB 6491.53 GiB 82.81 % 6.29 GiB 192 GiB 12 VMware …" at bounding box center [799, 690] width 1536 height 412
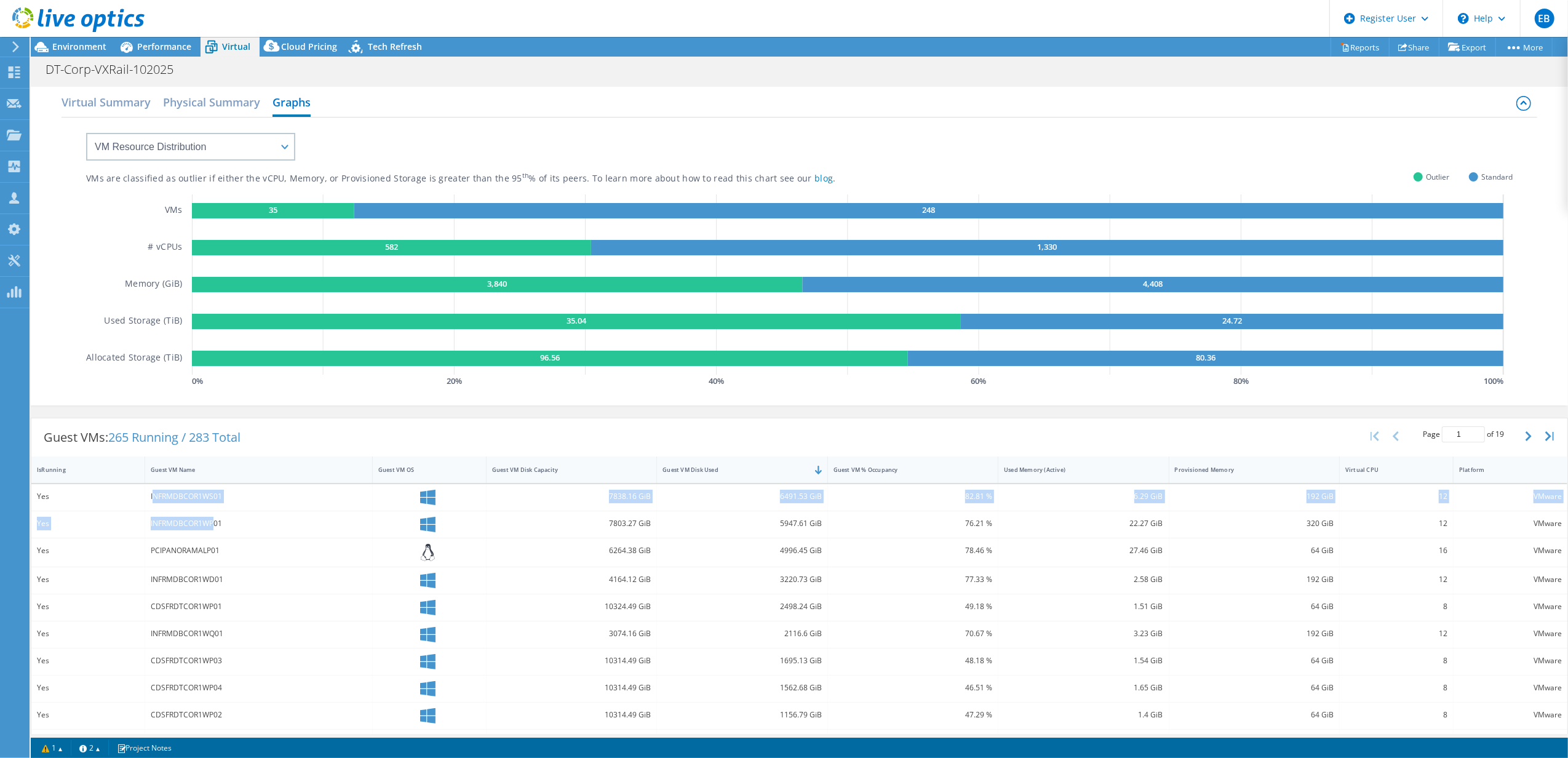
click at [859, 502] on div "82.81 %" at bounding box center [912, 497] width 158 height 14
click at [540, 166] on div "VMs are classified as outlier if either the vCPU, Memory, or Provisioned Storag…" at bounding box center [800, 254] width 1427 height 273
click at [153, 50] on span "Performance" at bounding box center [164, 47] width 54 height 12
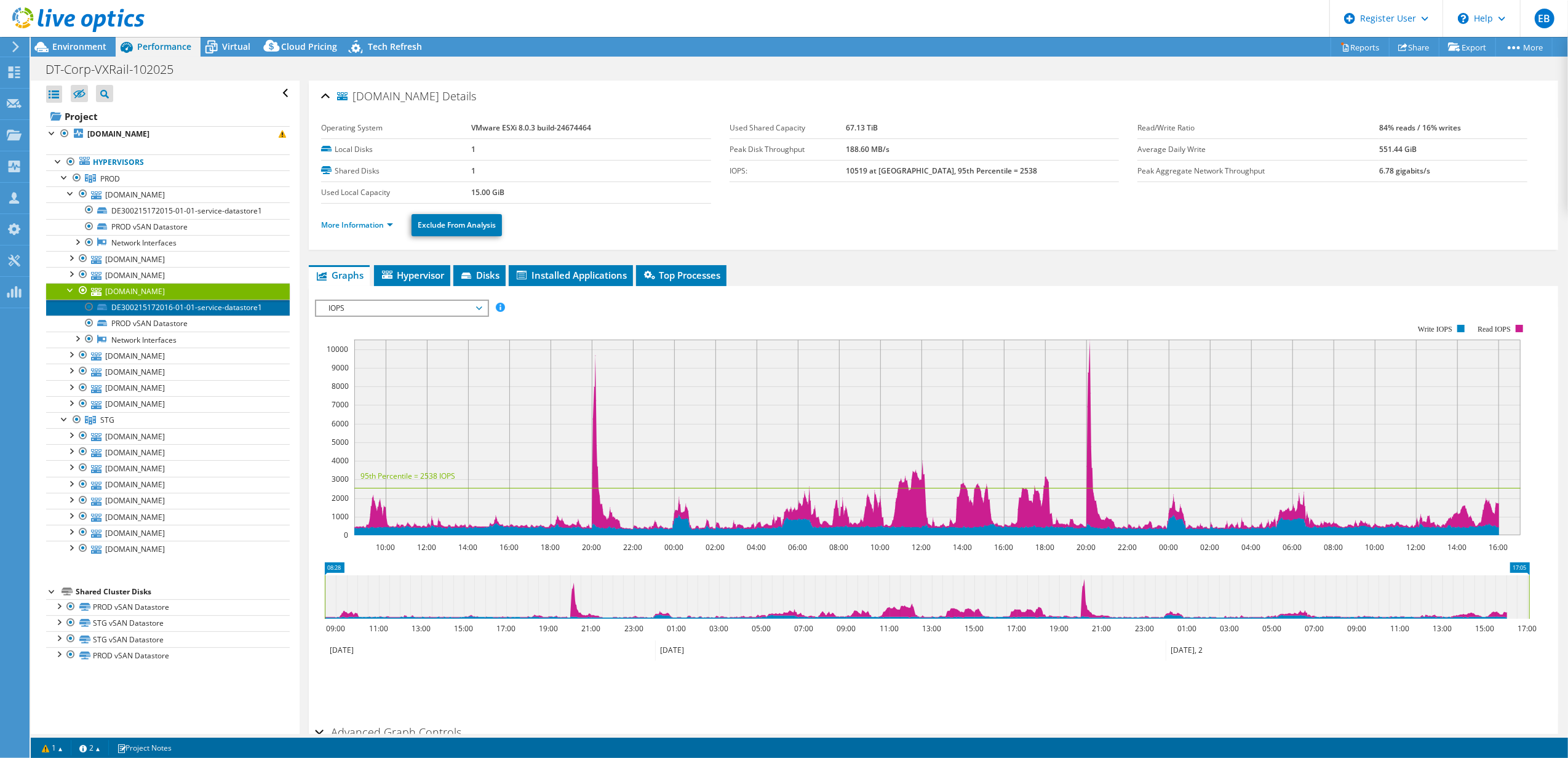
click at [121, 308] on link "DE300215172016-01-01-service-datastore1" at bounding box center [167, 307] width 244 height 16
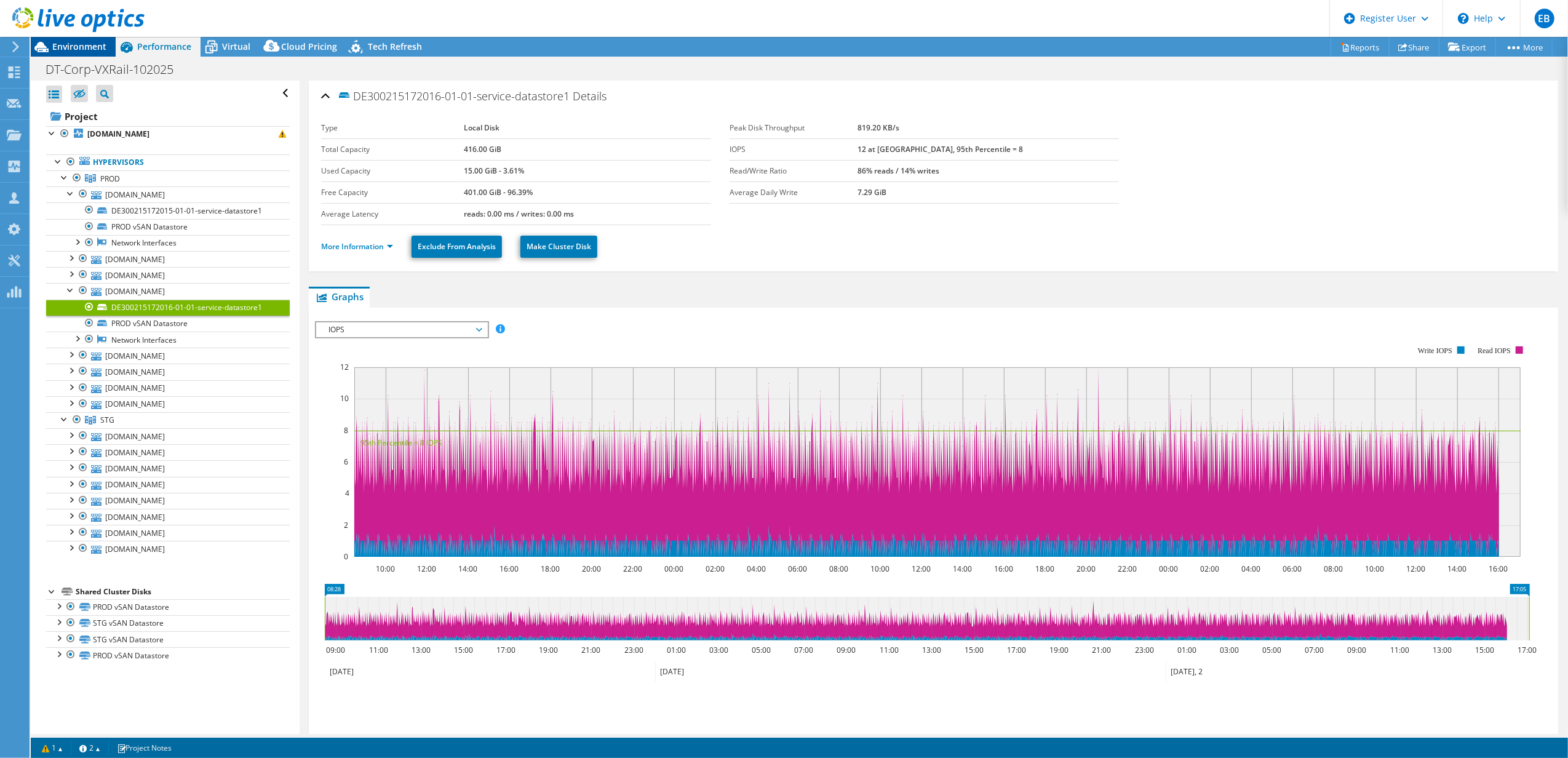
click at [70, 45] on span "Environment" at bounding box center [80, 47] width 54 height 12
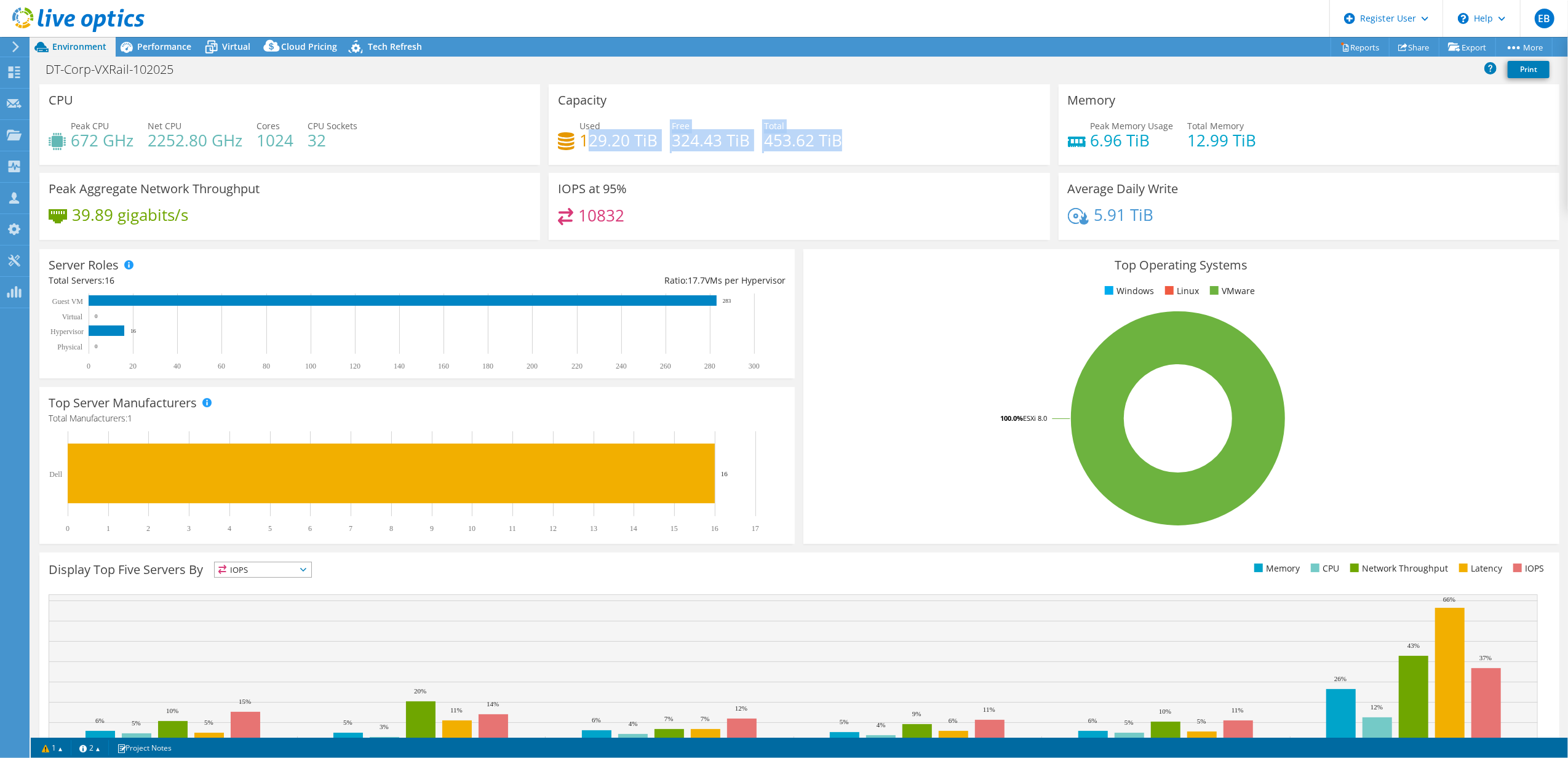
drag, startPoint x: 584, startPoint y: 137, endPoint x: 908, endPoint y: 129, distance: 324.1
click at [908, 129] on div "Used 129.20 TiB Free 324.43 TiB Total 453.62 TiB" at bounding box center [799, 139] width 483 height 40
click at [642, 133] on h4 "129.20 TiB" at bounding box center [619, 140] width 78 height 14
drag, startPoint x: 1266, startPoint y: 134, endPoint x: 1083, endPoint y: 143, distance: 183.2
click at [1083, 143] on div "Peak Memory Usage 6.96 TiB Total Memory 12.99 TiB" at bounding box center [1309, 139] width 483 height 40
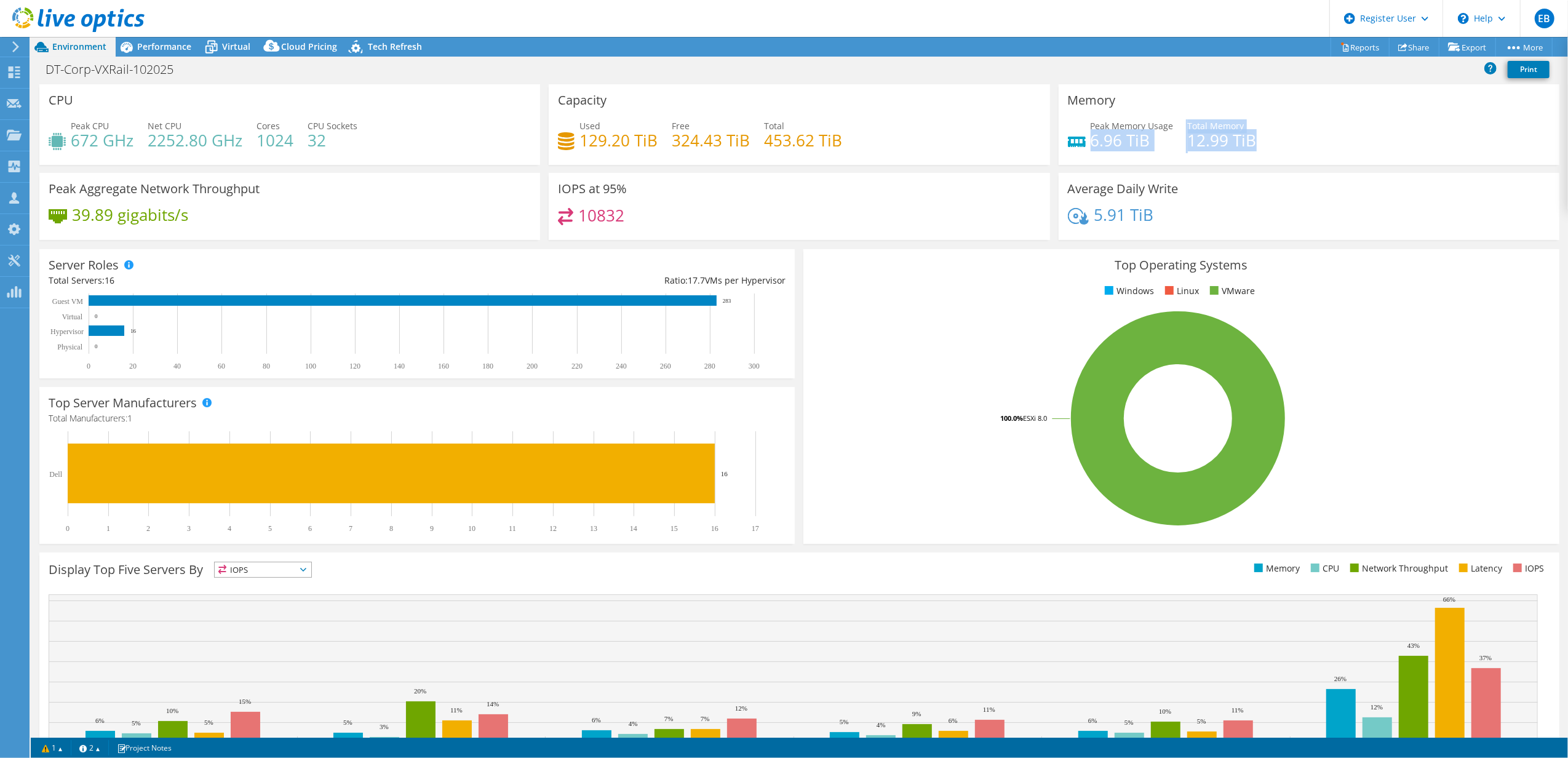
click at [1100, 147] on h4 "6.96 TiB" at bounding box center [1132, 140] width 83 height 14
drag, startPoint x: 1141, startPoint y: 137, endPoint x: 1084, endPoint y: 139, distance: 57.0
click at [1091, 139] on h4 "6.96 TiB" at bounding box center [1132, 140] width 83 height 14
drag, startPoint x: 1251, startPoint y: 137, endPoint x: 1180, endPoint y: 143, distance: 71.3
click at [1176, 143] on div "Peak Memory Usage 6.96 TiB Total Memory 12.99 TiB" at bounding box center [1309, 139] width 483 height 40
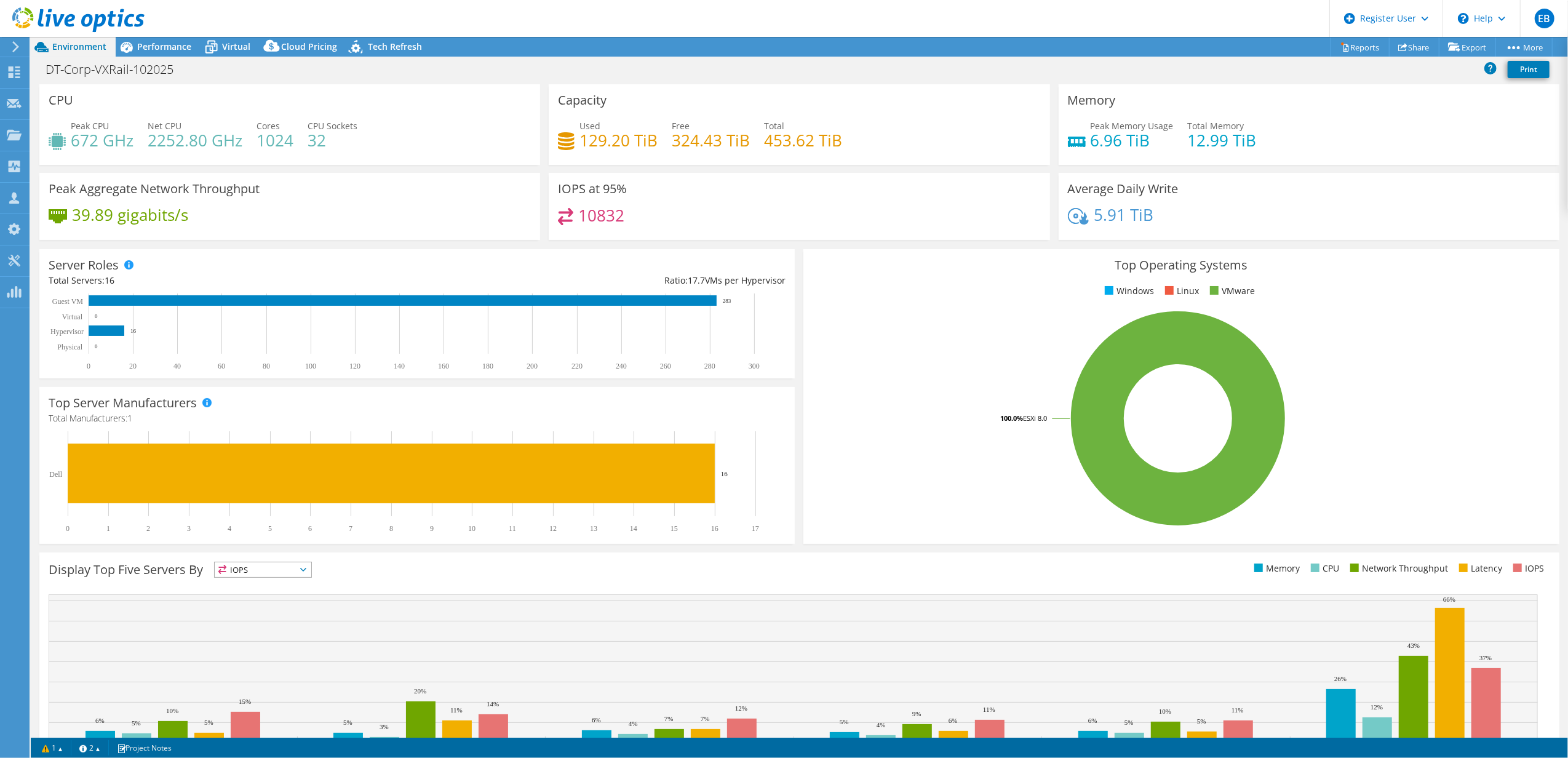
click at [1142, 144] on h4 "6.96 TiB" at bounding box center [1132, 140] width 83 height 14
drag, startPoint x: 1143, startPoint y: 141, endPoint x: 1072, endPoint y: 148, distance: 71.3
click at [1072, 148] on div "Peak Memory Usage 6.96 TiB Total Memory 12.99 TiB" at bounding box center [1309, 139] width 483 height 40
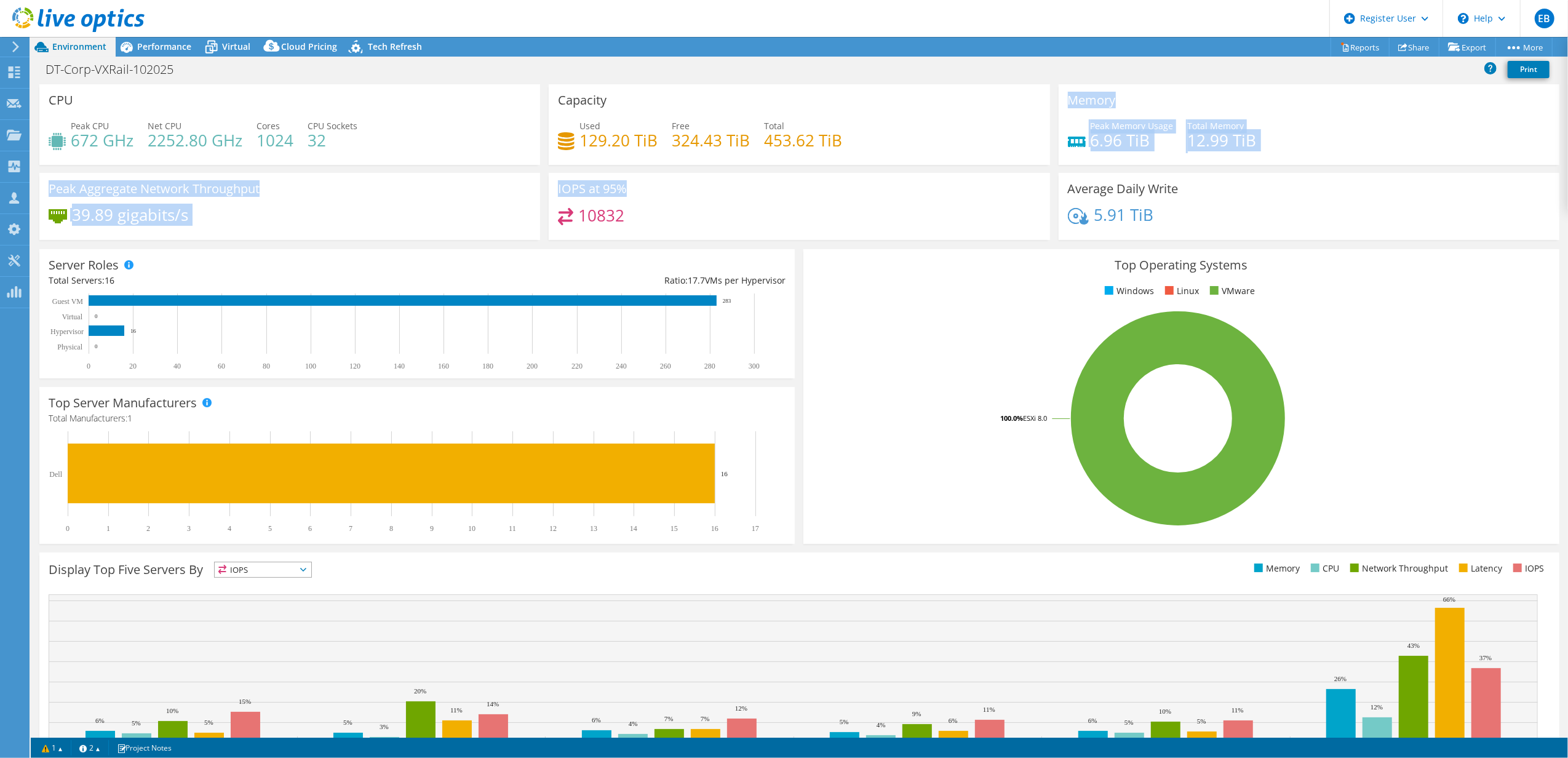
drag, startPoint x: 840, startPoint y: 140, endPoint x: 719, endPoint y: 207, distance: 138.3
click at [742, 193] on div "CPU Peak CPU 672 GHz Net CPU 2252.80 GHz Cores 1024 CPU Sockets 32 Capacity Use…" at bounding box center [800, 166] width 1529 height 163
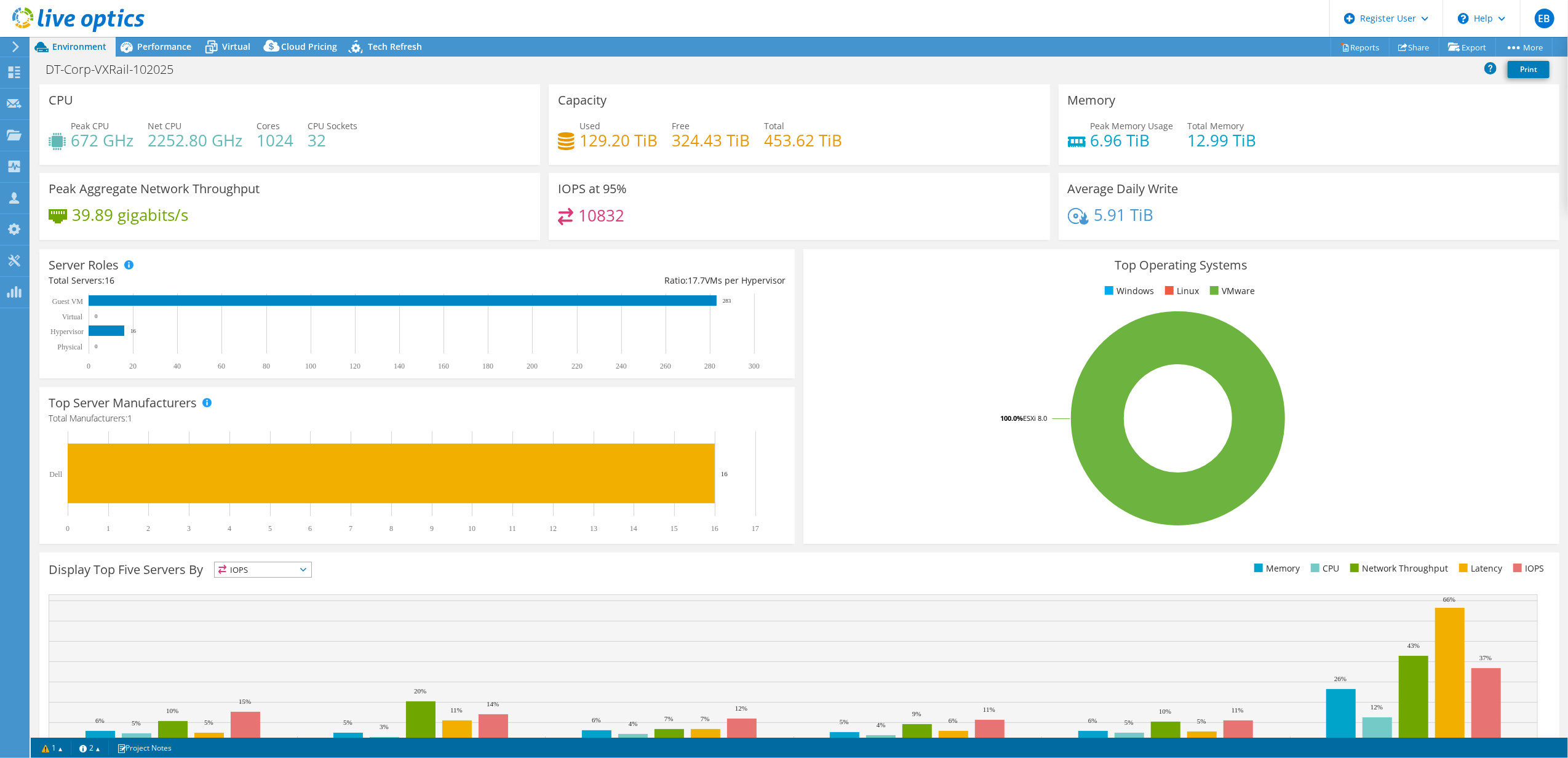
click at [658, 223] on div "10832" at bounding box center [799, 221] width 483 height 26
click at [645, 211] on div "10832" at bounding box center [799, 221] width 483 height 26
drag, startPoint x: 573, startPoint y: 139, endPoint x: 774, endPoint y: 132, distance: 201.1
click at [774, 132] on div "Used 129.20 TiB Free 324.43 TiB Total 453.62 TiB" at bounding box center [799, 139] width 483 height 40
click at [776, 133] on h4 "453.62 TiB" at bounding box center [803, 140] width 78 height 14
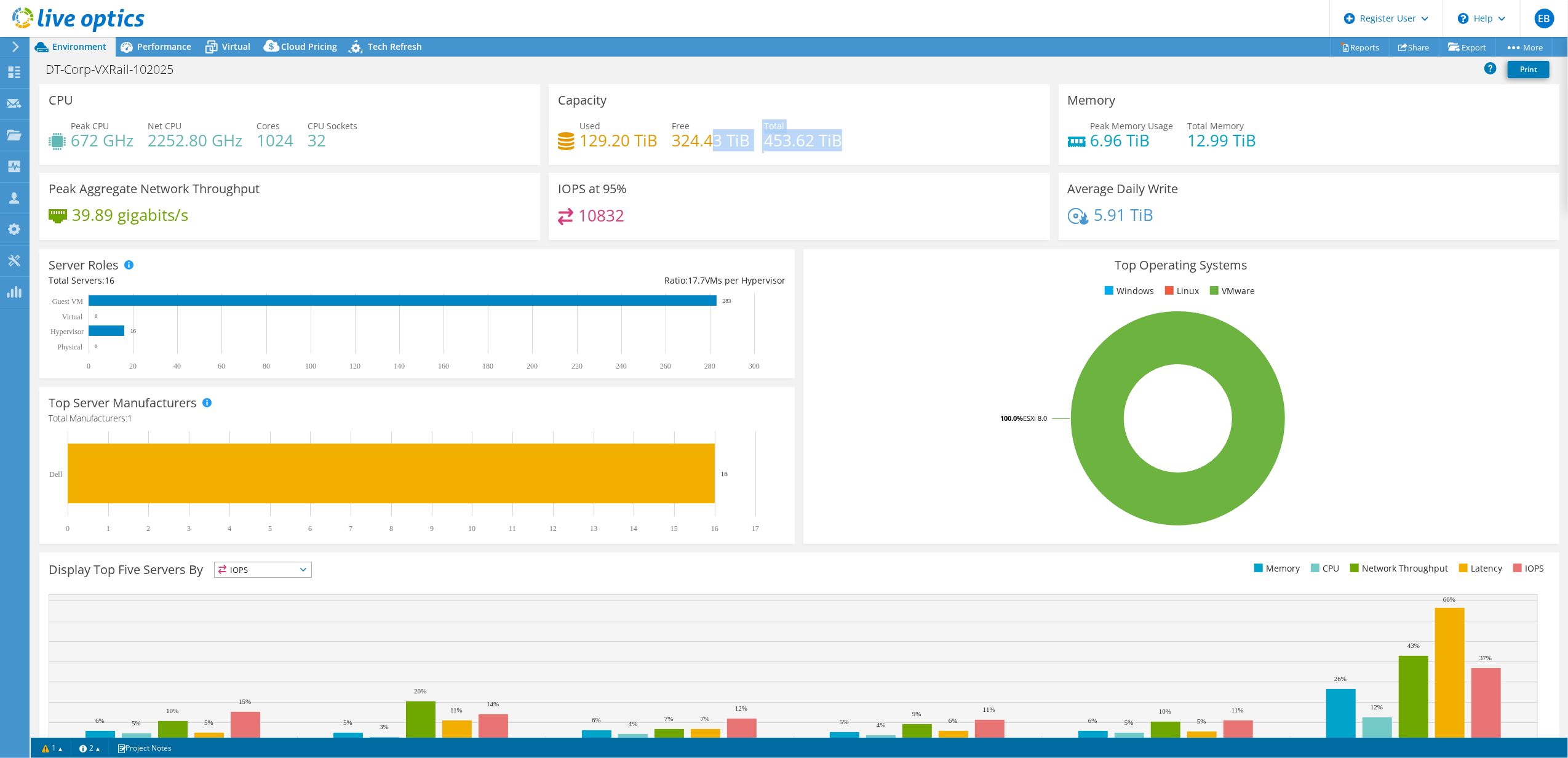
drag, startPoint x: 837, startPoint y: 141, endPoint x: 711, endPoint y: 141, distance: 126.0
click at [711, 141] on div "Used 129.20 TiB Free 324.43 TiB Total 453.62 TiB" at bounding box center [799, 139] width 483 height 40
click at [158, 43] on span "Performance" at bounding box center [164, 47] width 54 height 12
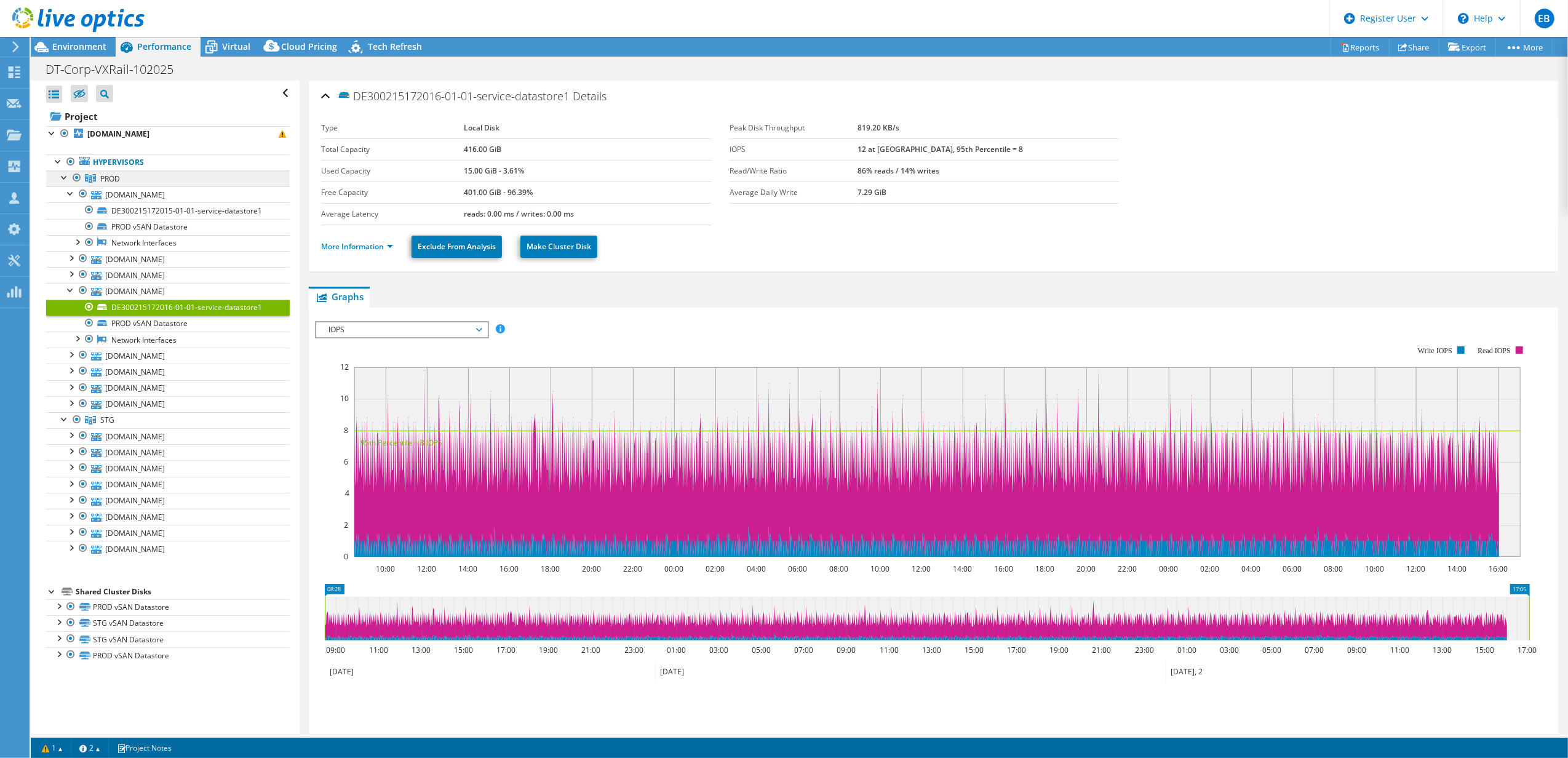
click at [112, 181] on span "PROD" at bounding box center [110, 179] width 19 height 11
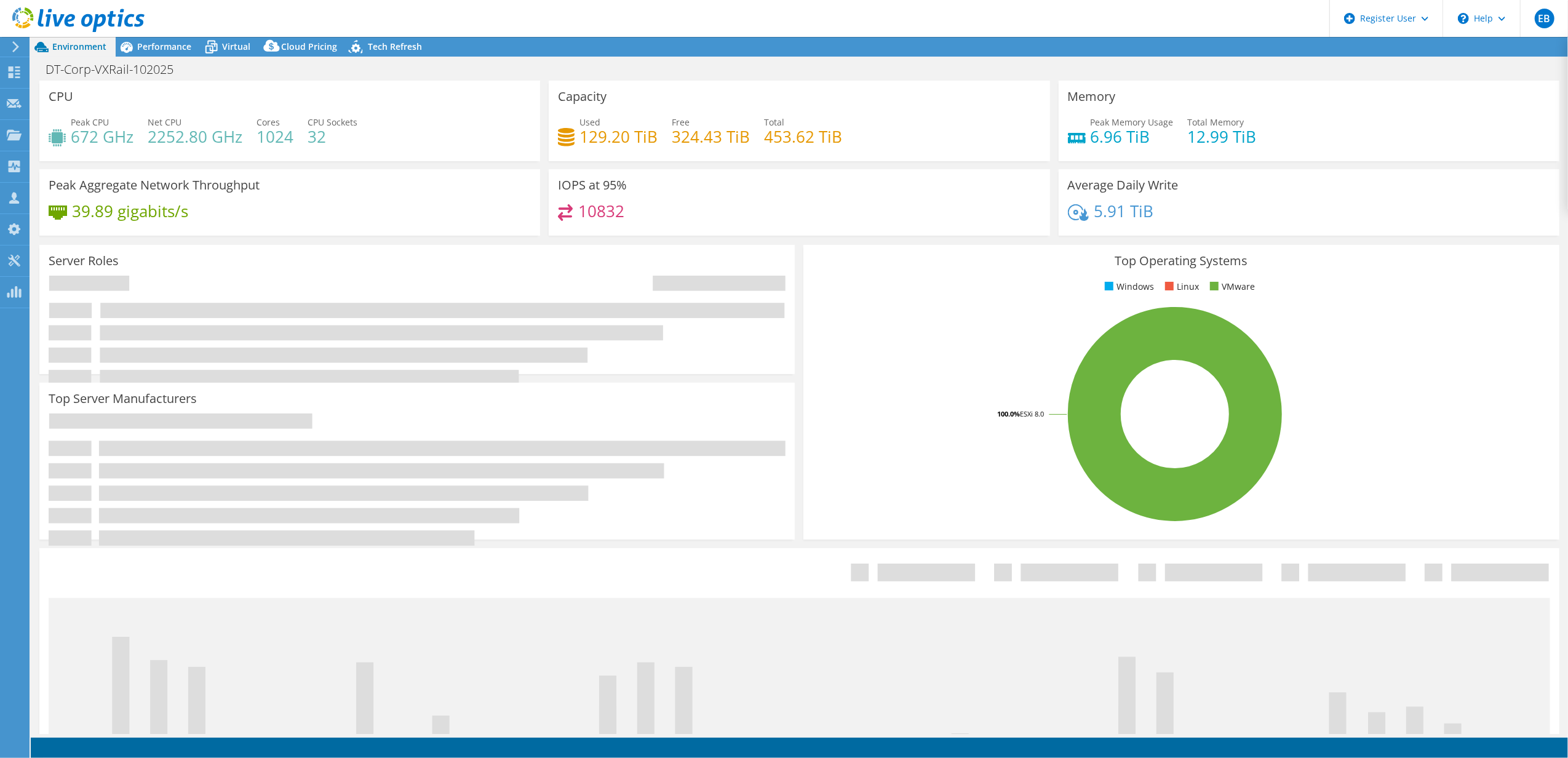
select select "USD"
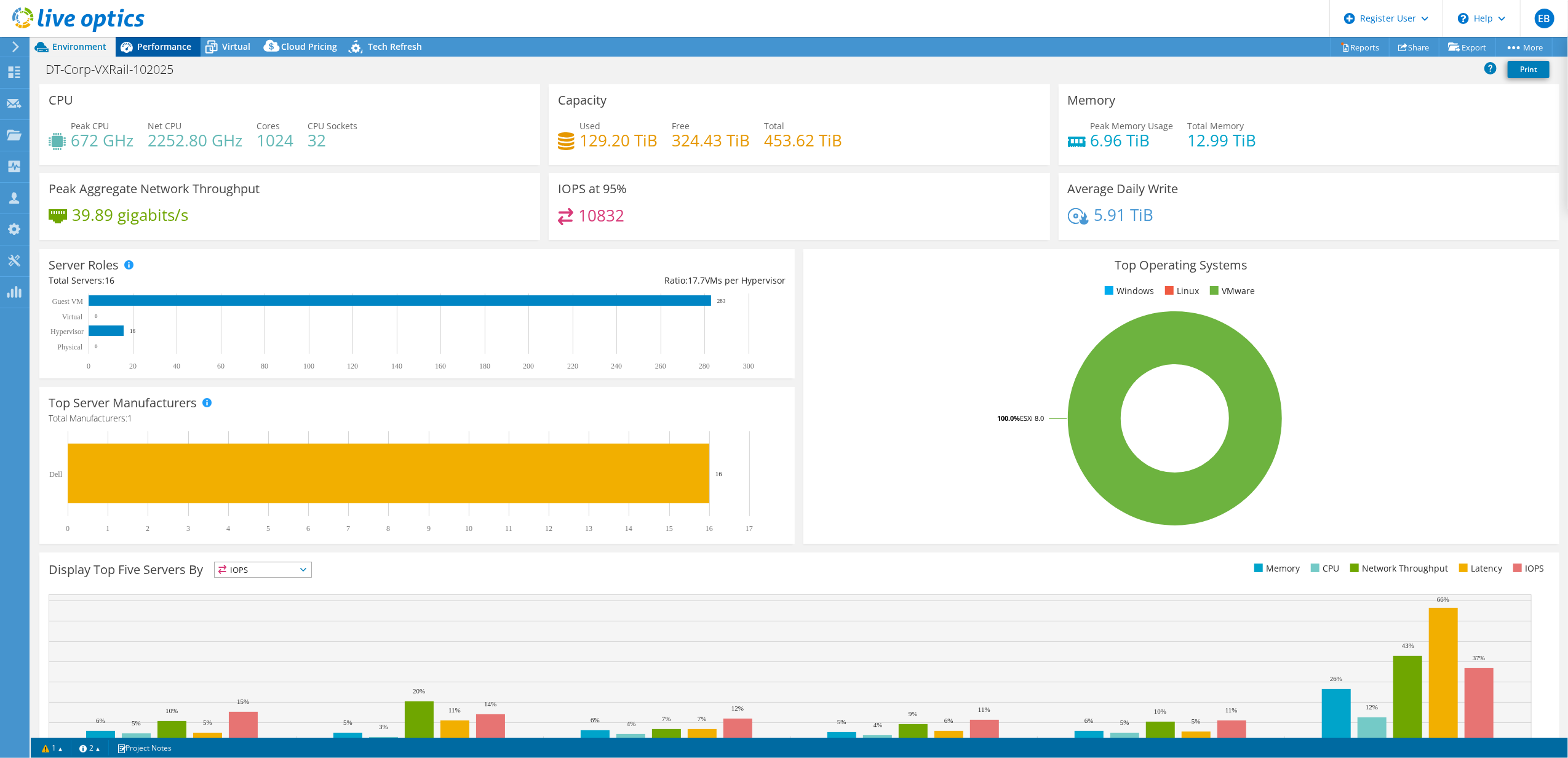
click at [163, 46] on span "Performance" at bounding box center [164, 47] width 54 height 12
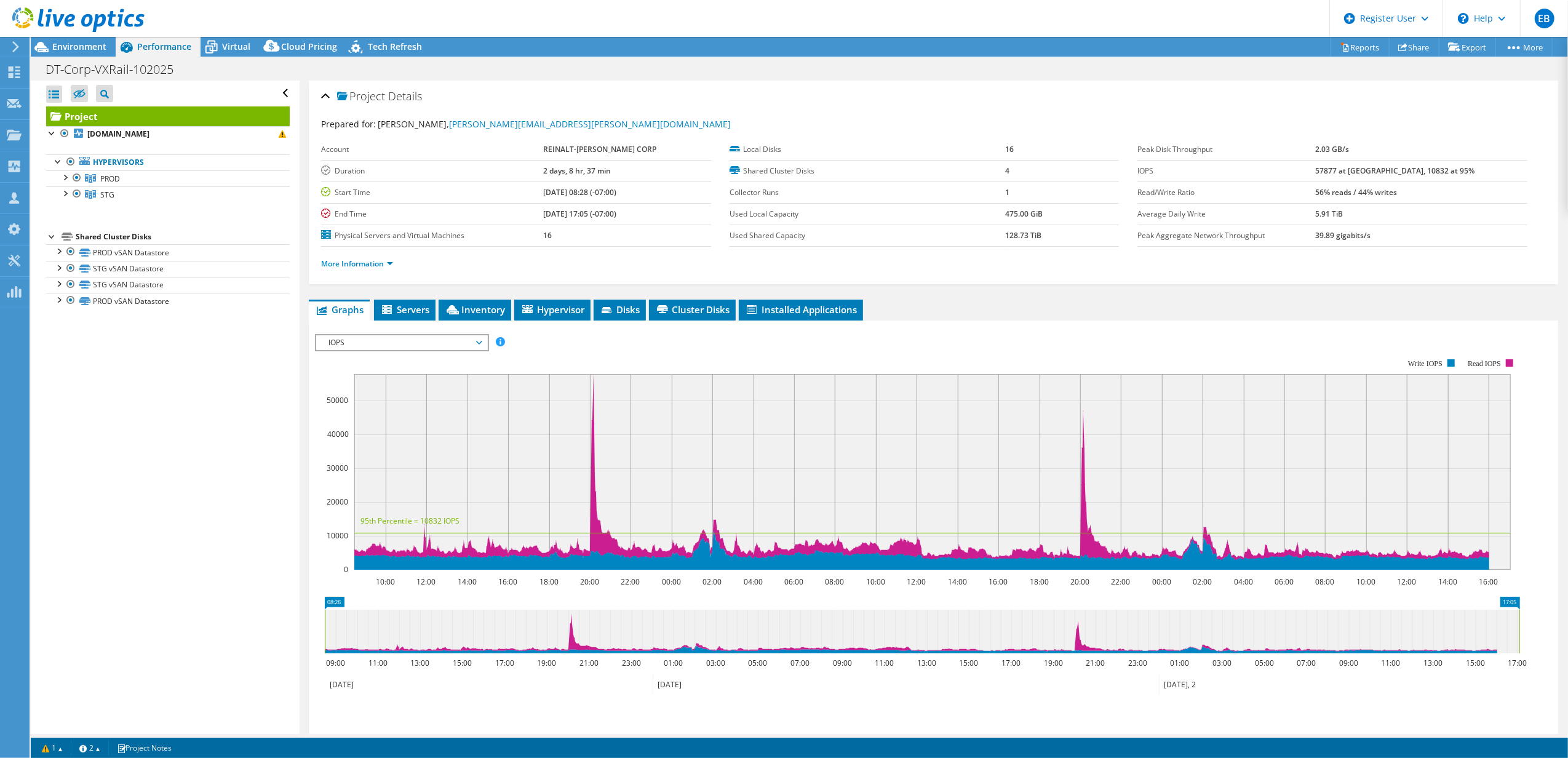
click at [471, 341] on span "IOPS" at bounding box center [401, 342] width 158 height 15
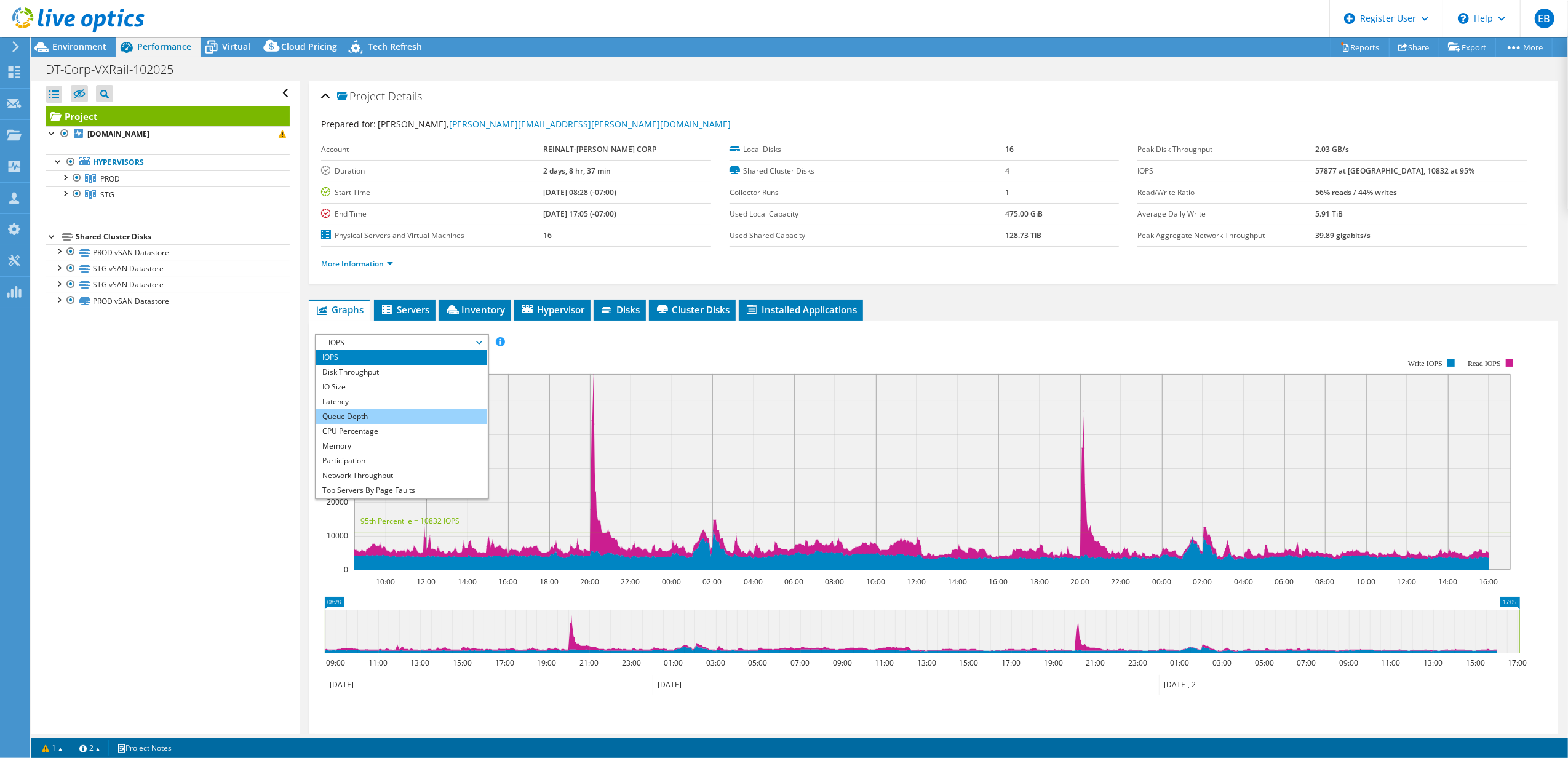
click at [444, 415] on li "Queue Depth" at bounding box center [401, 416] width 170 height 15
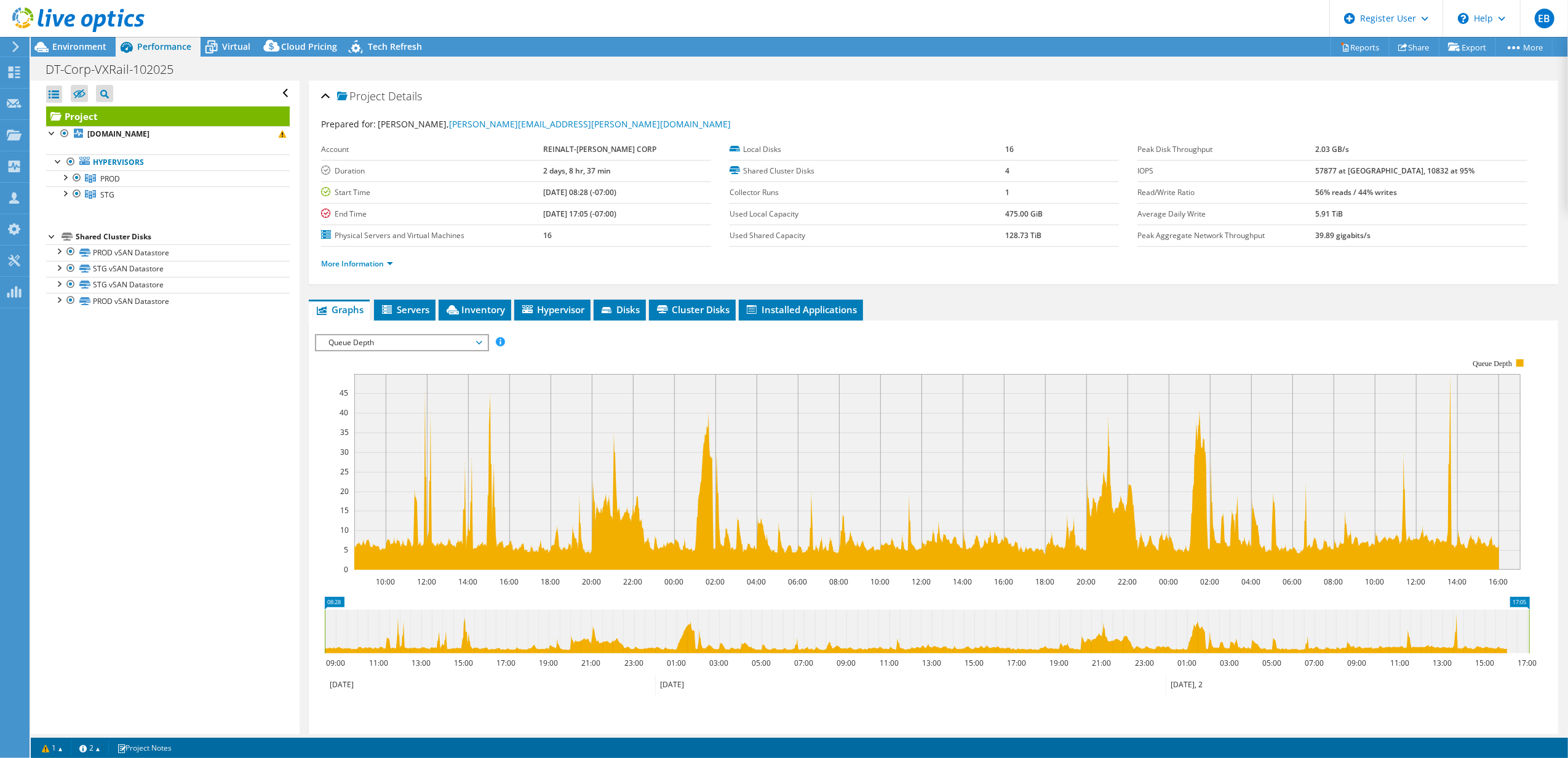
click at [451, 341] on span "Queue Depth" at bounding box center [401, 342] width 158 height 15
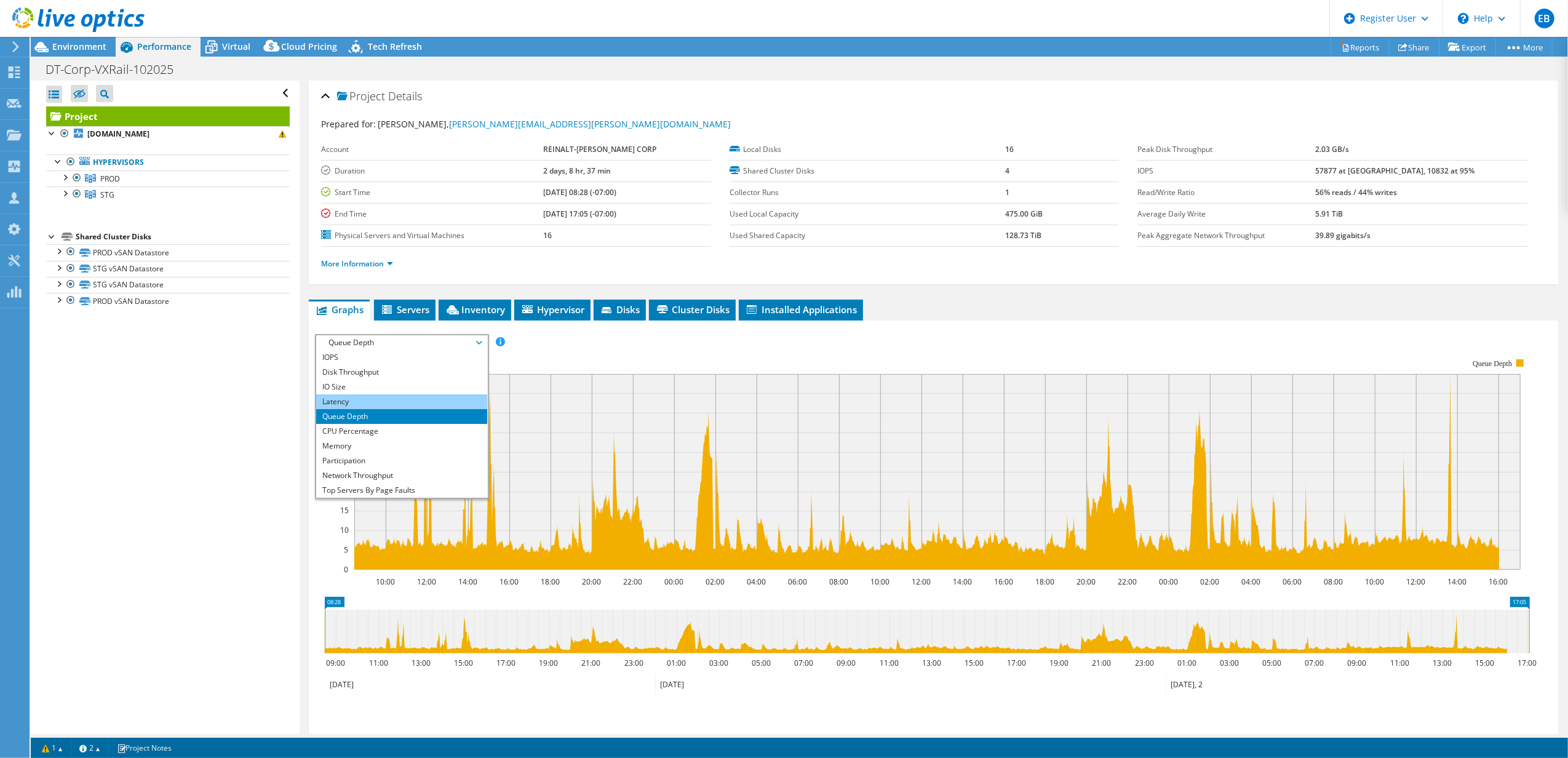
click at [380, 399] on li "Latency" at bounding box center [401, 401] width 170 height 15
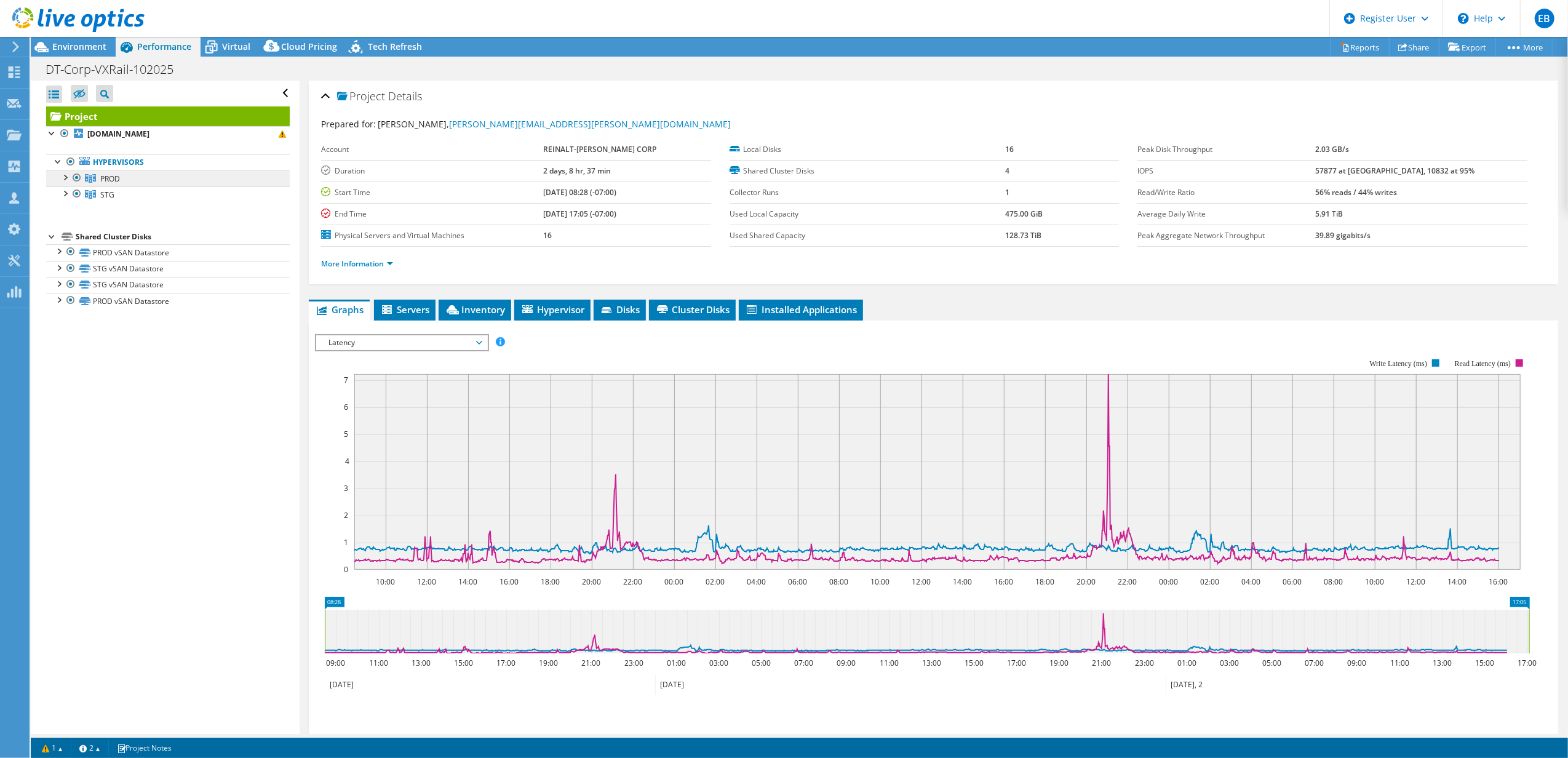
click at [124, 184] on link "PROD" at bounding box center [167, 178] width 244 height 16
